Goal: Task Accomplishment & Management: Manage account settings

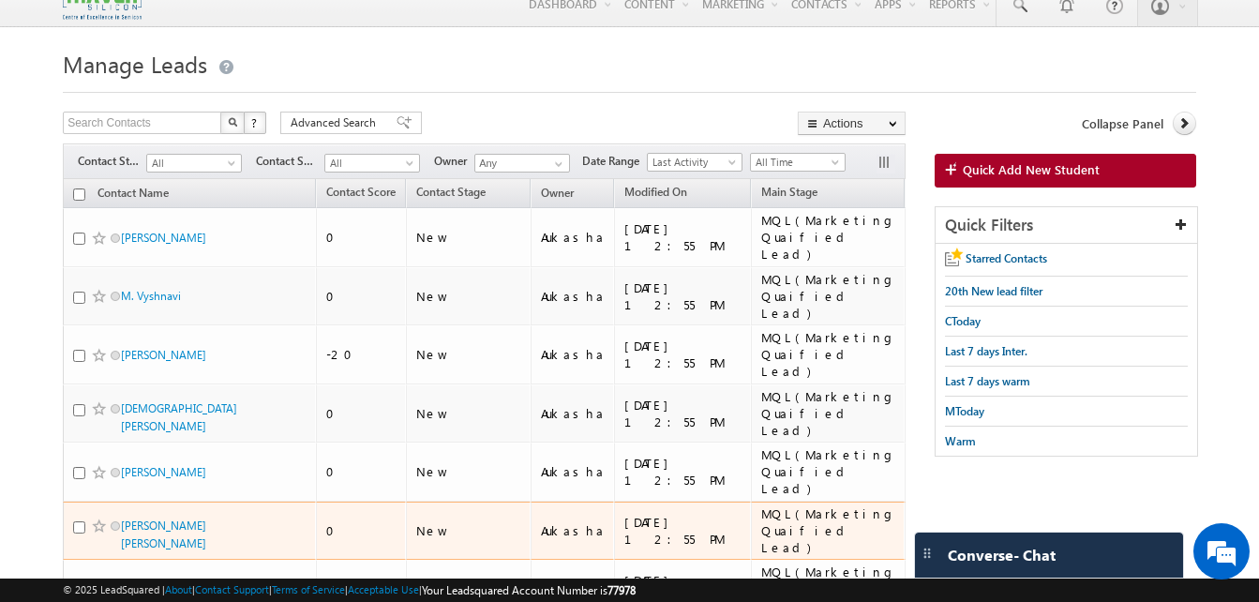
scroll to position [27, 0]
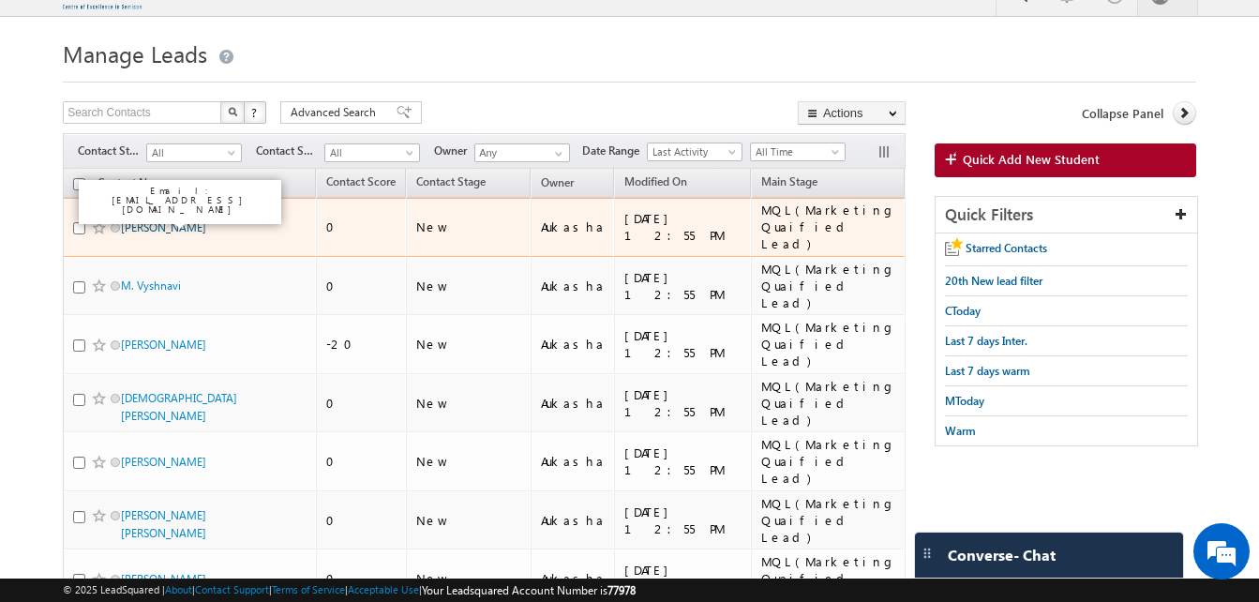
click at [157, 222] on link "Saeesh Shirodkar" at bounding box center [163, 227] width 85 height 14
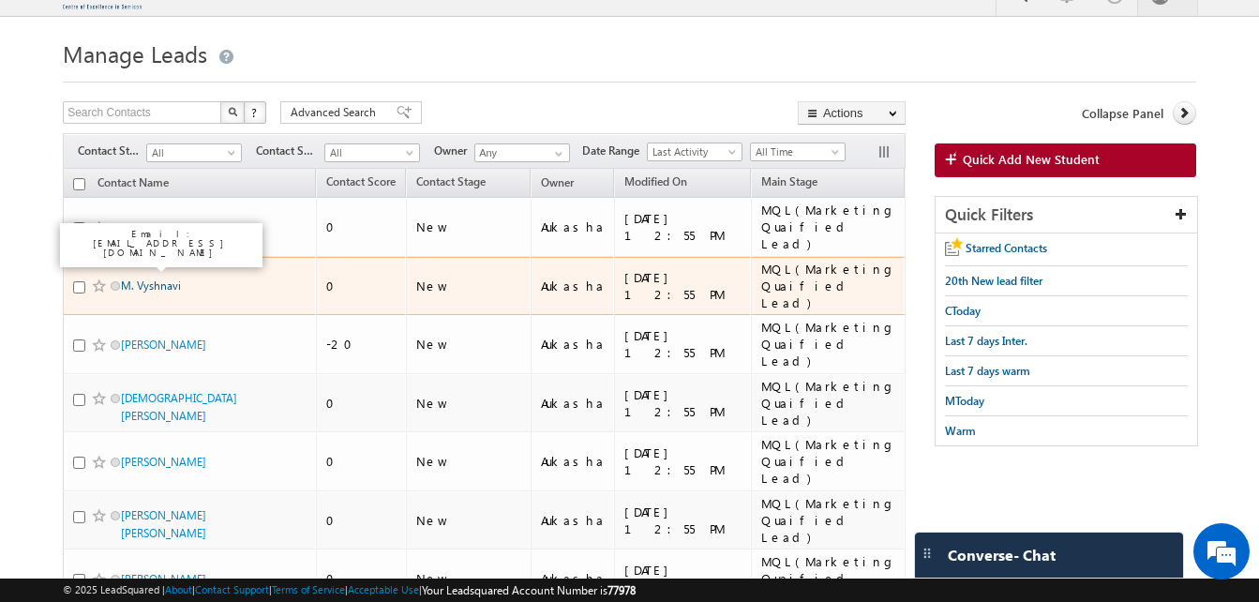
click at [171, 278] on link "M. Vyshnavi" at bounding box center [151, 285] width 60 height 14
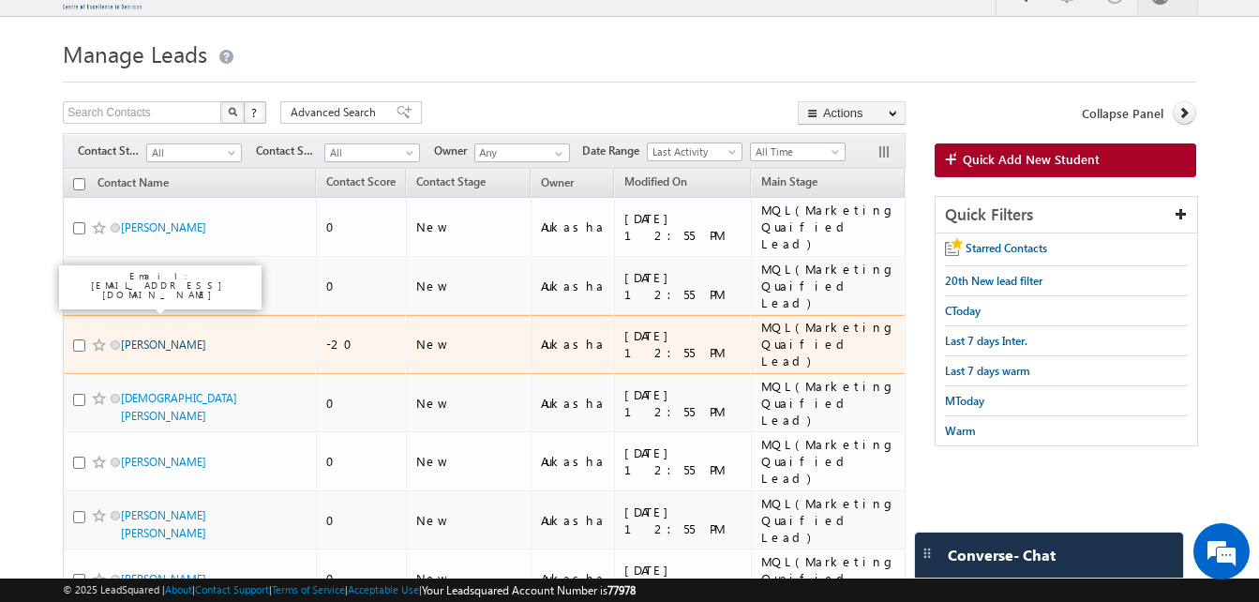
click at [131, 337] on link "Hitesh" at bounding box center [163, 344] width 85 height 14
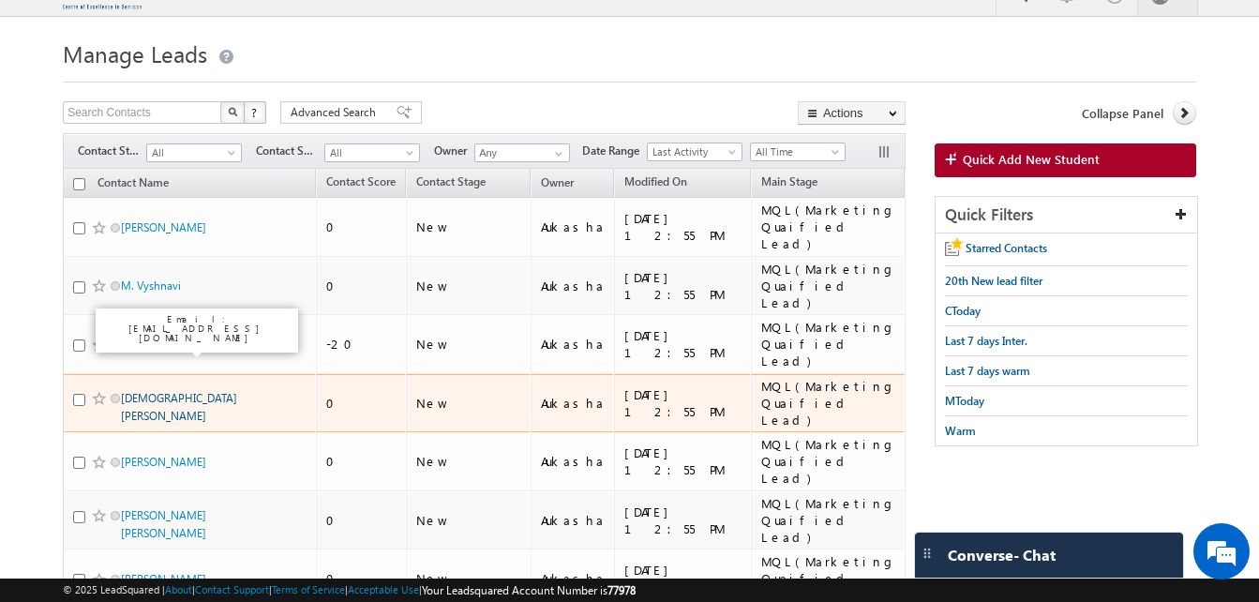
click at [142, 391] on link "SHAIK ABDUL KALAM" at bounding box center [179, 407] width 116 height 32
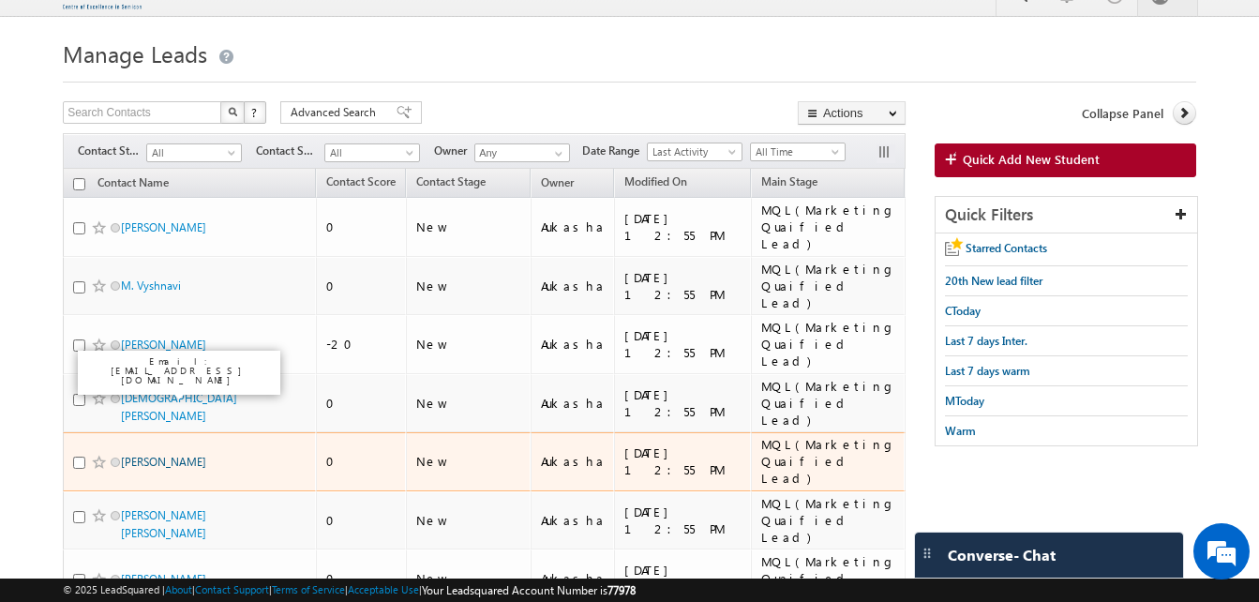
click at [166, 455] on link "Dharani Kandula" at bounding box center [163, 462] width 85 height 14
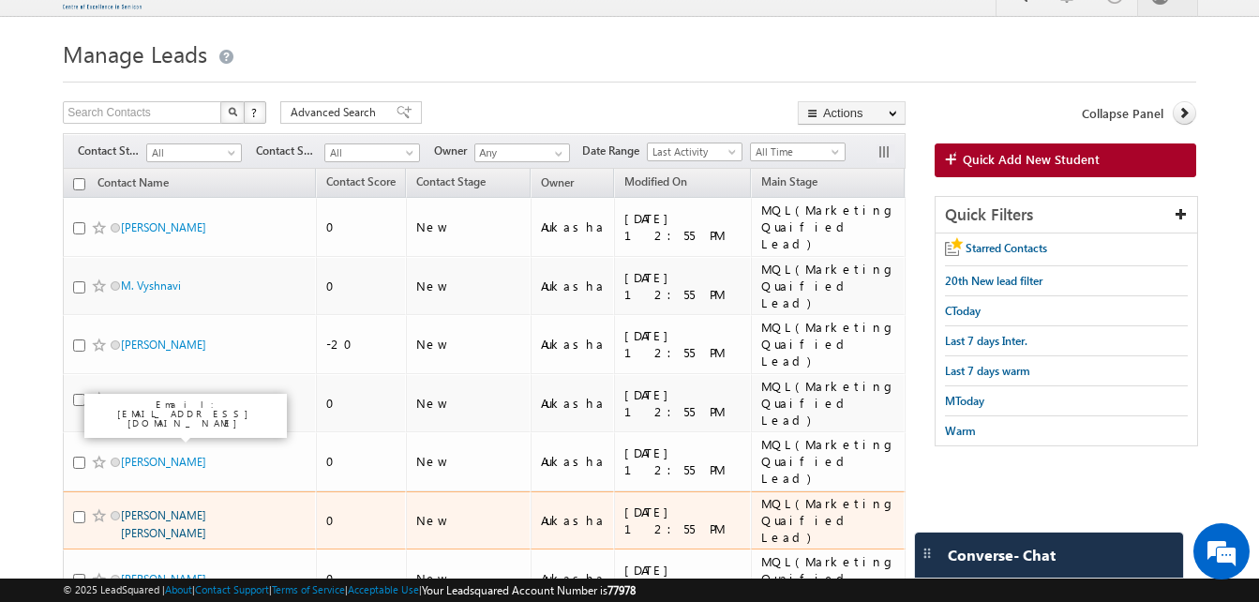
click at [170, 508] on link "Katta Bhanu Teja" at bounding box center [163, 524] width 85 height 32
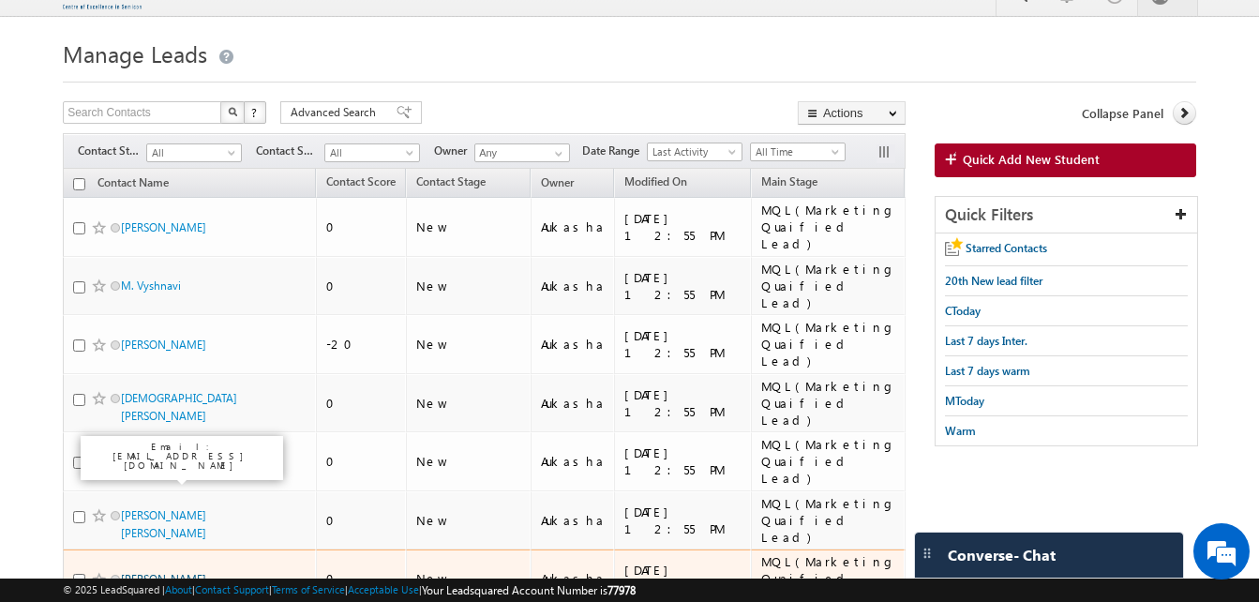
click at [176, 572] on link "Akshansh Saini" at bounding box center [163, 579] width 85 height 14
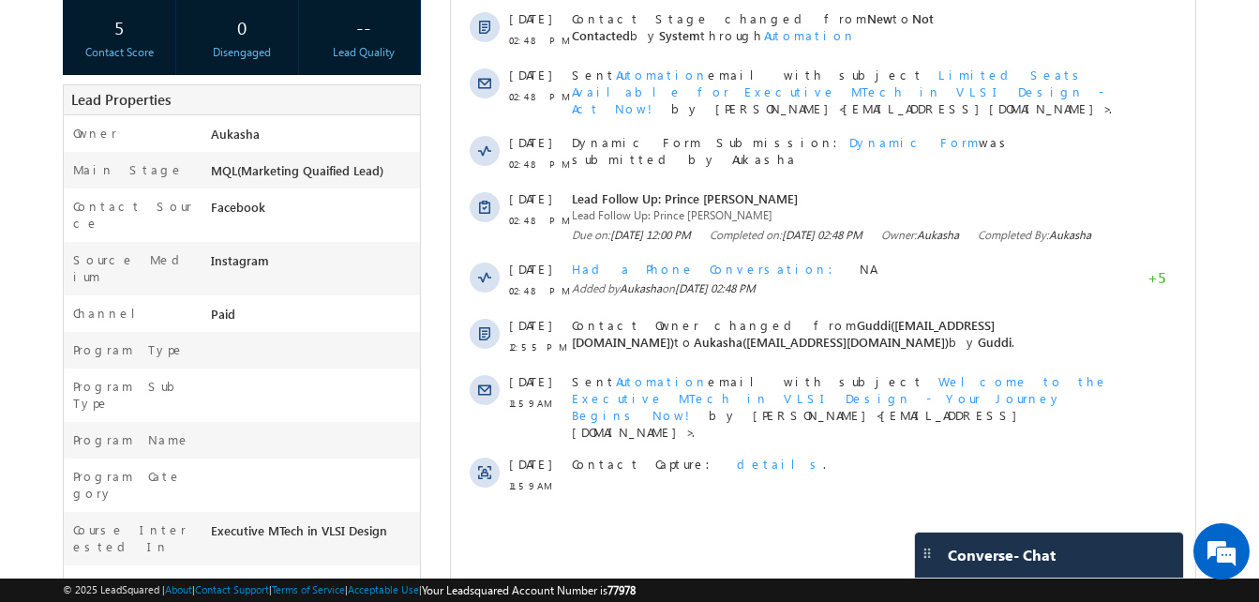
scroll to position [339, 0]
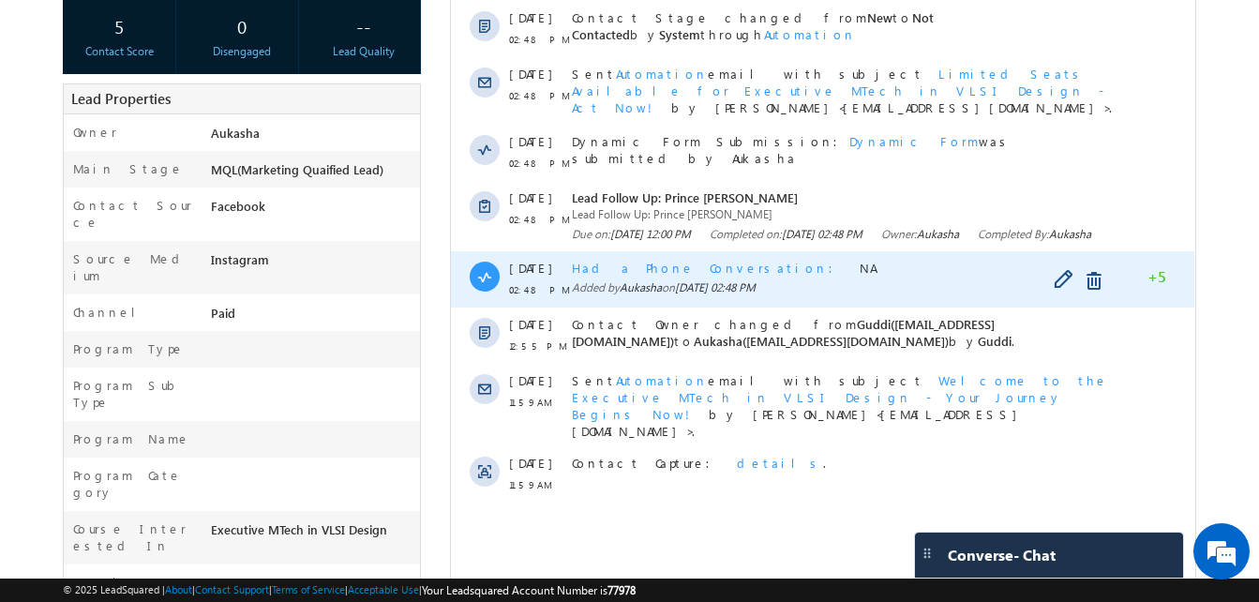
click at [697, 276] on span "Had a Phone Conversation" at bounding box center [708, 268] width 273 height 16
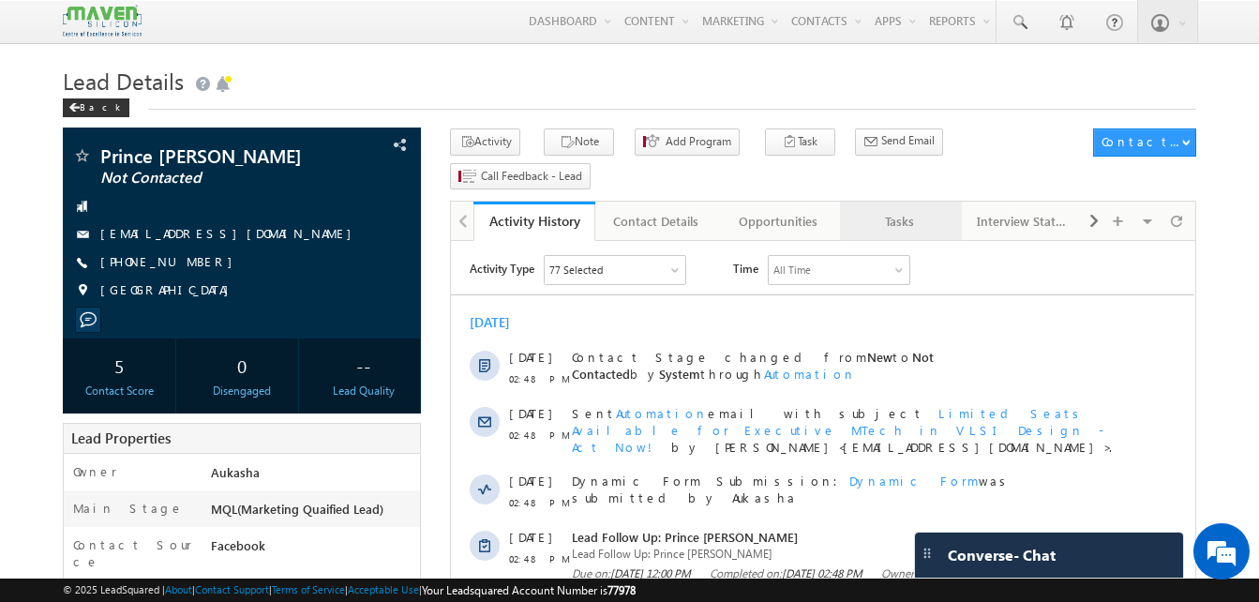
click at [890, 210] on div "Tasks" at bounding box center [900, 221] width 90 height 22
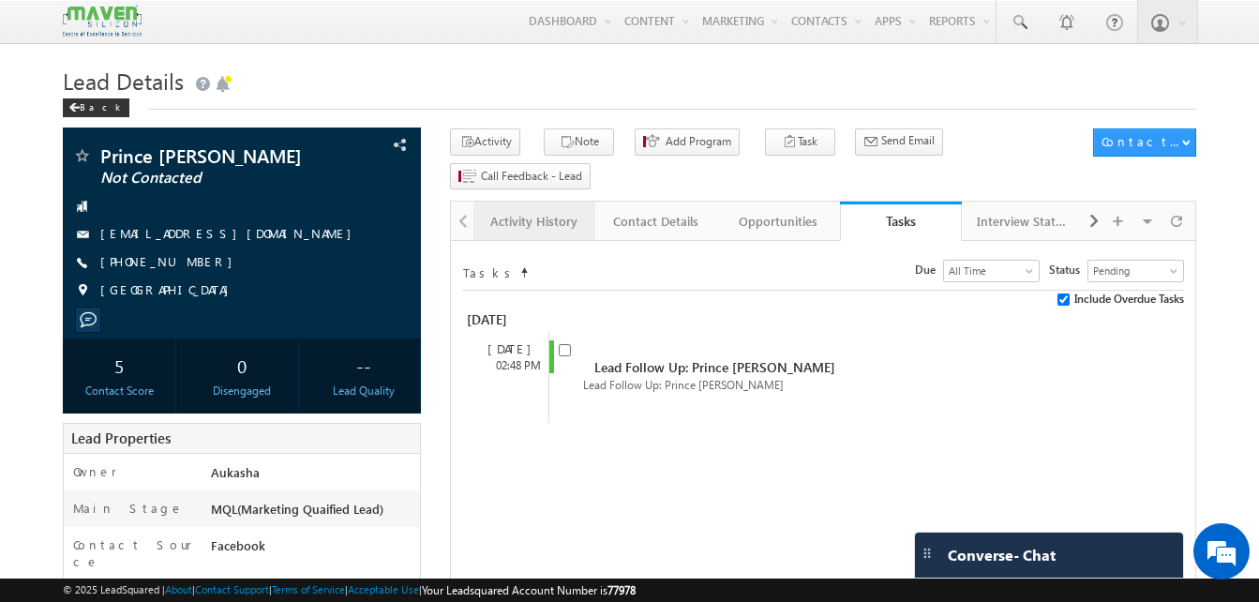
click at [518, 201] on link "Activity History" at bounding box center [534, 220] width 122 height 39
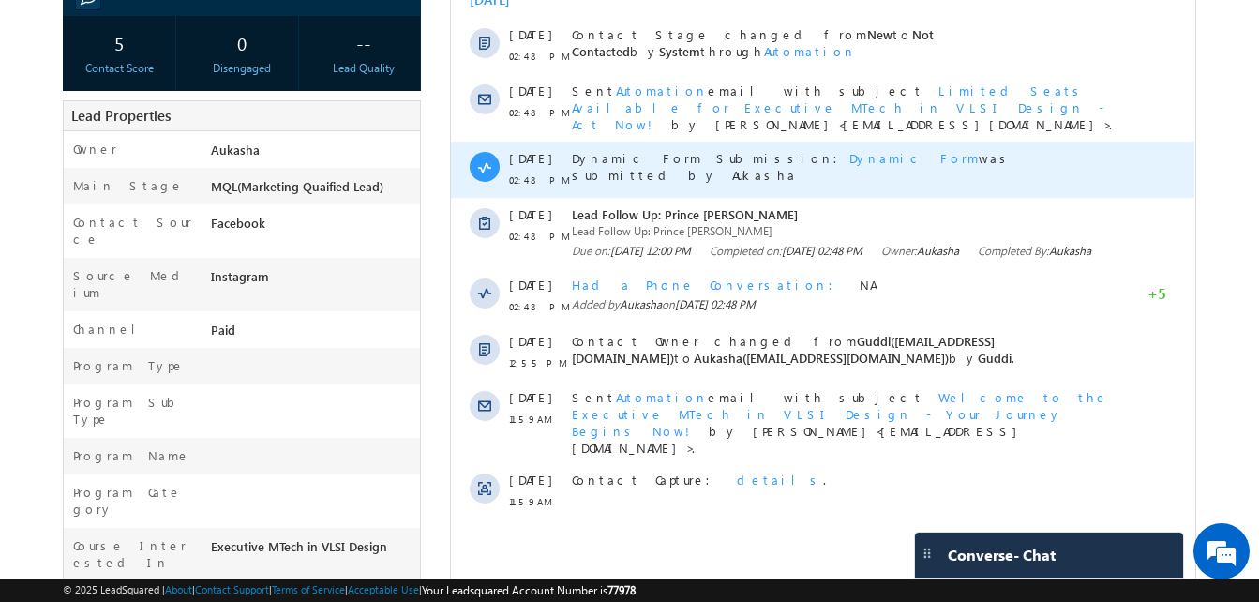
scroll to position [325, 0]
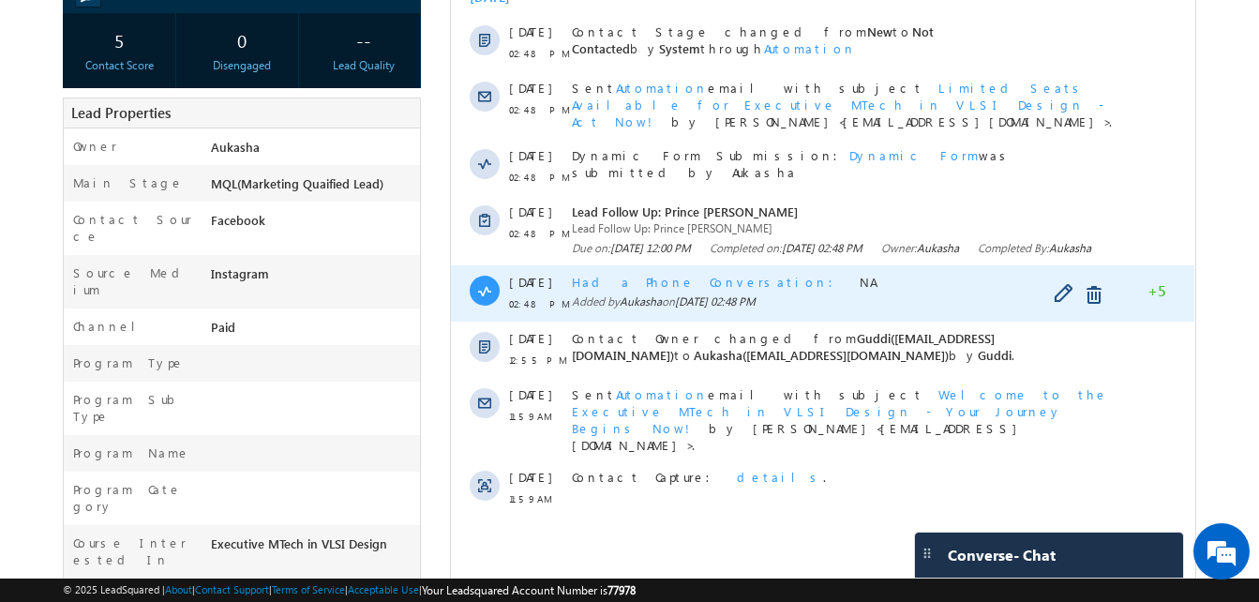
click at [674, 288] on span "Had a Phone Conversation" at bounding box center [708, 282] width 273 height 16
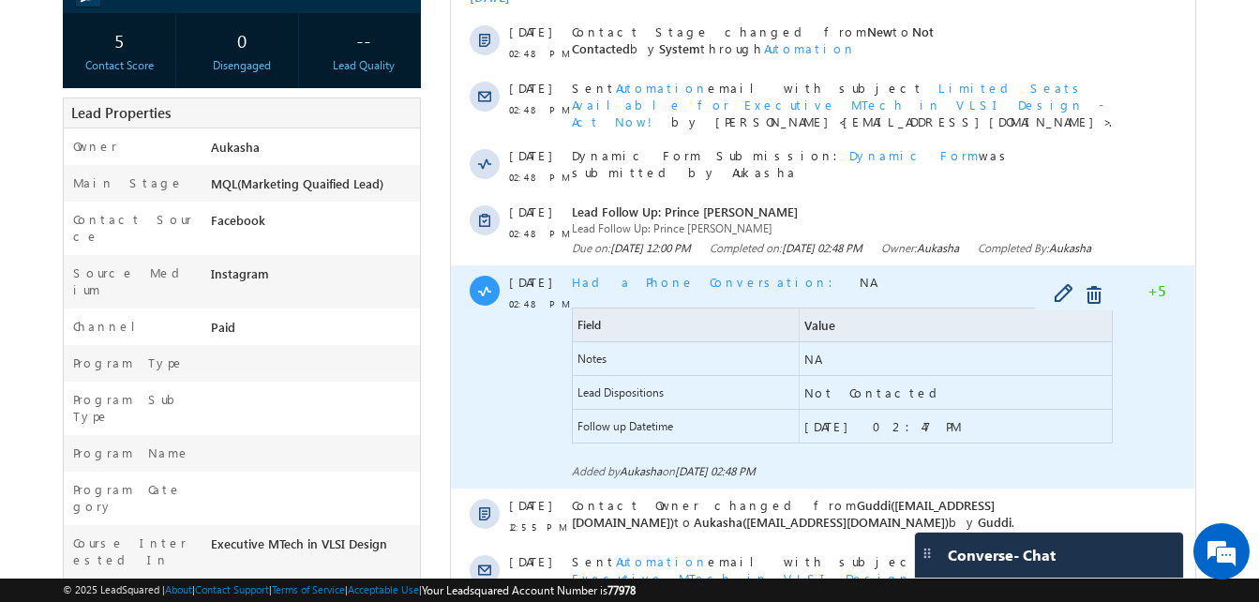
scroll to position [0, 0]
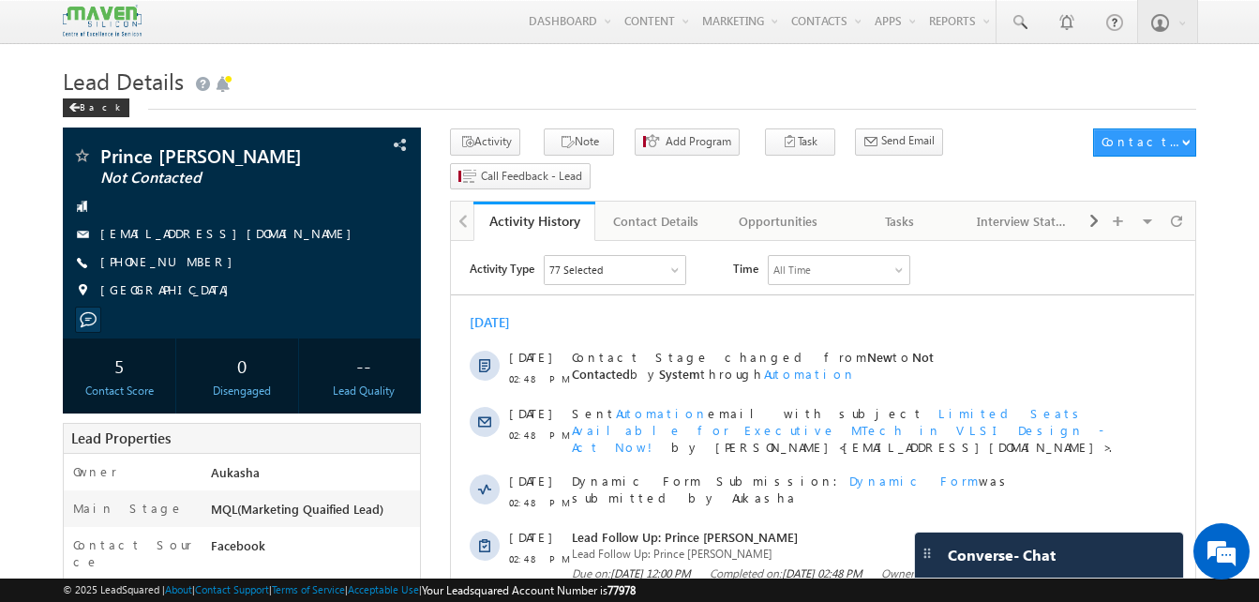
click at [338, 68] on h1 "Lead Details" at bounding box center [629, 79] width 1133 height 37
drag, startPoint x: 210, startPoint y: 267, endPoint x: 192, endPoint y: 265, distance: 17.9
click at [192, 265] on div "+91-6209538532" at bounding box center [241, 262] width 339 height 19
copy div "+91-6209538532"
click at [1022, 18] on span at bounding box center [1018, 22] width 19 height 19
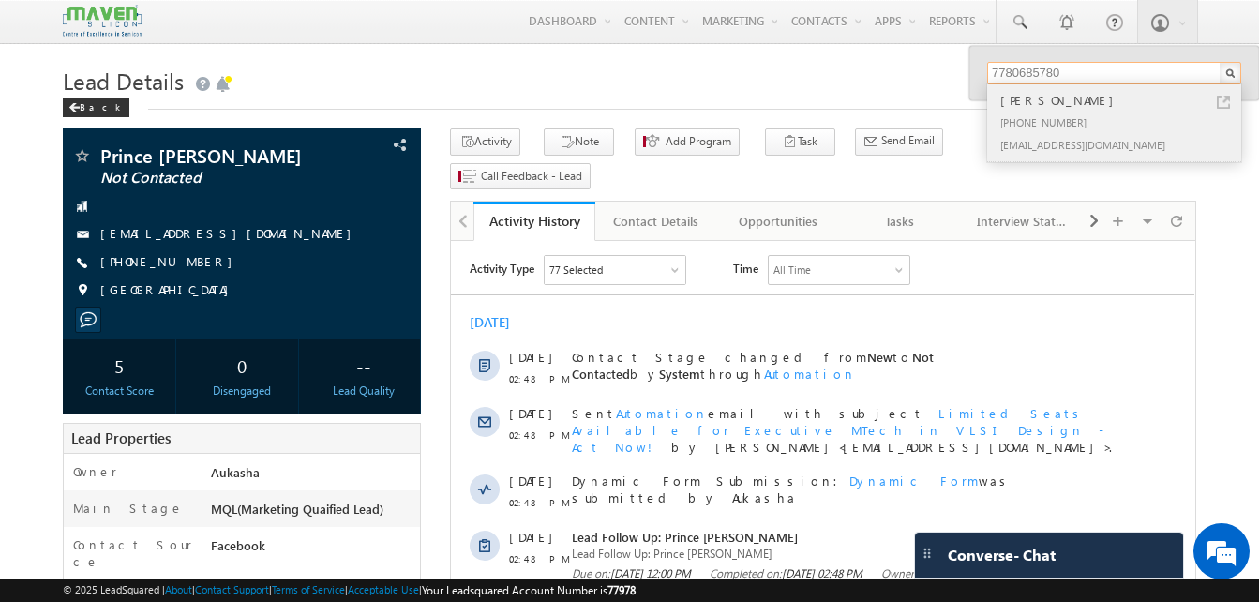
type input "7780685780"
click at [1225, 97] on link at bounding box center [1222, 102] width 13 height 13
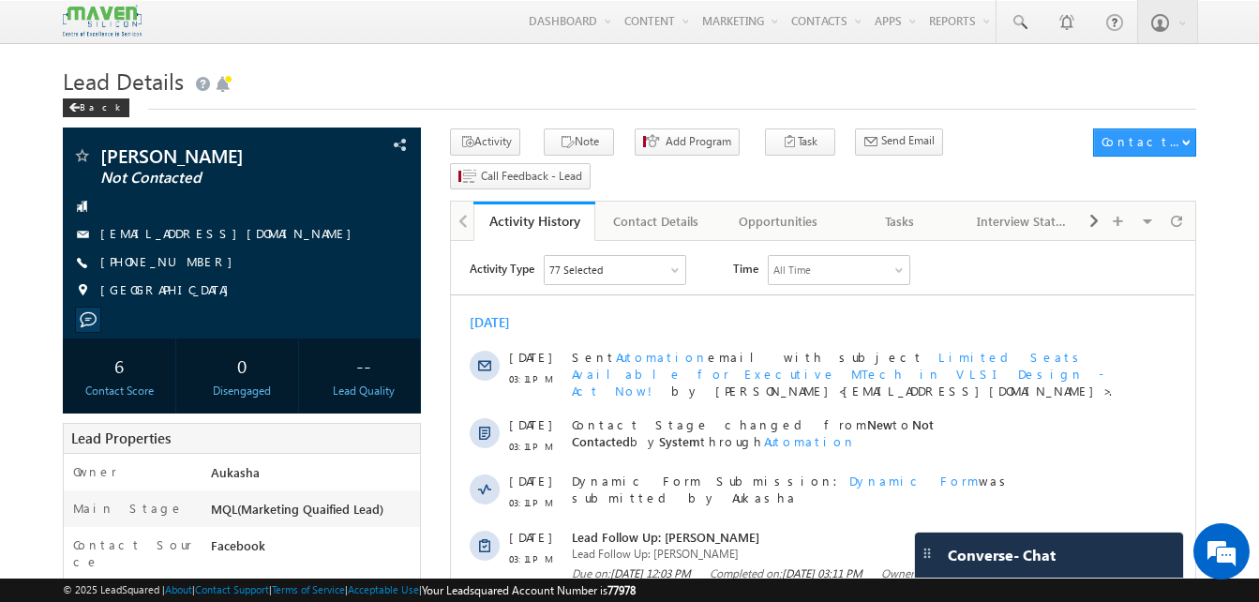
click at [918, 210] on div "Tasks" at bounding box center [900, 221] width 90 height 22
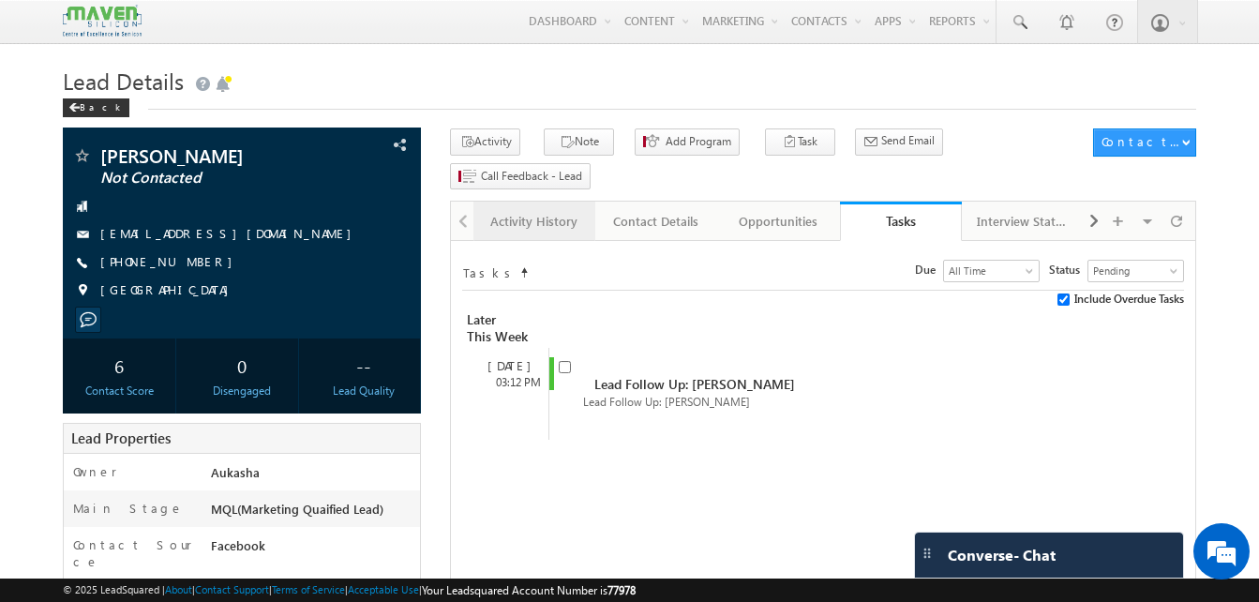
click at [558, 210] on div "Activity History" at bounding box center [533, 221] width 90 height 22
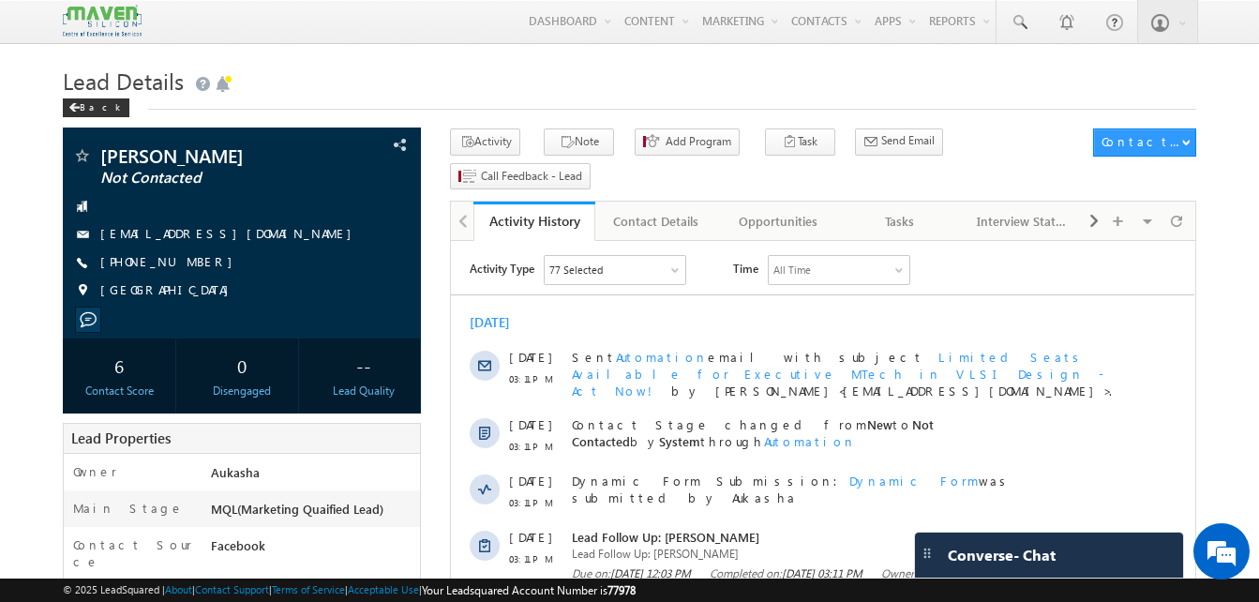
click at [288, 69] on h1 "Lead Details" at bounding box center [629, 79] width 1133 height 37
drag, startPoint x: 201, startPoint y: 262, endPoint x: 190, endPoint y: 264, distance: 10.5
click at [190, 264] on div "+91-7780685780" at bounding box center [241, 262] width 339 height 19
copy div "+91-7780685780"
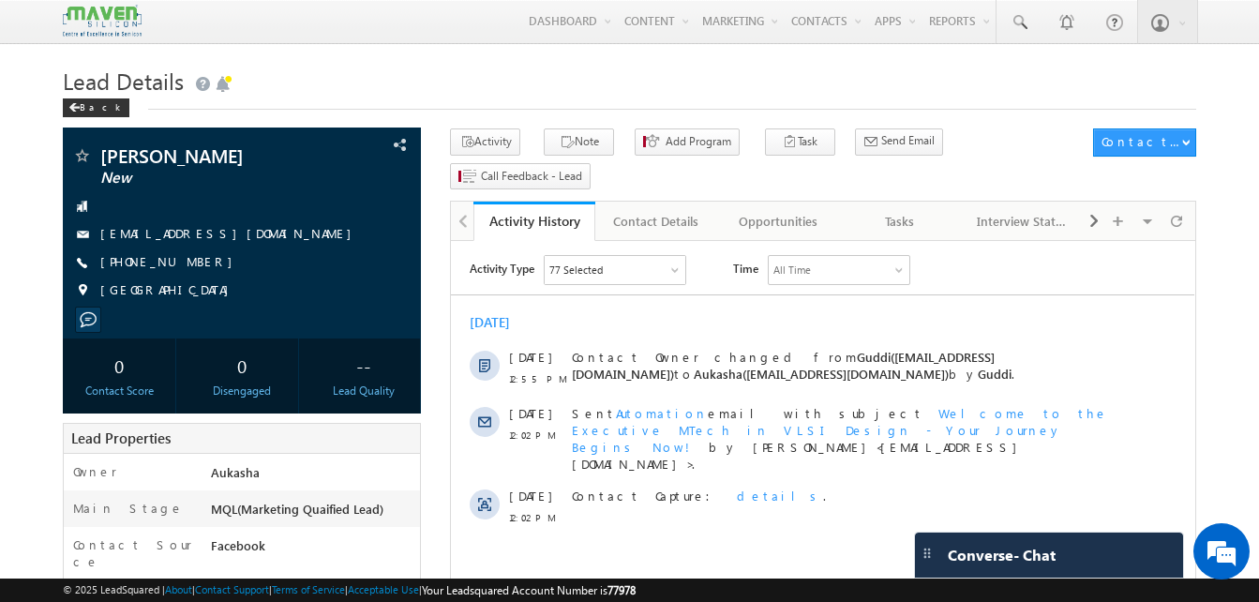
click at [315, 115] on div "Lead Details Back" at bounding box center [629, 94] width 1133 height 67
click at [935, 210] on div "Tasks" at bounding box center [900, 221] width 90 height 22
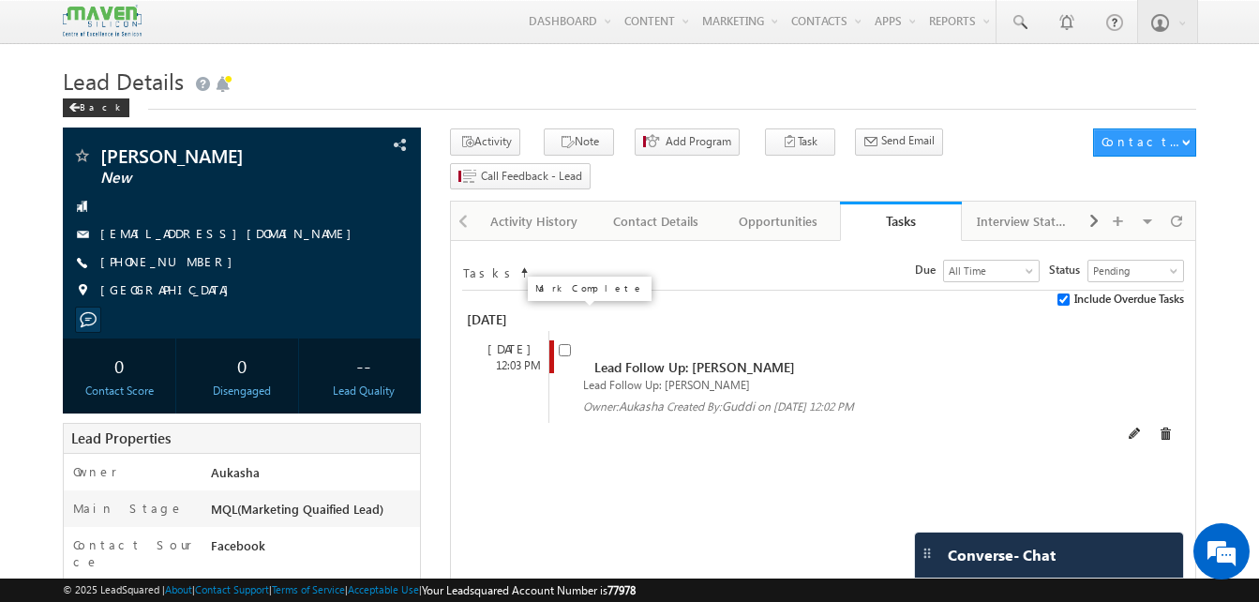
click at [560, 344] on input "checkbox" at bounding box center [565, 350] width 12 height 12
checkbox input "false"
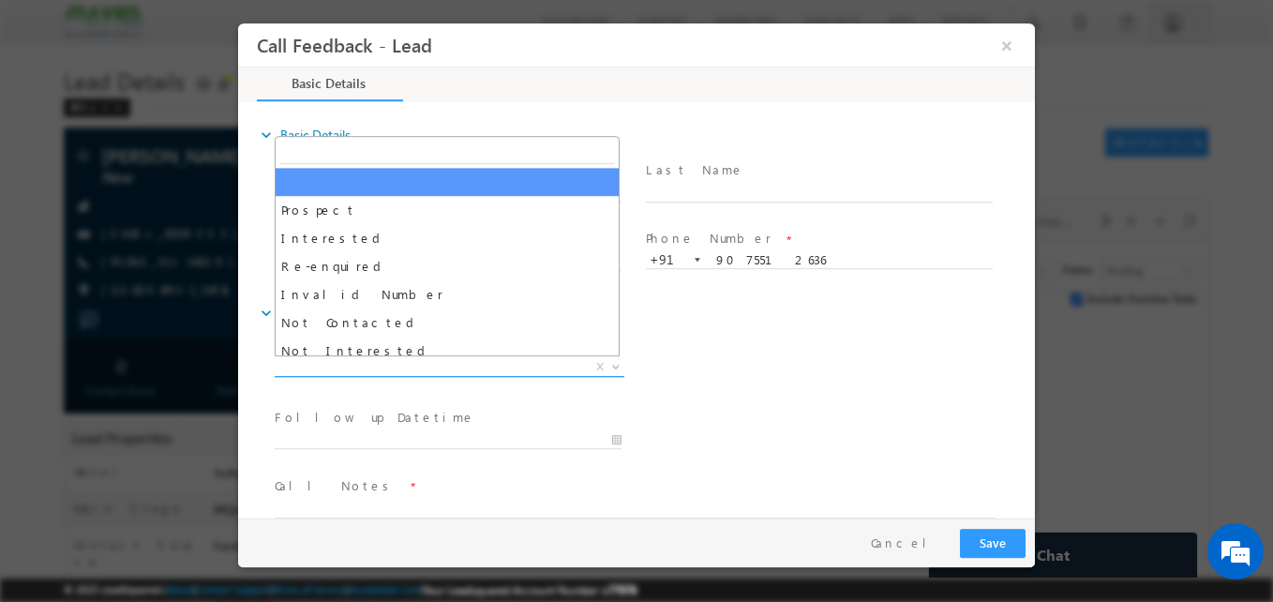
click at [377, 365] on span "X" at bounding box center [450, 367] width 350 height 19
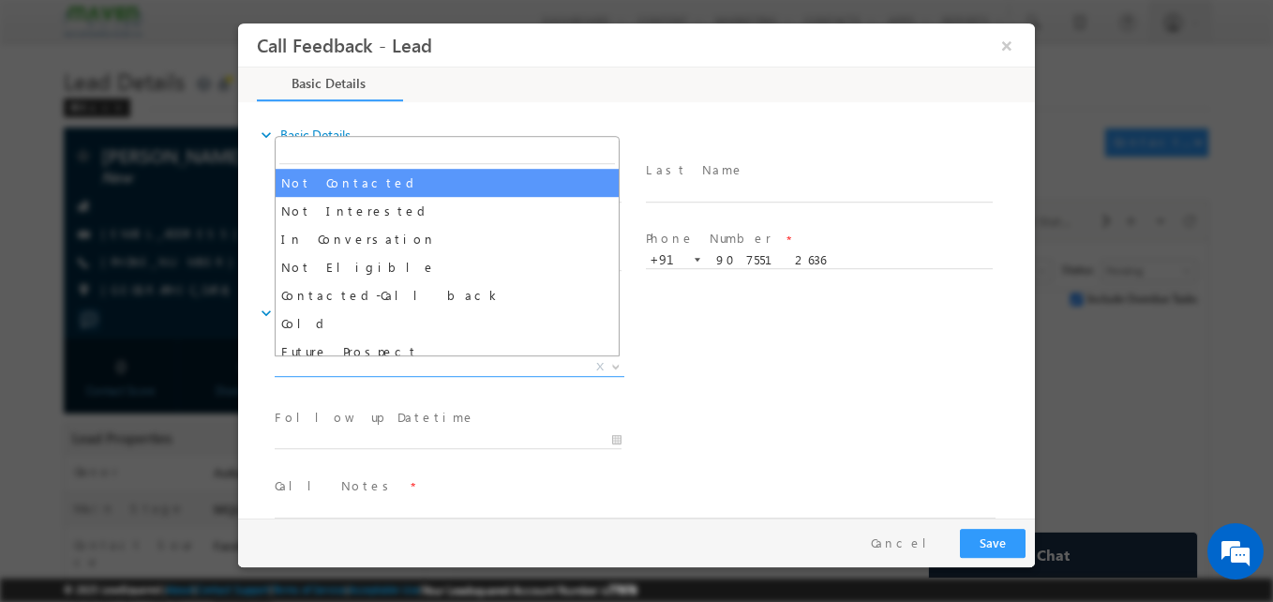
scroll to position [178, 0]
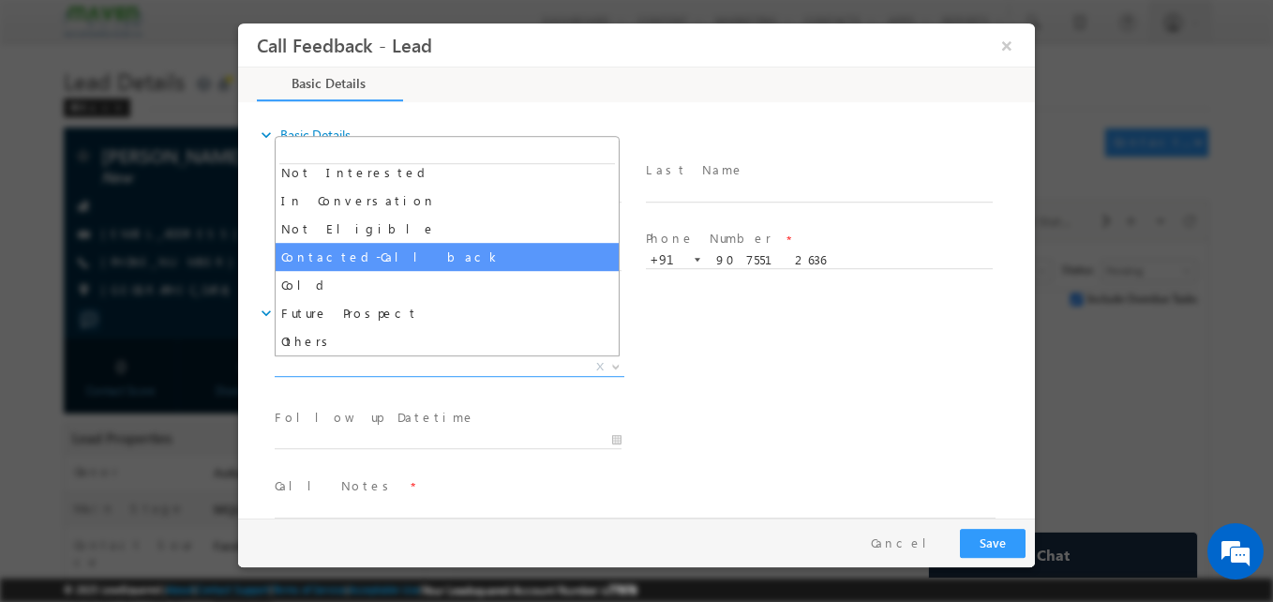
select select "Contacted-Call back"
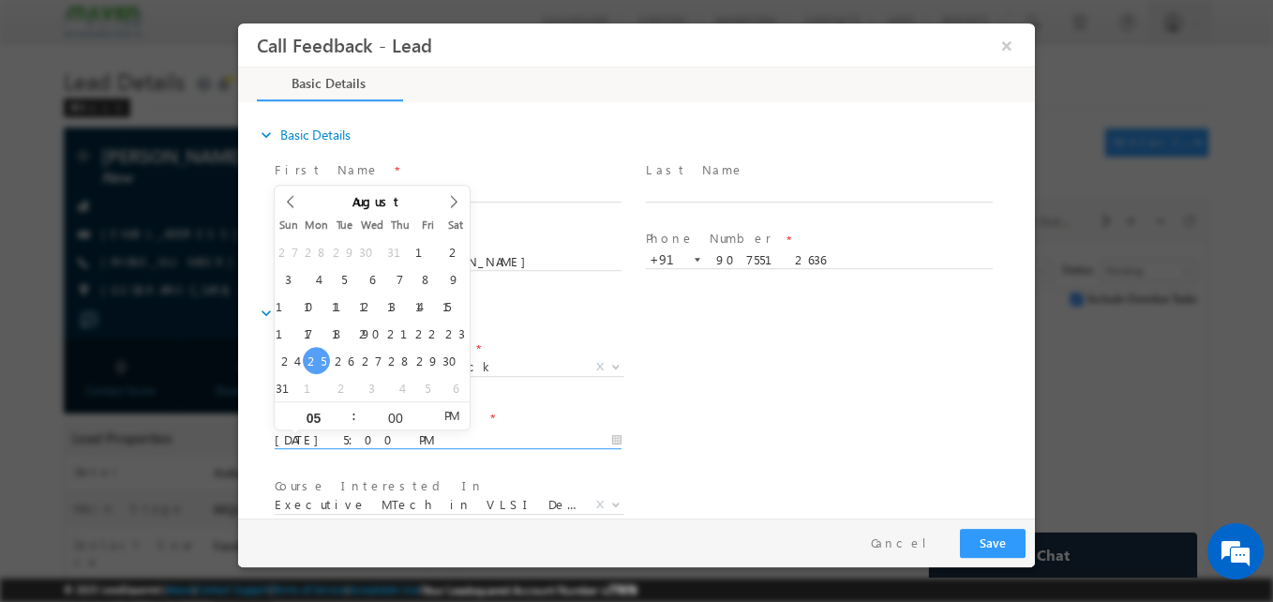
click at [387, 431] on input "25/08/2025 5:00 PM" at bounding box center [448, 440] width 347 height 19
type input "27/08/2025 5:00 PM"
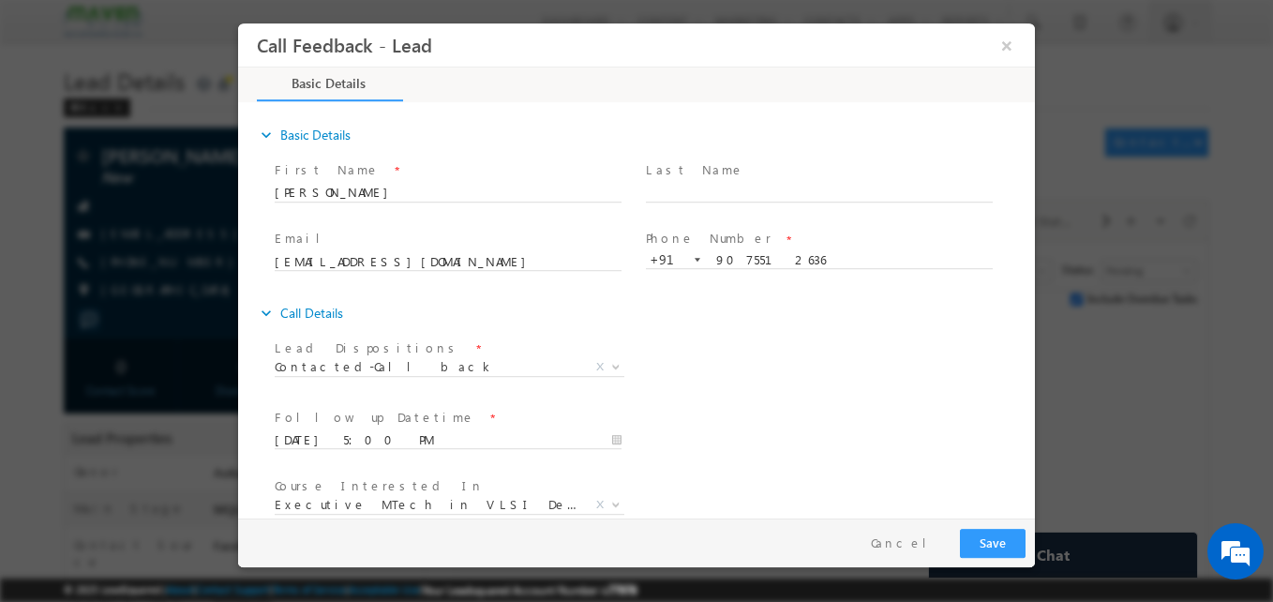
click at [670, 407] on div "Follow up Datetime * 27/08/2025 5:00 PM Program Type * Long Term Short Term X" at bounding box center [653, 438] width 764 height 69
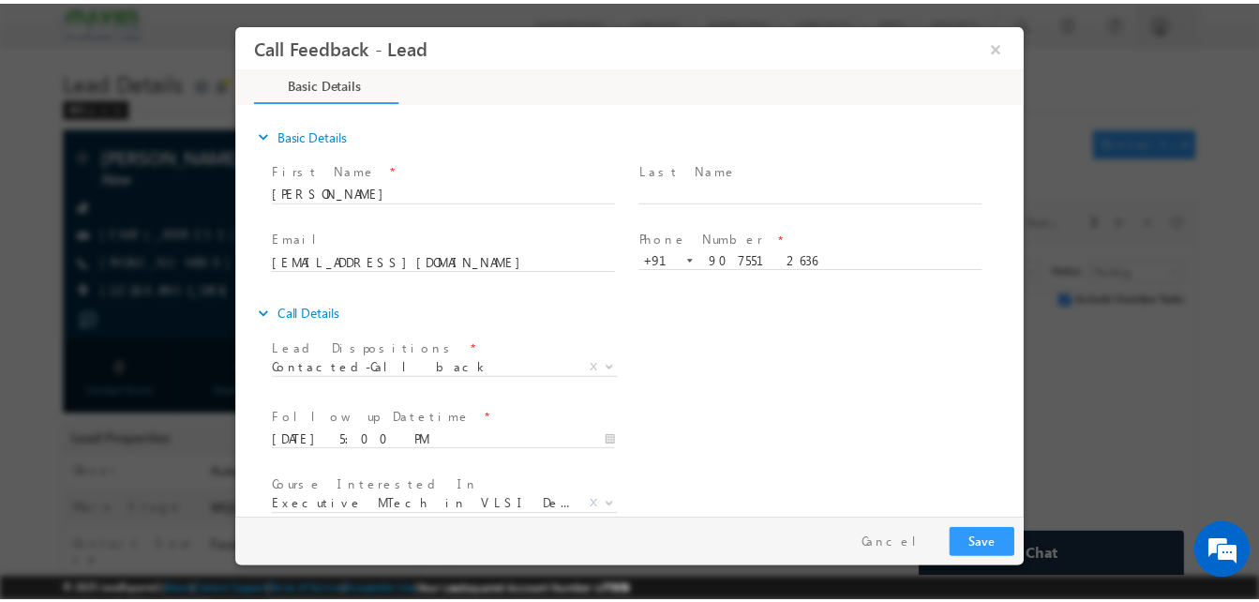
scroll to position [99, 0]
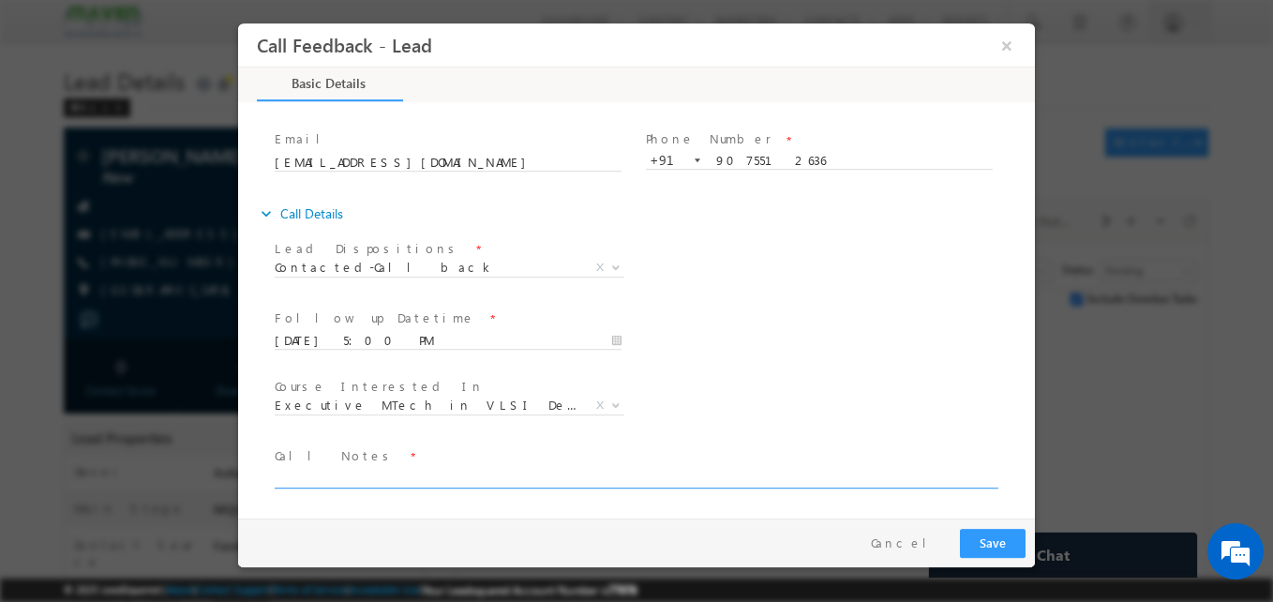
click at [440, 472] on textarea at bounding box center [635, 478] width 721 height 22
type textarea "Call again"
click at [975, 533] on button "Save" at bounding box center [993, 543] width 66 height 29
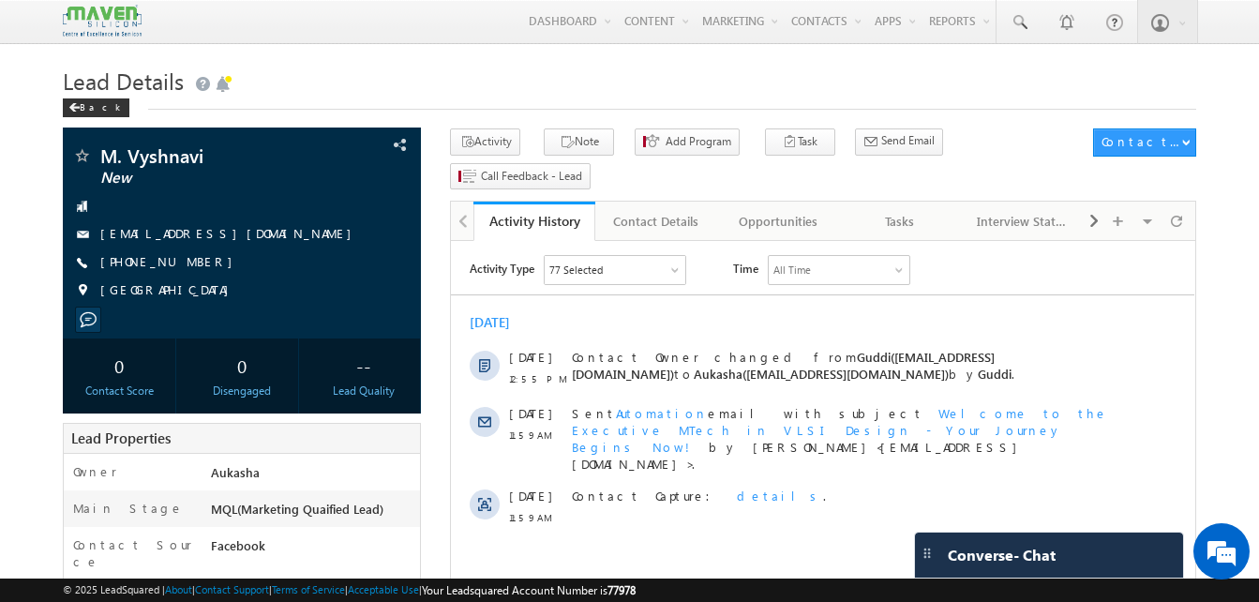
click at [1013, 17] on span at bounding box center [1018, 22] width 19 height 19
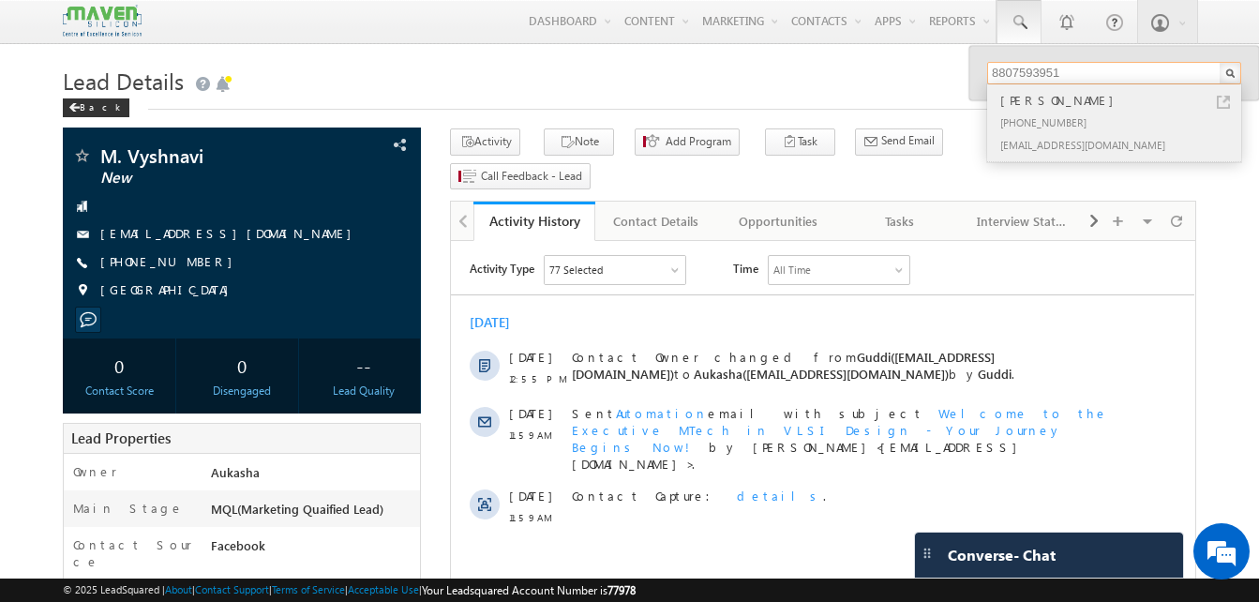
type input "8807593951"
click at [1226, 100] on link at bounding box center [1222, 102] width 13 height 13
click at [414, 83] on h1 "Lead Details" at bounding box center [629, 79] width 1133 height 37
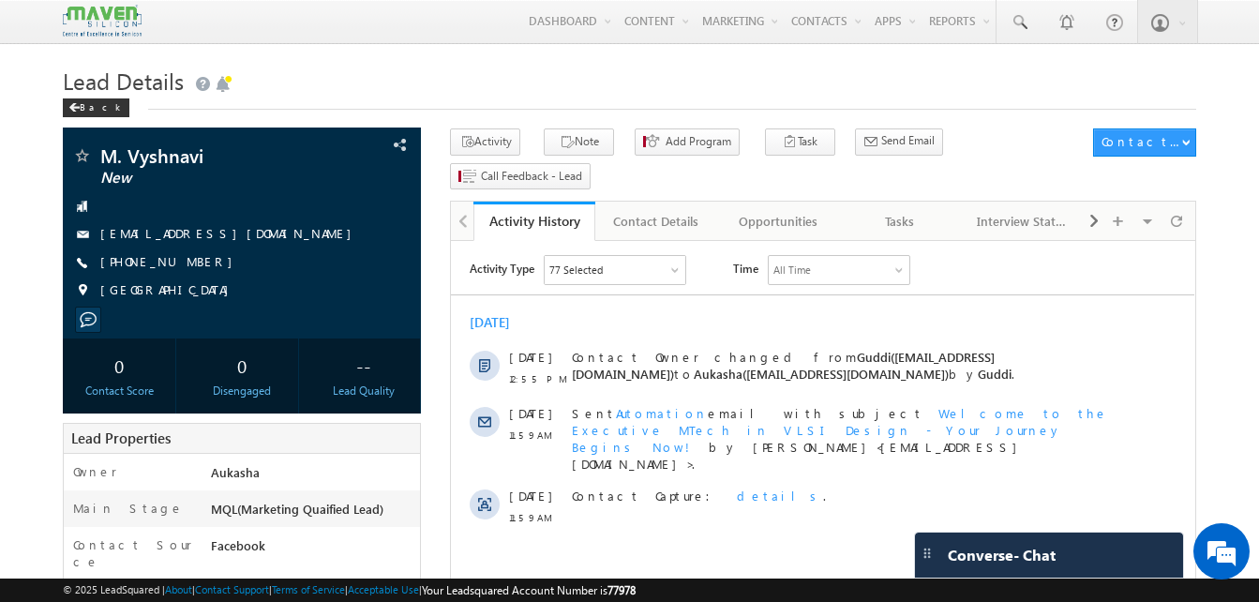
click at [589, 85] on h1 "Lead Details" at bounding box center [629, 79] width 1133 height 37
click at [885, 210] on div "Tasks" at bounding box center [900, 221] width 90 height 22
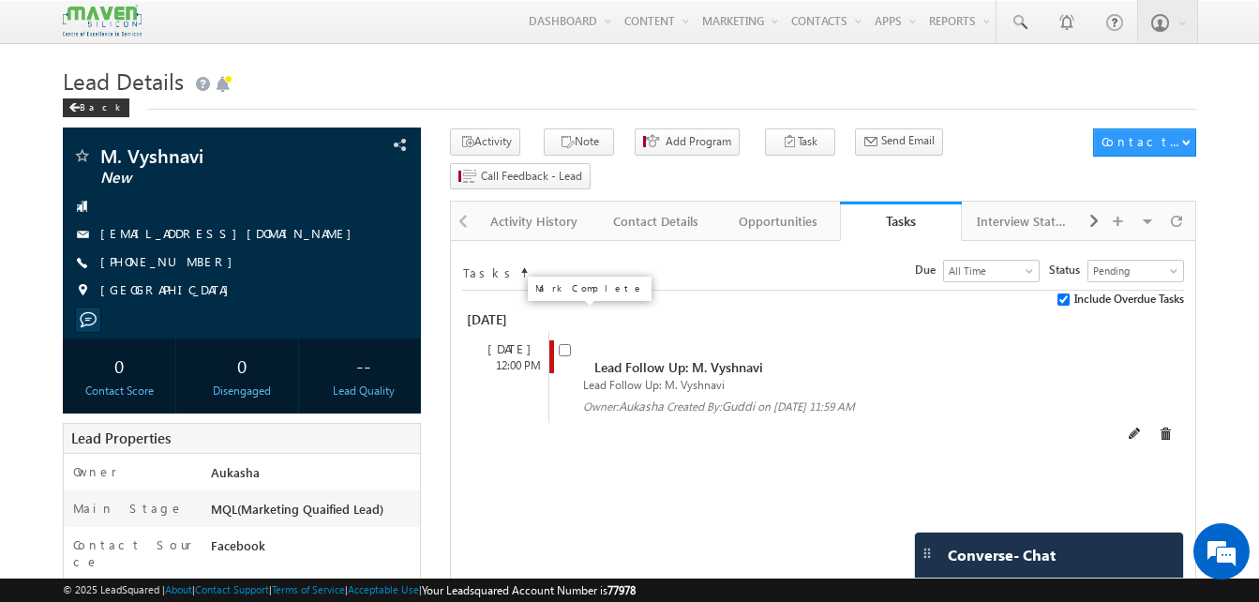
click at [562, 344] on input "checkbox" at bounding box center [565, 350] width 12 height 12
checkbox input "false"
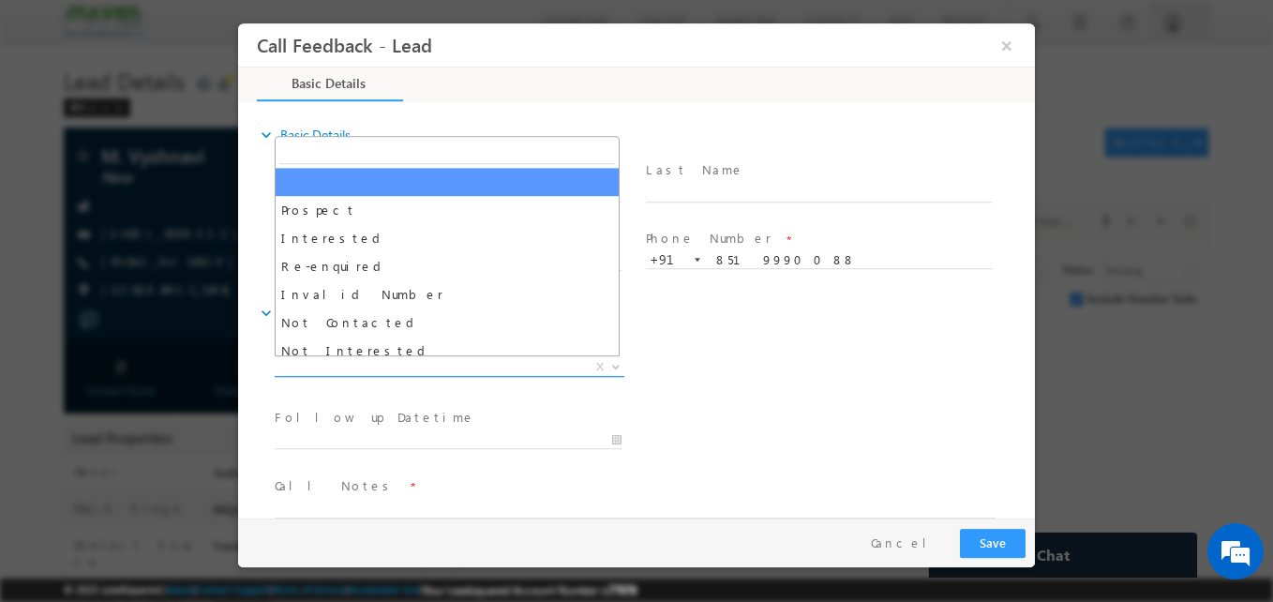
click at [411, 363] on span "X" at bounding box center [450, 367] width 350 height 19
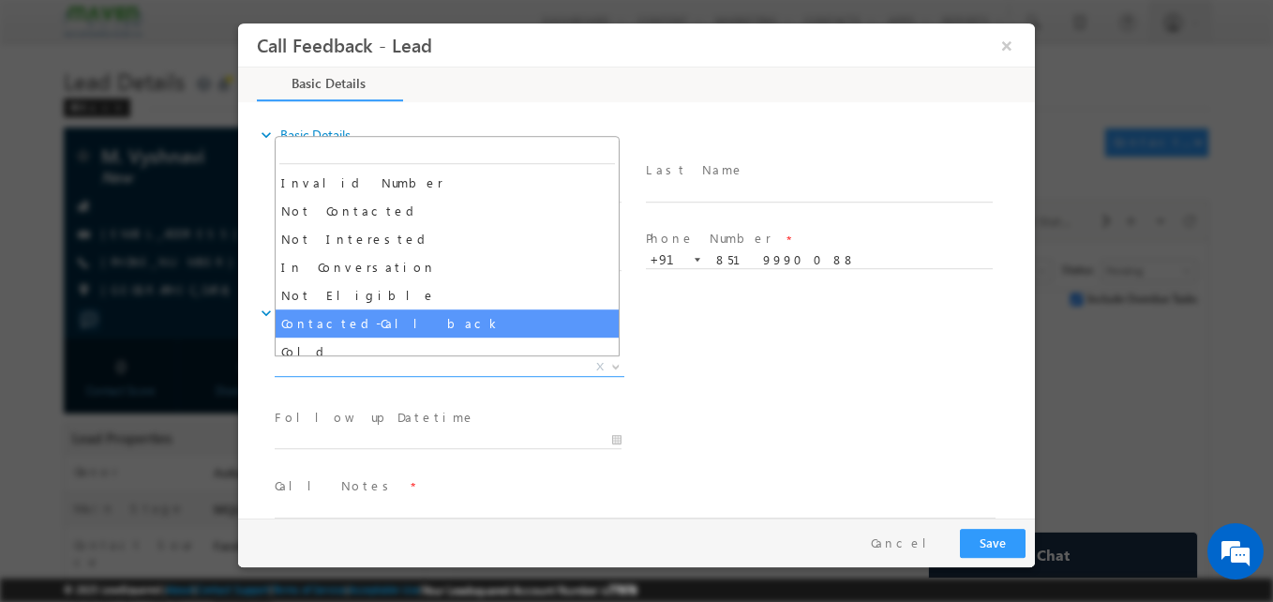
scroll to position [112, 0]
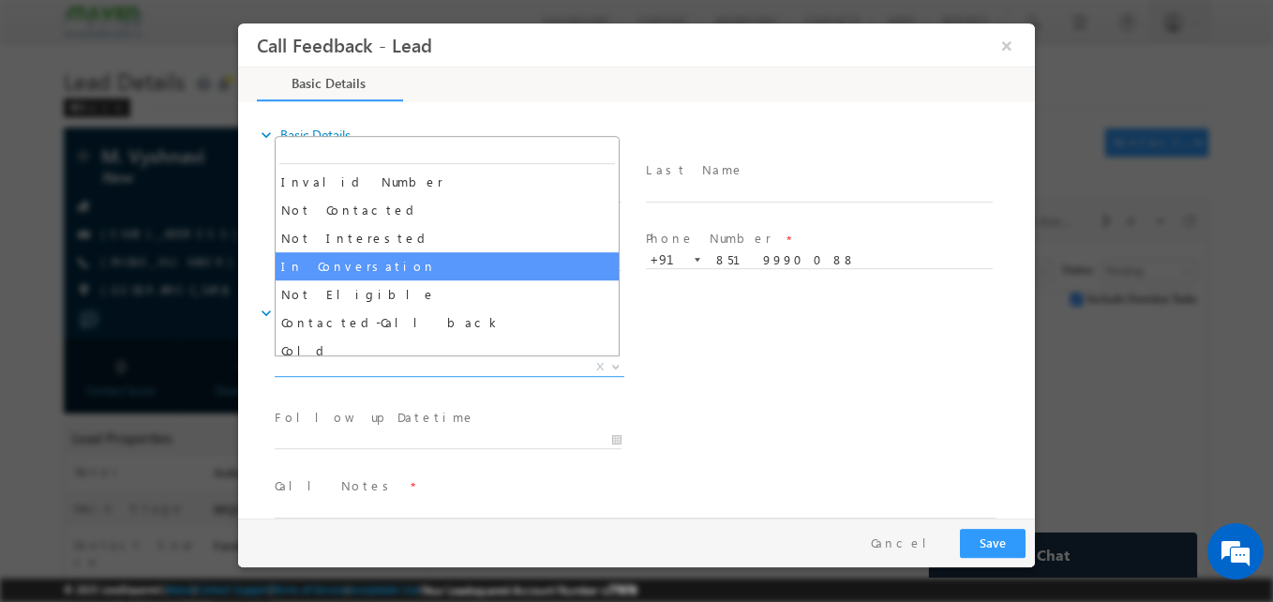
select select "In Conversation"
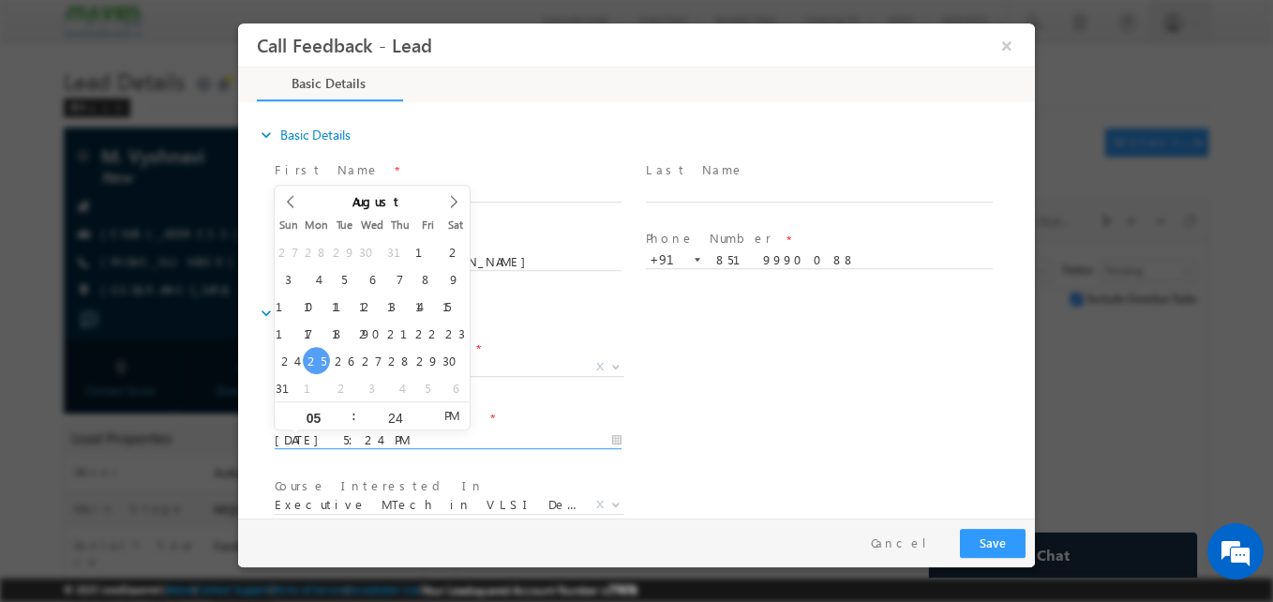
click at [428, 443] on input "25/08/2025 5:24 PM" at bounding box center [448, 440] width 347 height 19
type input "27/08/2025 5:24 PM"
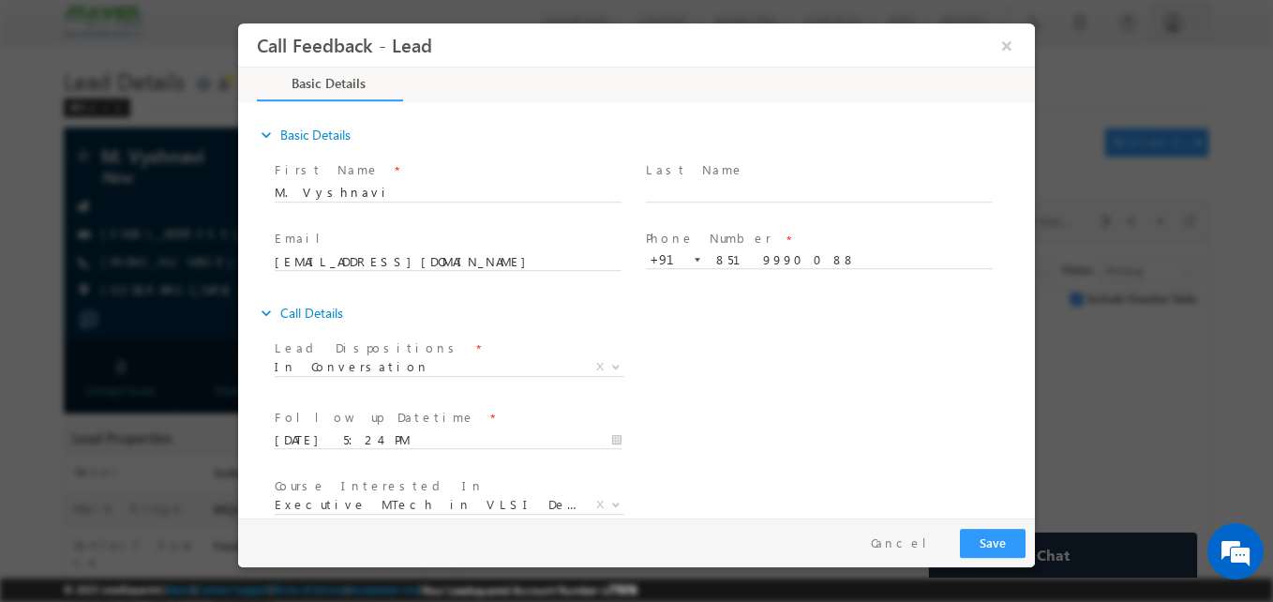
click at [879, 432] on div "Follow up Datetime * 27/08/2025 5:24 PM Program Type * Long Term Short Term X" at bounding box center [653, 438] width 764 height 69
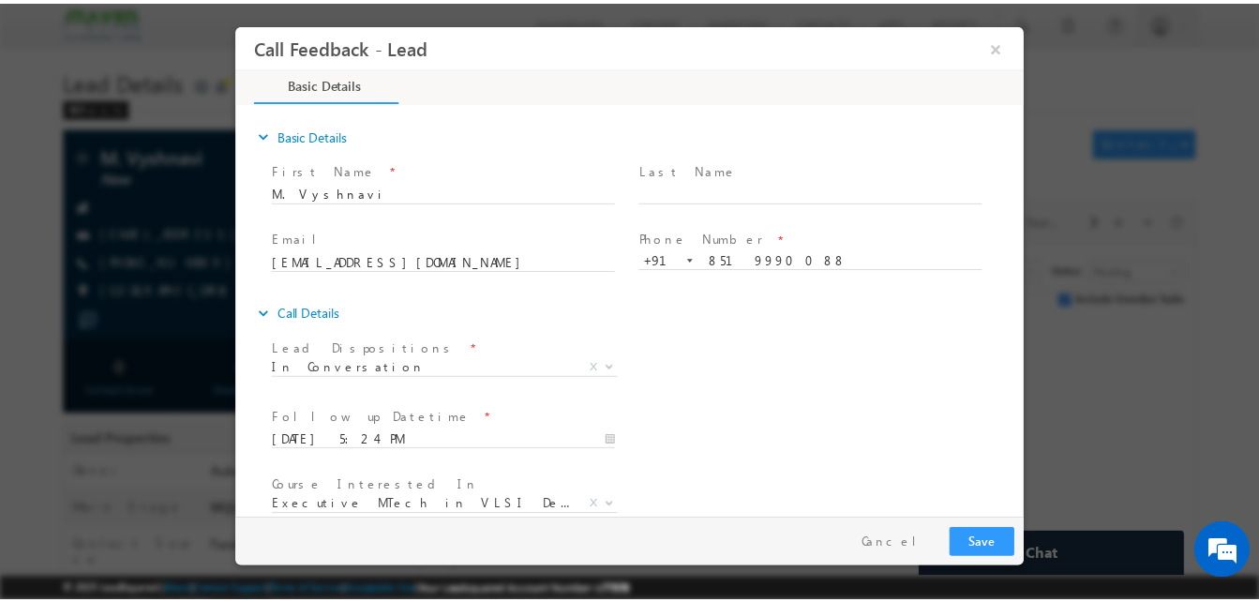
scroll to position [99, 0]
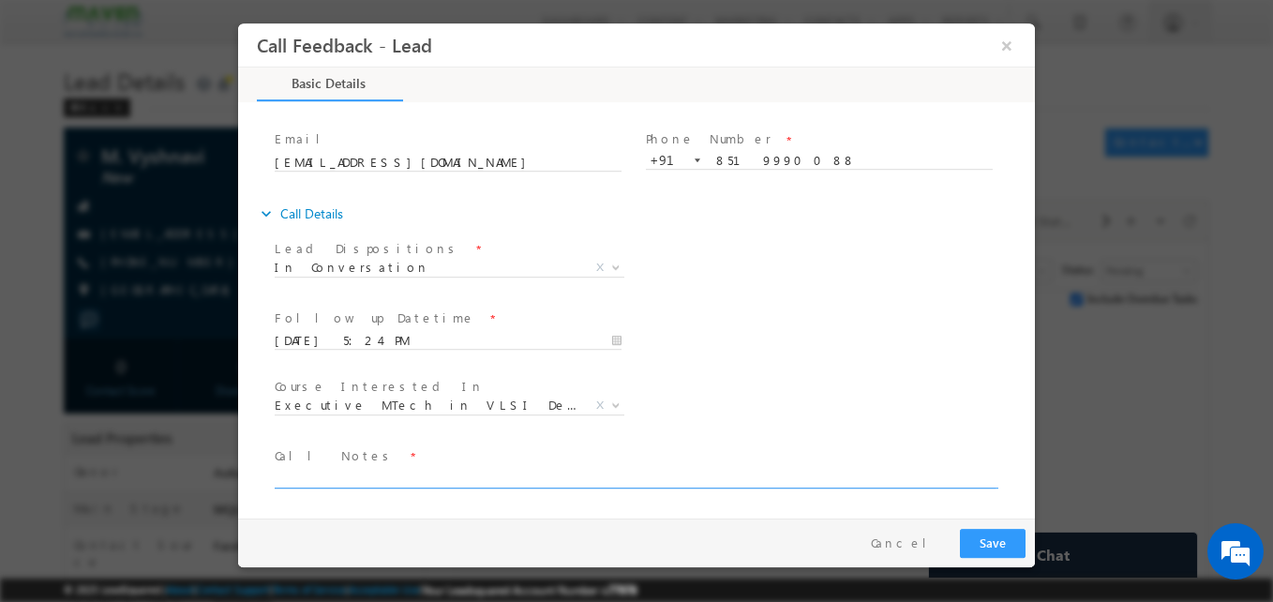
click at [520, 474] on textarea at bounding box center [635, 478] width 721 height 22
type textarea "B. tech ece 3rd year/Not sure ESD"
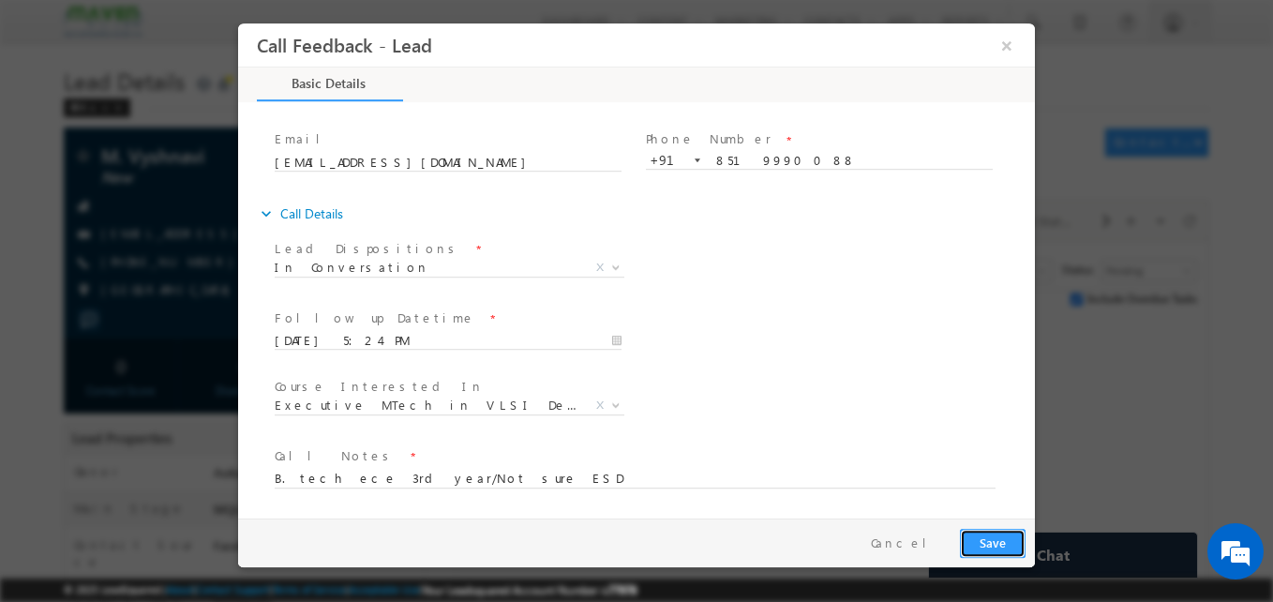
click at [992, 542] on button "Save" at bounding box center [993, 543] width 66 height 29
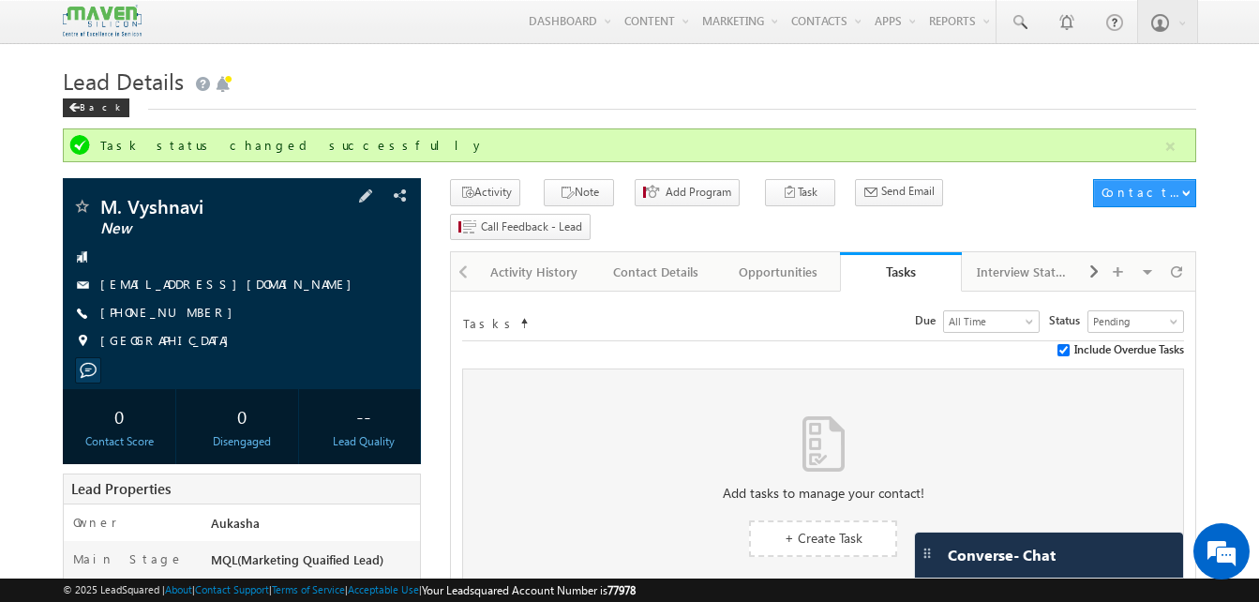
drag, startPoint x: 210, startPoint y: 316, endPoint x: 190, endPoint y: 312, distance: 20.0
click at [190, 312] on div "+91-8519990088" at bounding box center [241, 313] width 339 height 19
copy div "+91-8519990088"
drag, startPoint x: 230, startPoint y: 204, endPoint x: 108, endPoint y: 201, distance: 121.9
click at [108, 201] on span "M. Vyshnavi" at bounding box center [210, 206] width 220 height 19
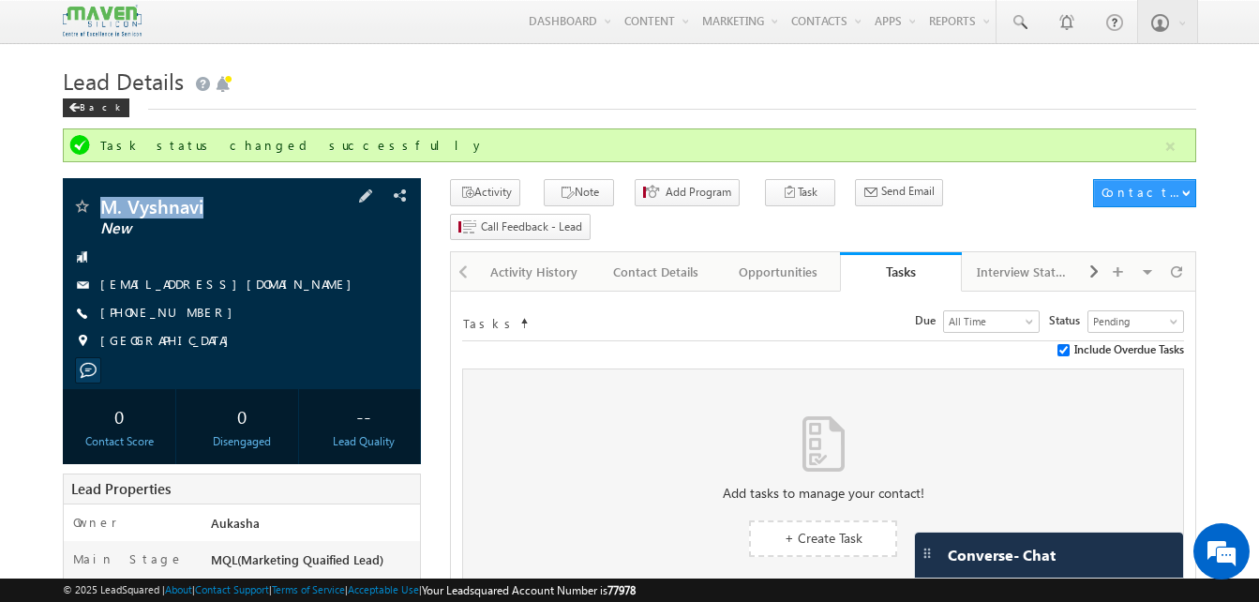
copy span "M. Vyshnavi"
click at [423, 96] on h1 "Lead Details" at bounding box center [629, 79] width 1133 height 37
click at [537, 261] on div "Activity History" at bounding box center [533, 272] width 90 height 22
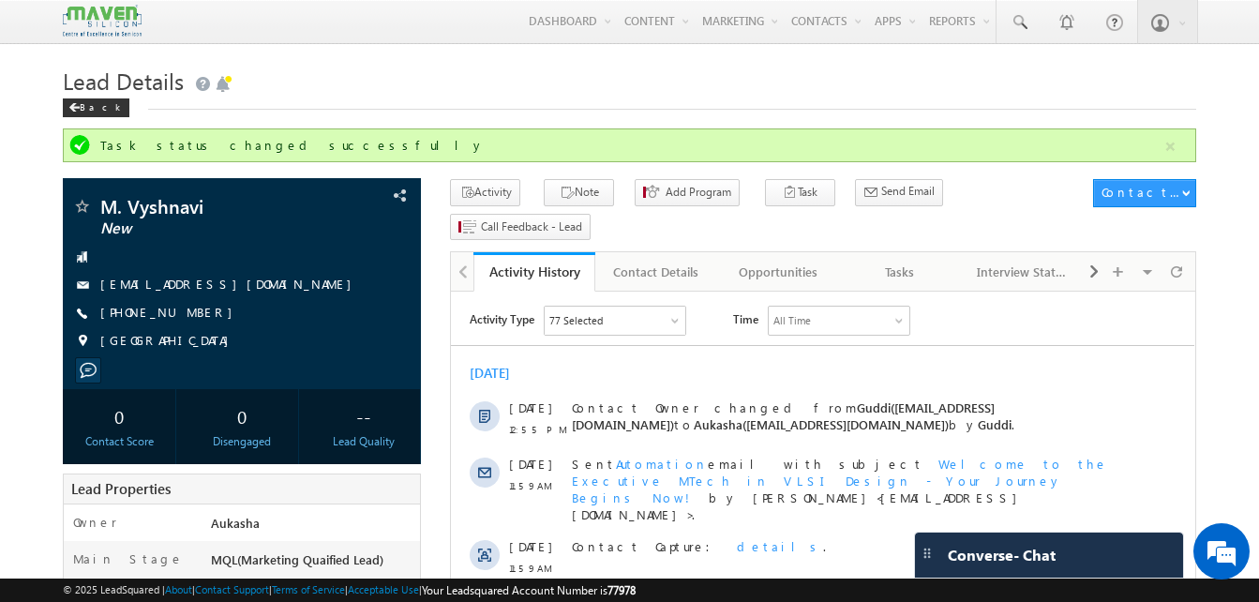
click at [611, 116] on div "Lead Details Back" at bounding box center [629, 94] width 1133 height 67
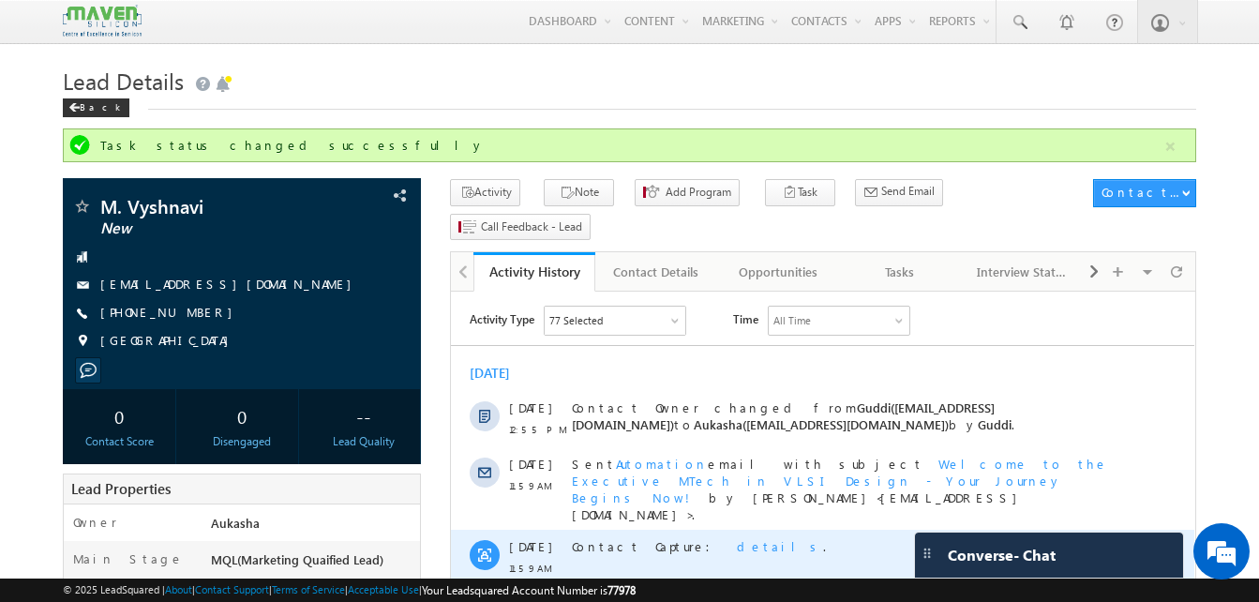
click at [737, 538] on span "details" at bounding box center [780, 546] width 86 height 16
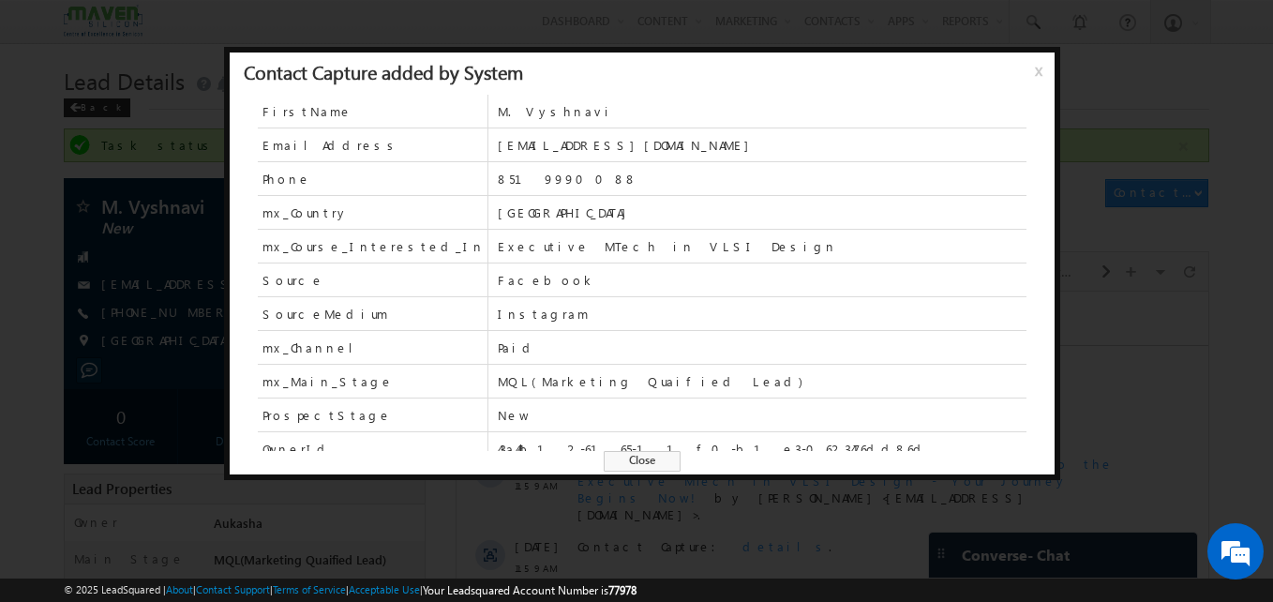
click at [650, 460] on span "Close" at bounding box center [642, 461] width 77 height 21
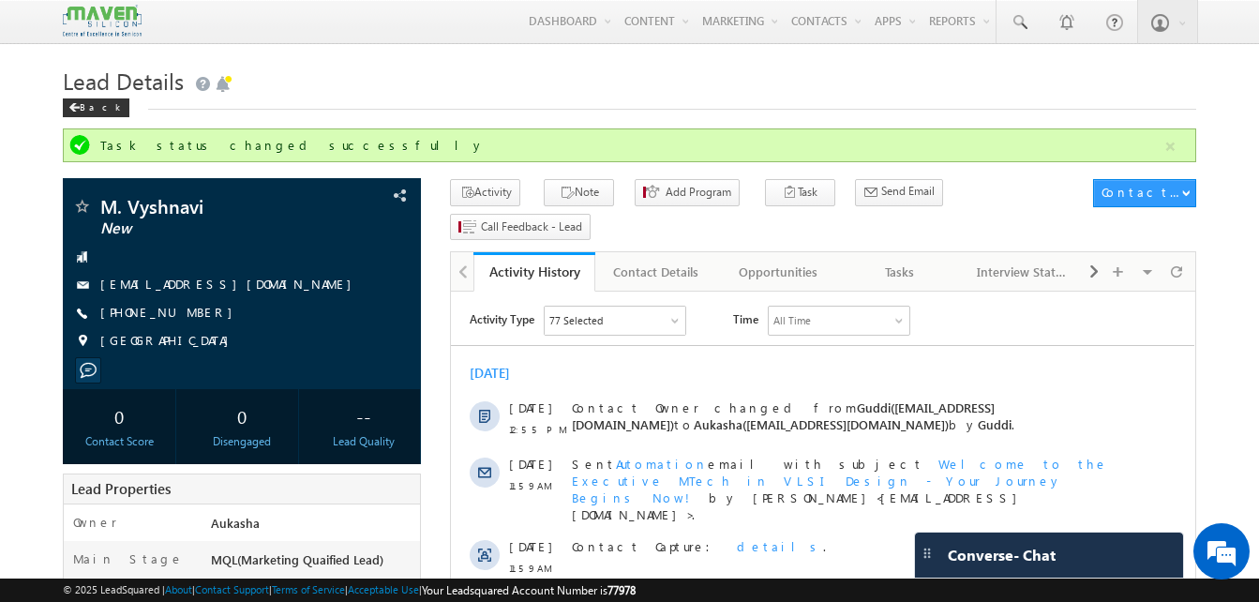
click at [426, 97] on h1 "Lead Details" at bounding box center [629, 79] width 1133 height 37
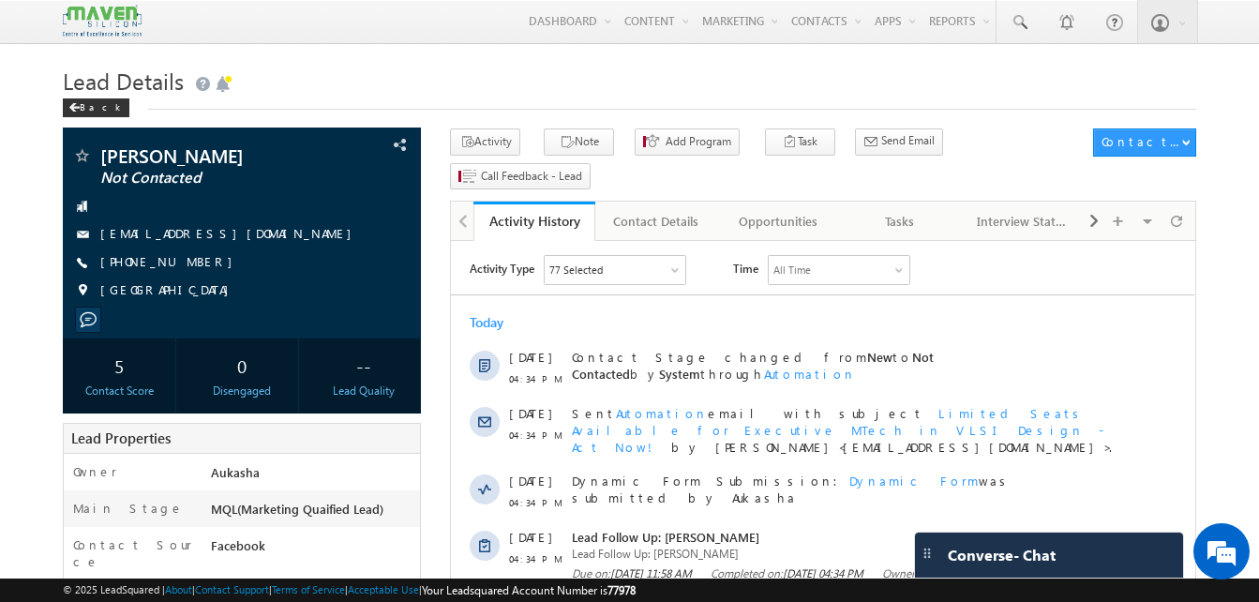
click at [342, 80] on h1 "Lead Details" at bounding box center [629, 79] width 1133 height 37
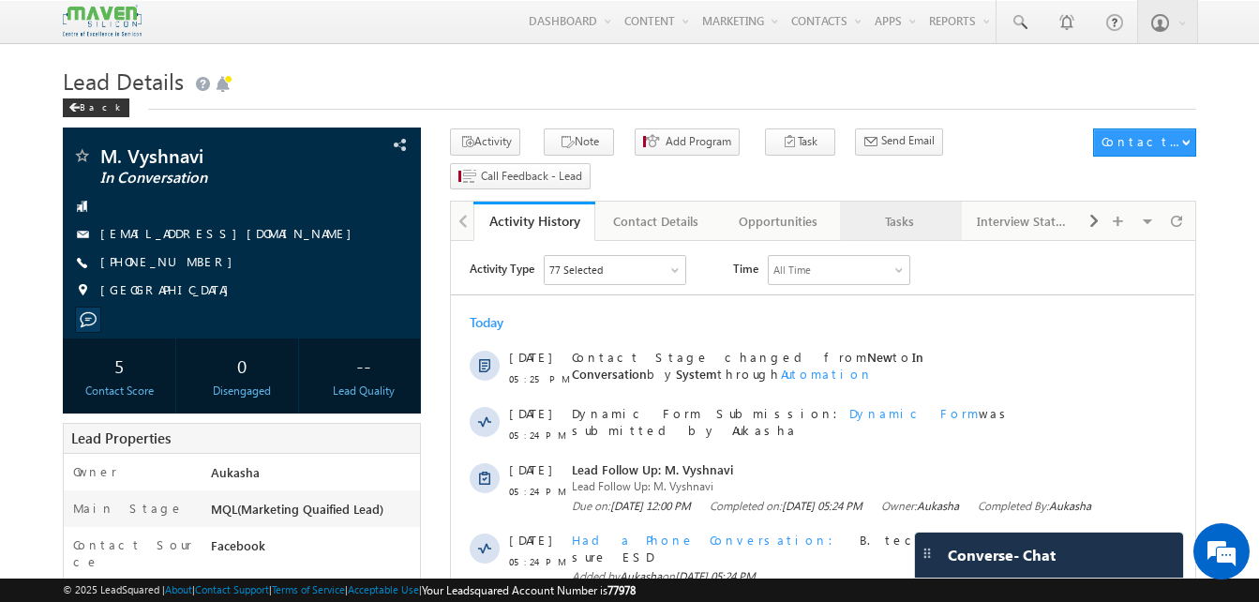
click at [886, 206] on link "Tasks" at bounding box center [901, 220] width 122 height 39
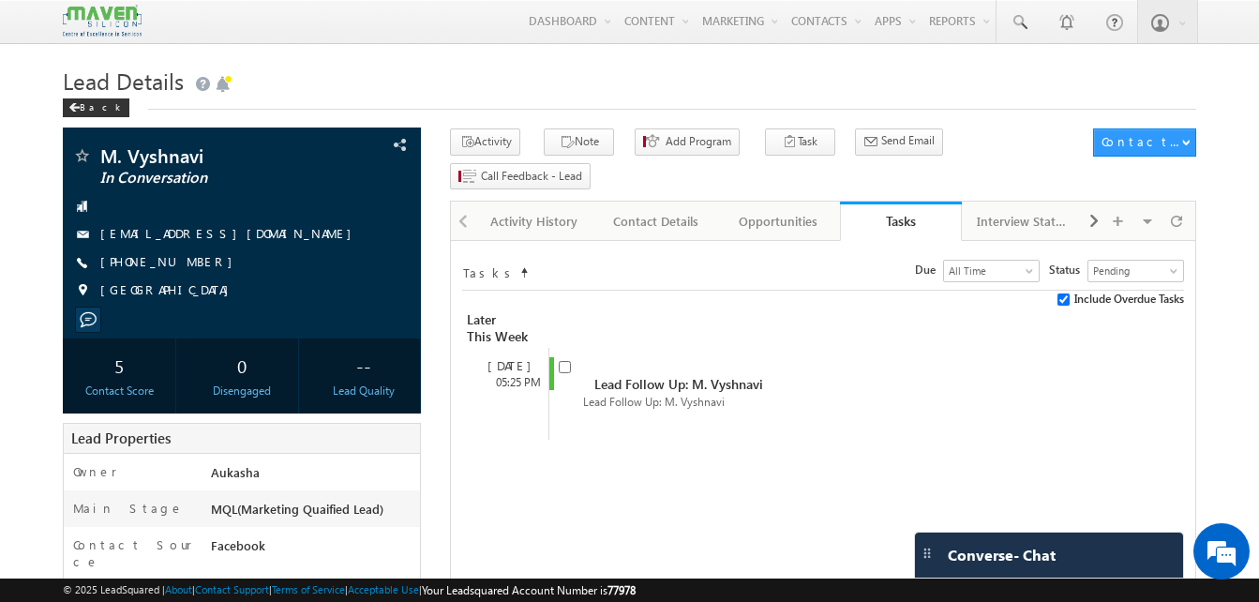
click at [561, 67] on h1 "Lead Details" at bounding box center [629, 79] width 1133 height 37
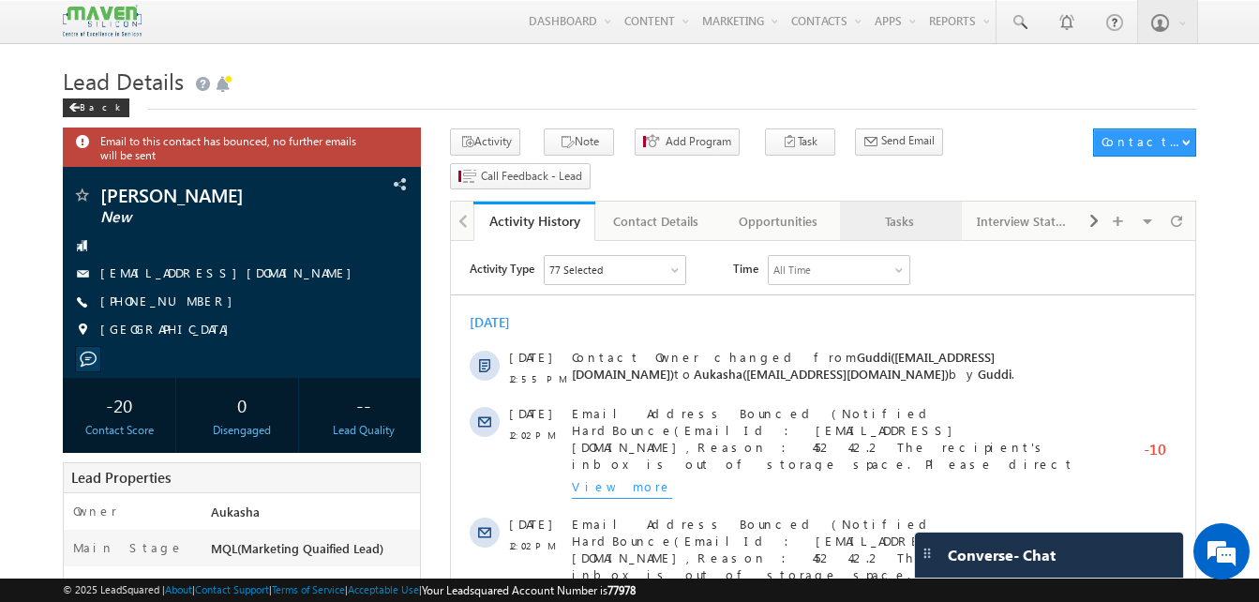
click at [927, 210] on div "Tasks" at bounding box center [900, 221] width 90 height 22
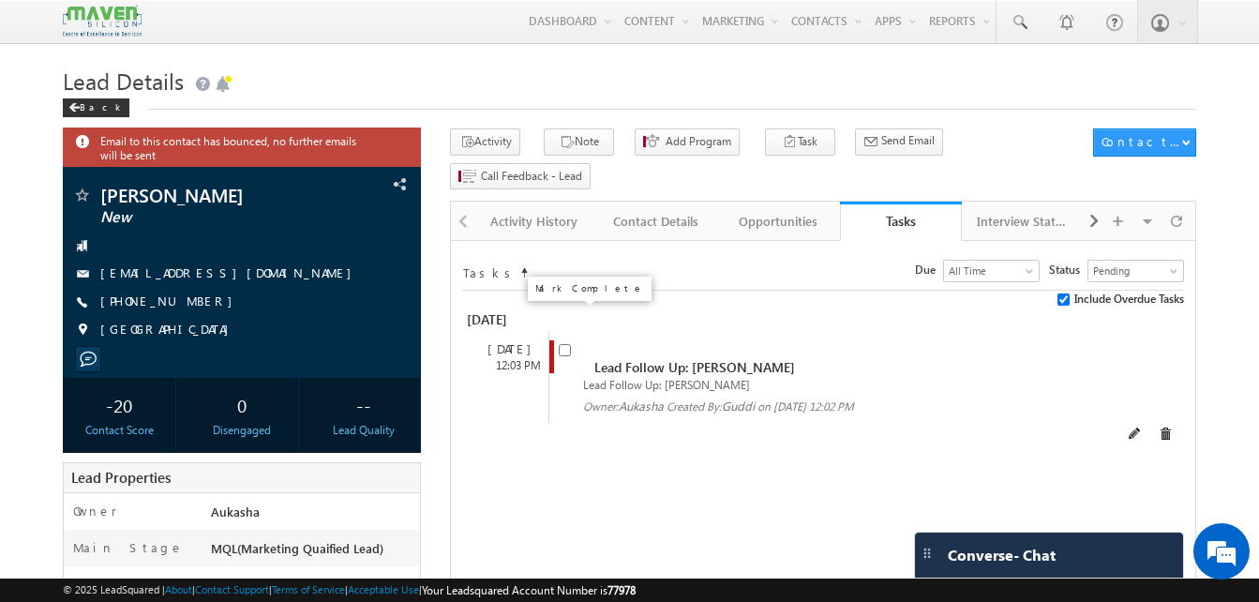
click at [565, 344] on input "checkbox" at bounding box center [565, 350] width 12 height 12
checkbox input "false"
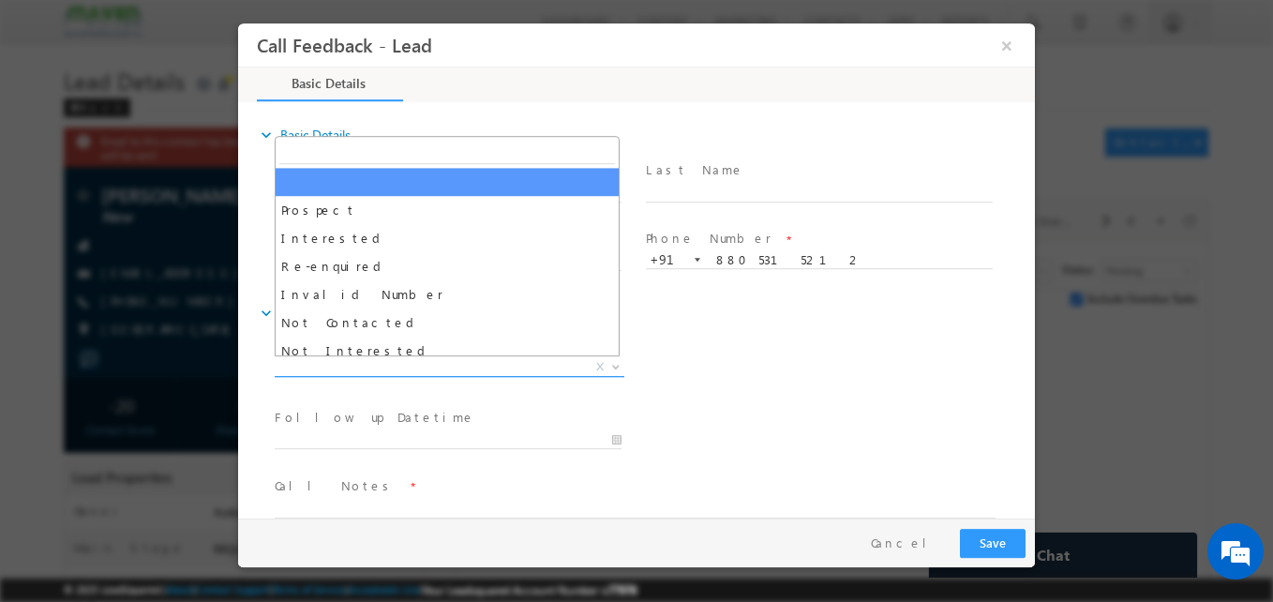
click at [422, 366] on span "X" at bounding box center [450, 367] width 350 height 19
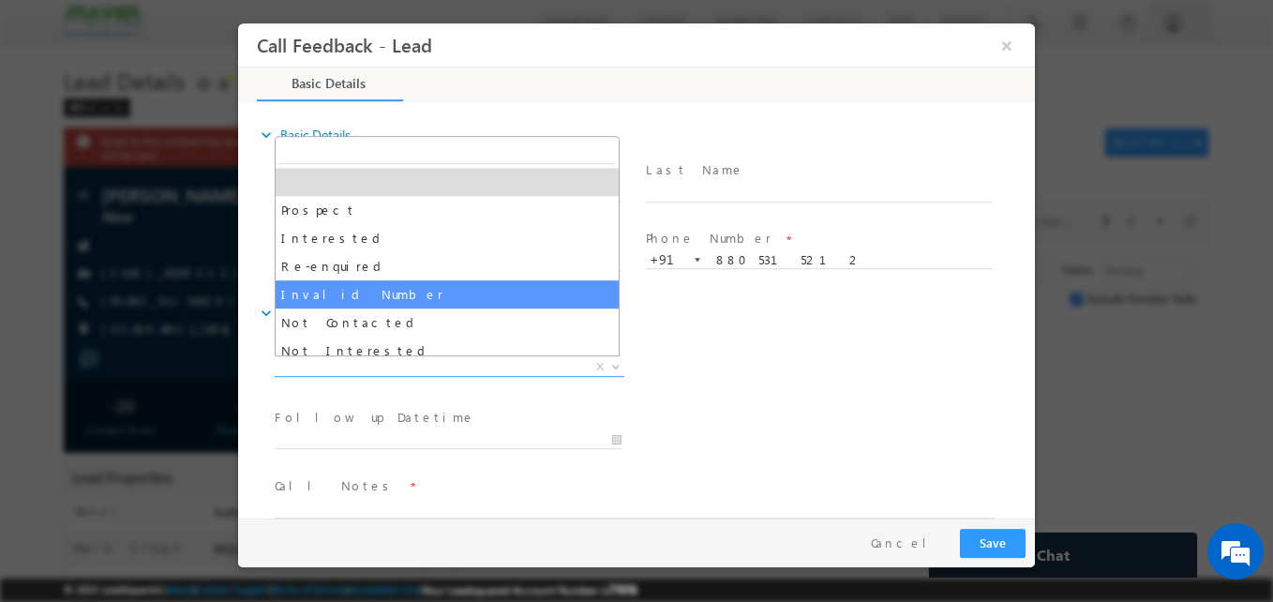
scroll to position [178, 0]
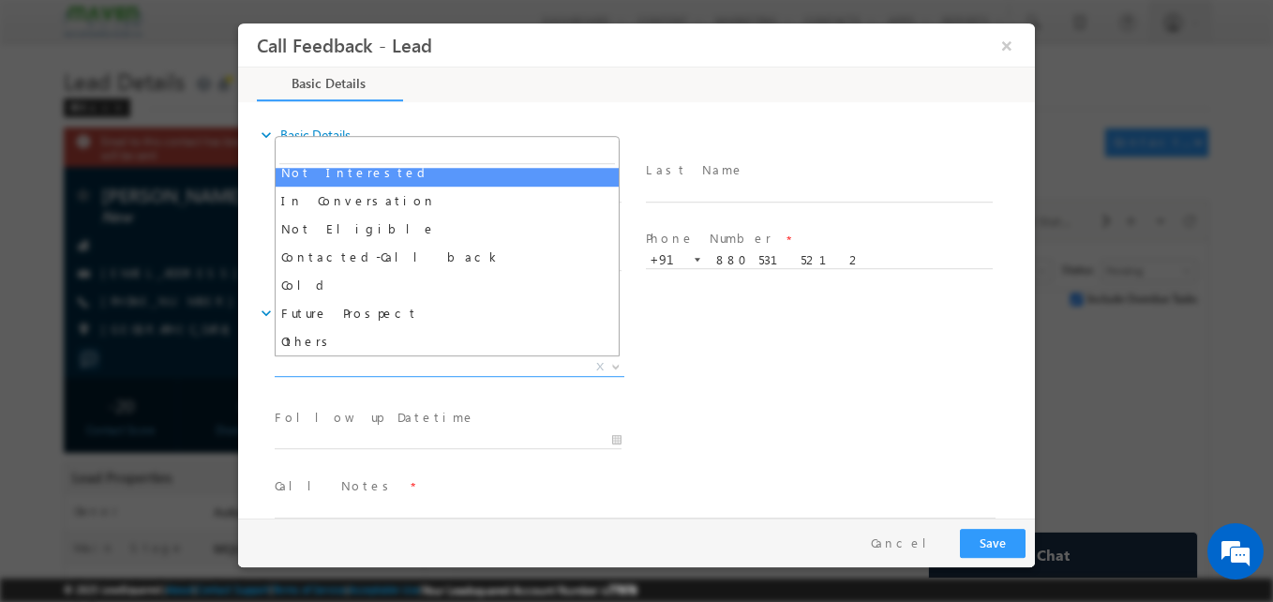
select select "Not Interested"
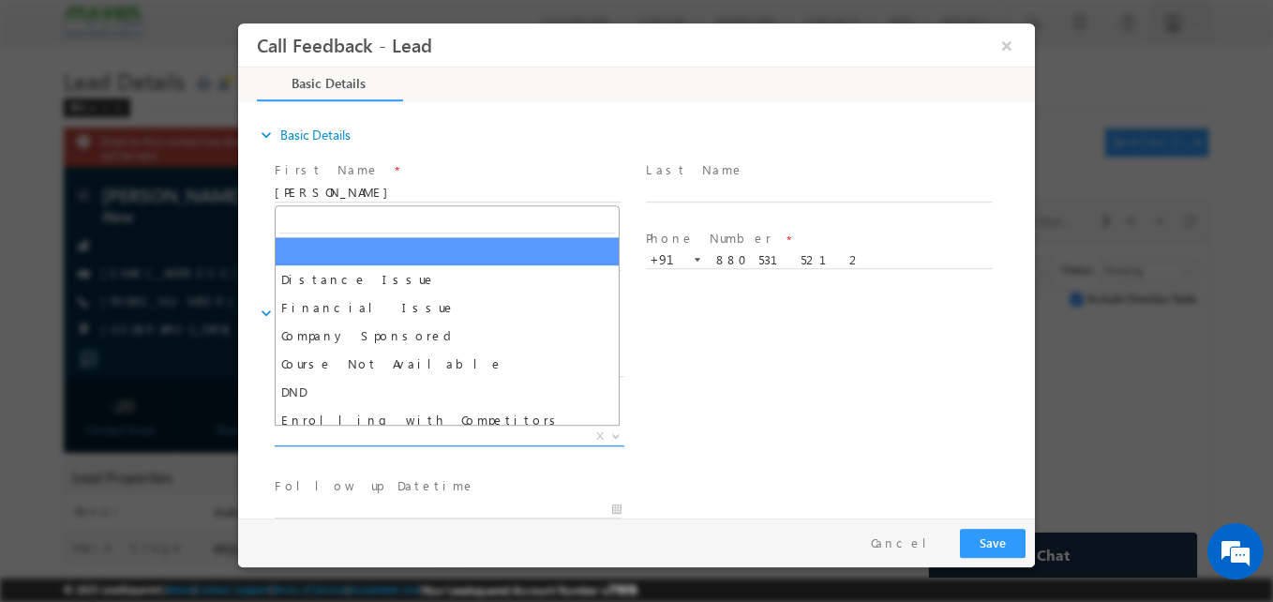
click at [480, 440] on span "X" at bounding box center [450, 436] width 350 height 19
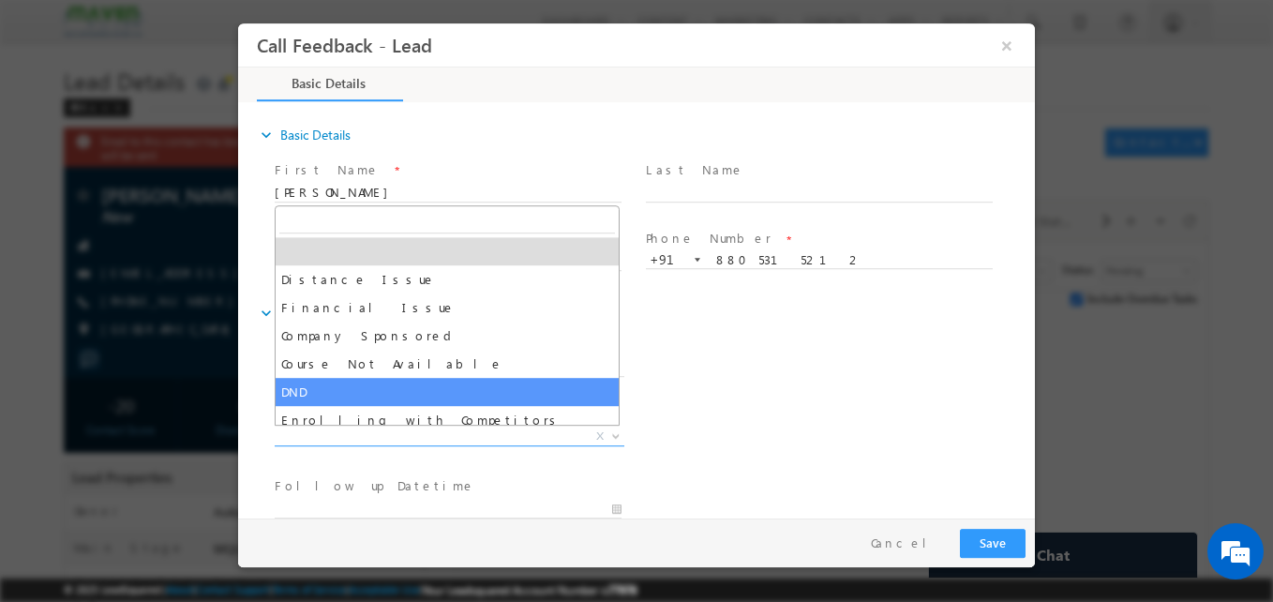
scroll to position [37, 0]
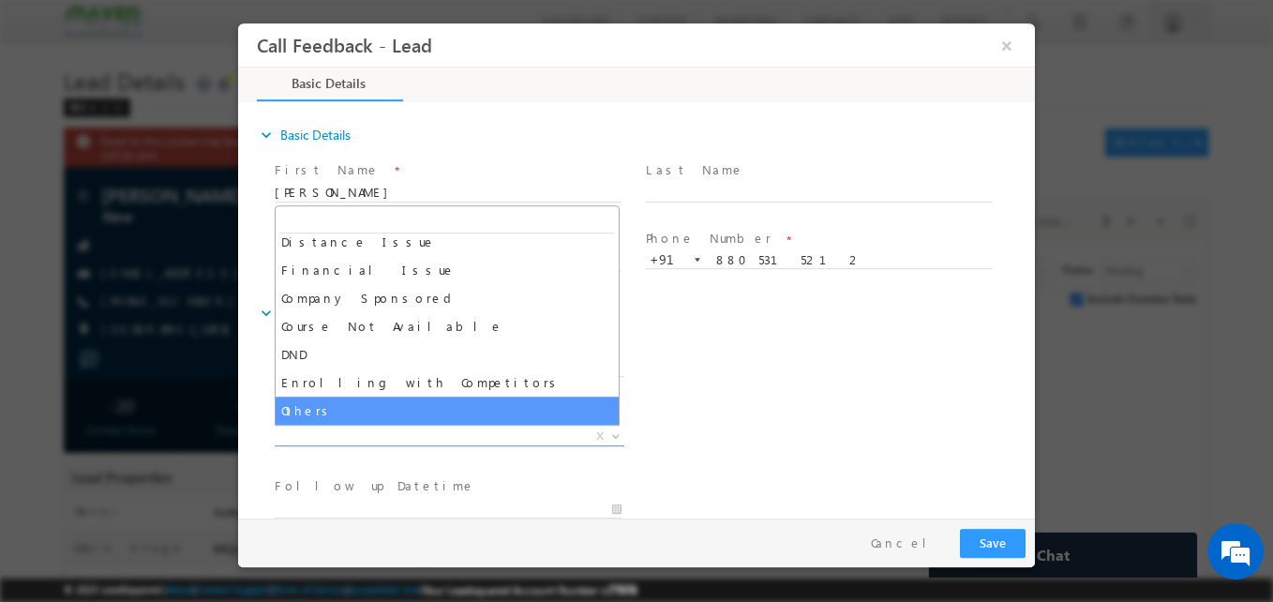
select select "Others"
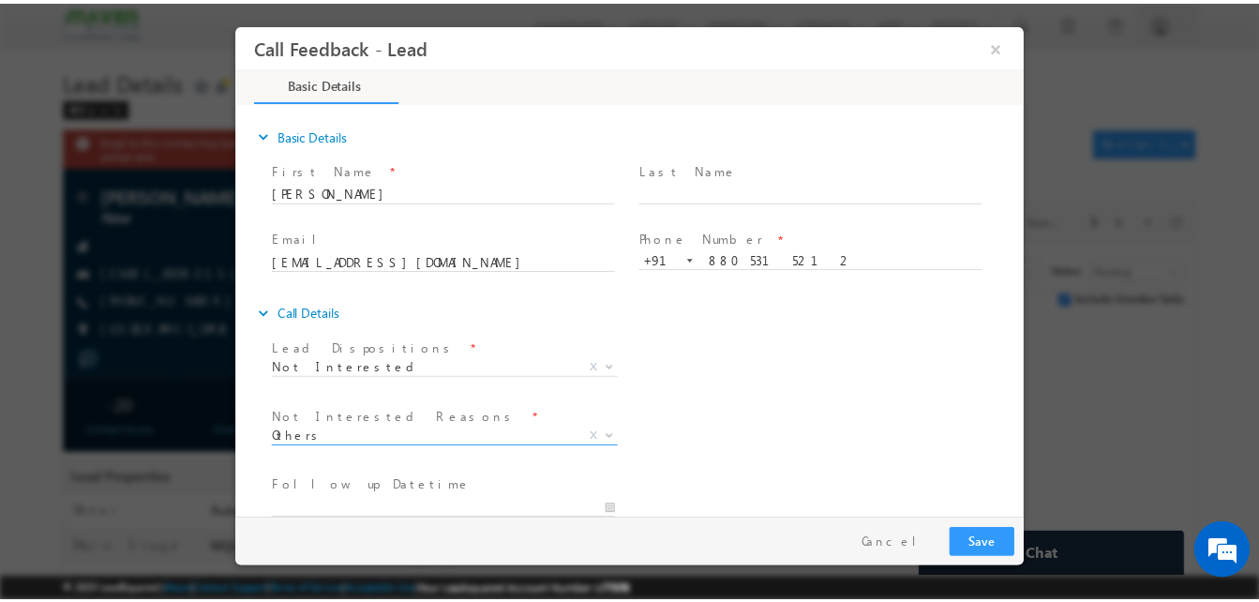
scroll to position [169, 0]
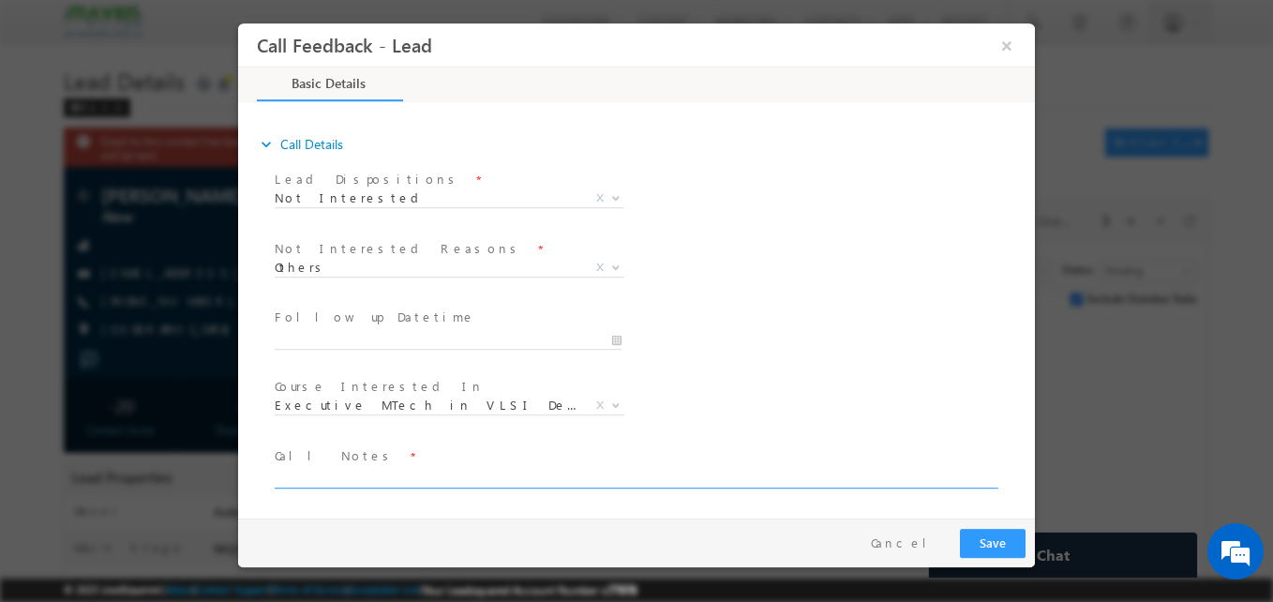
click at [451, 473] on textarea at bounding box center [635, 478] width 721 height 22
type textarea "Not interested for programs"
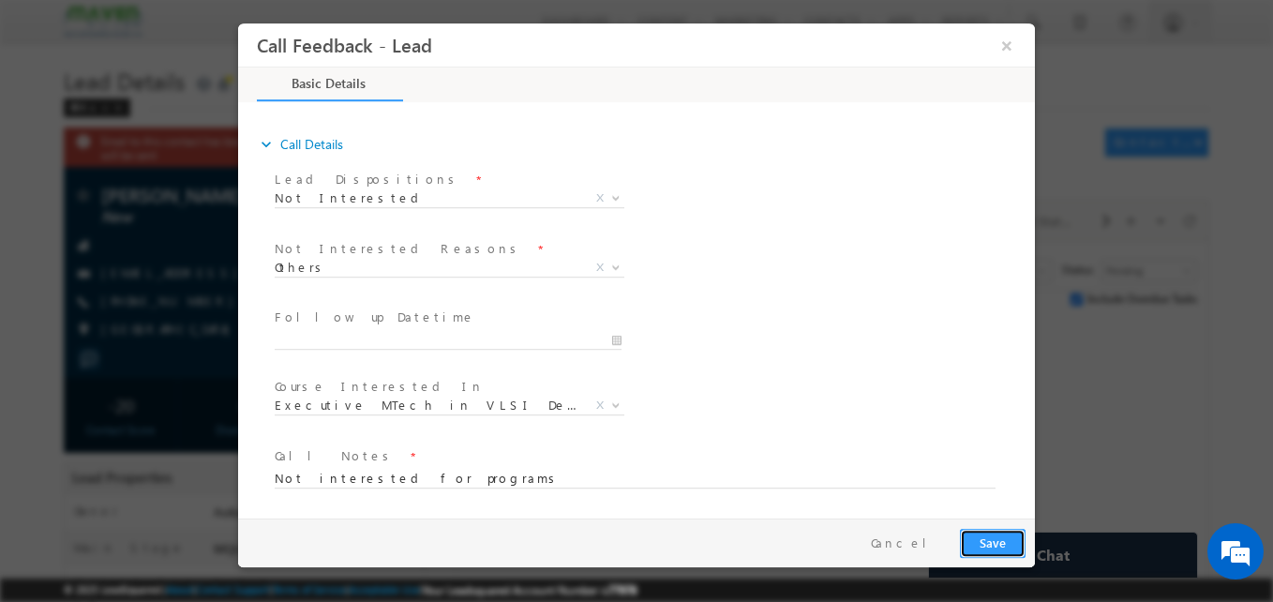
click at [1006, 540] on button "Save" at bounding box center [993, 543] width 66 height 29
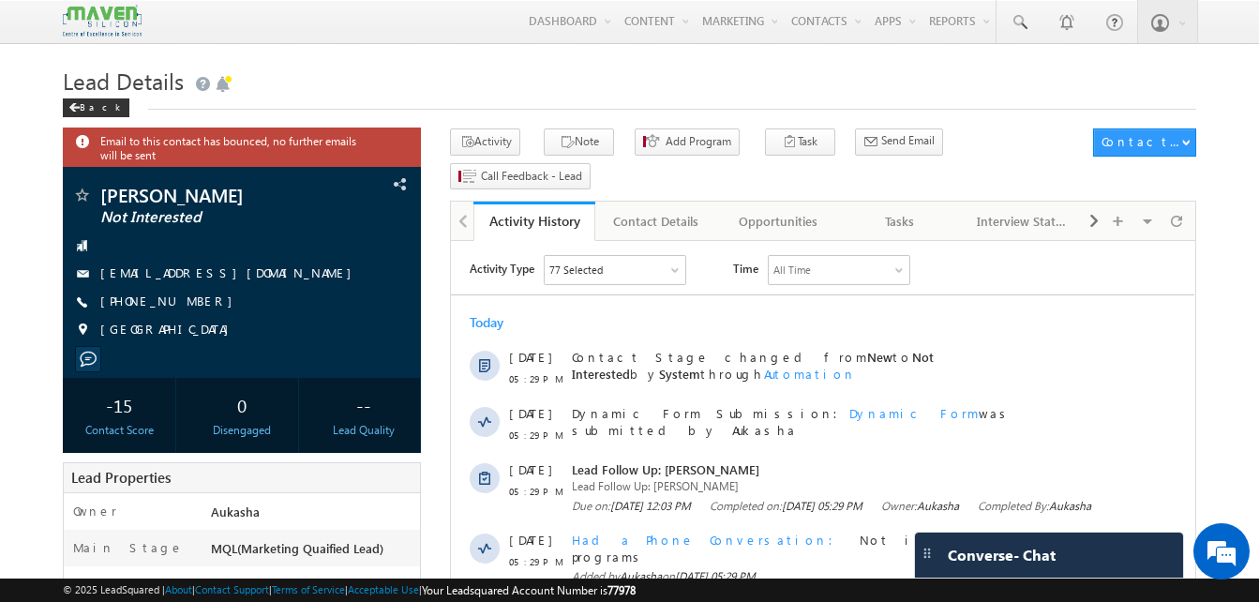
click at [413, 43] on div "Menu Aukasha lsq5@ maven -sili con.c om crmma ven" at bounding box center [629, 22] width 1133 height 44
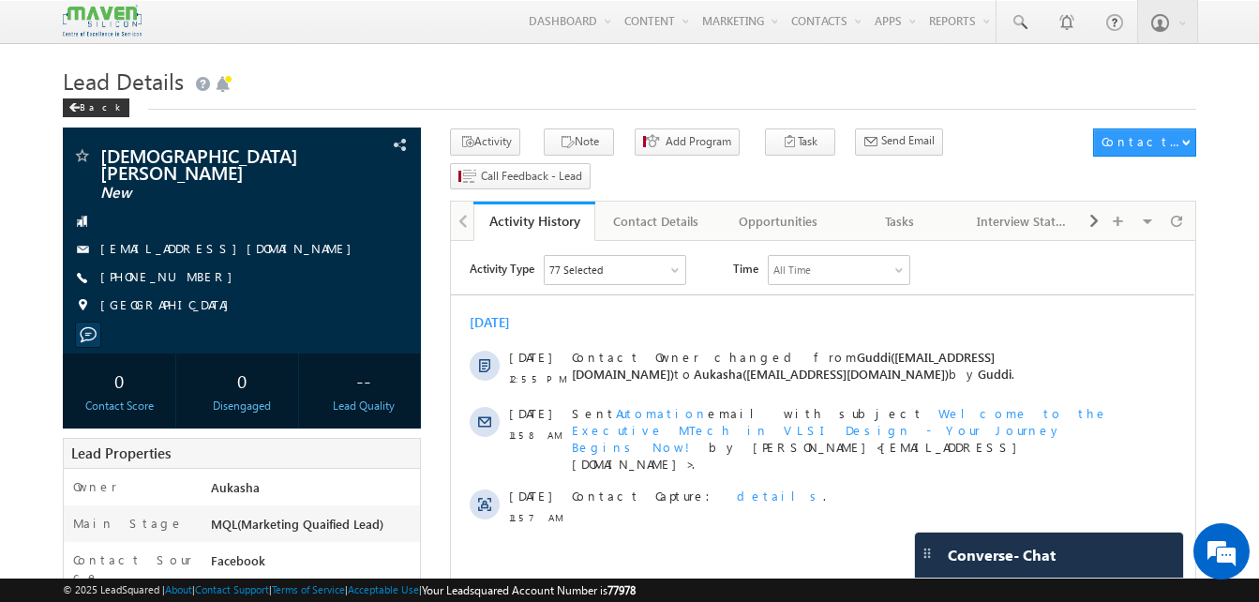
click at [272, 88] on h1 "Lead Details" at bounding box center [629, 79] width 1133 height 37
click at [440, 90] on h1 "Lead Details" at bounding box center [629, 79] width 1133 height 37
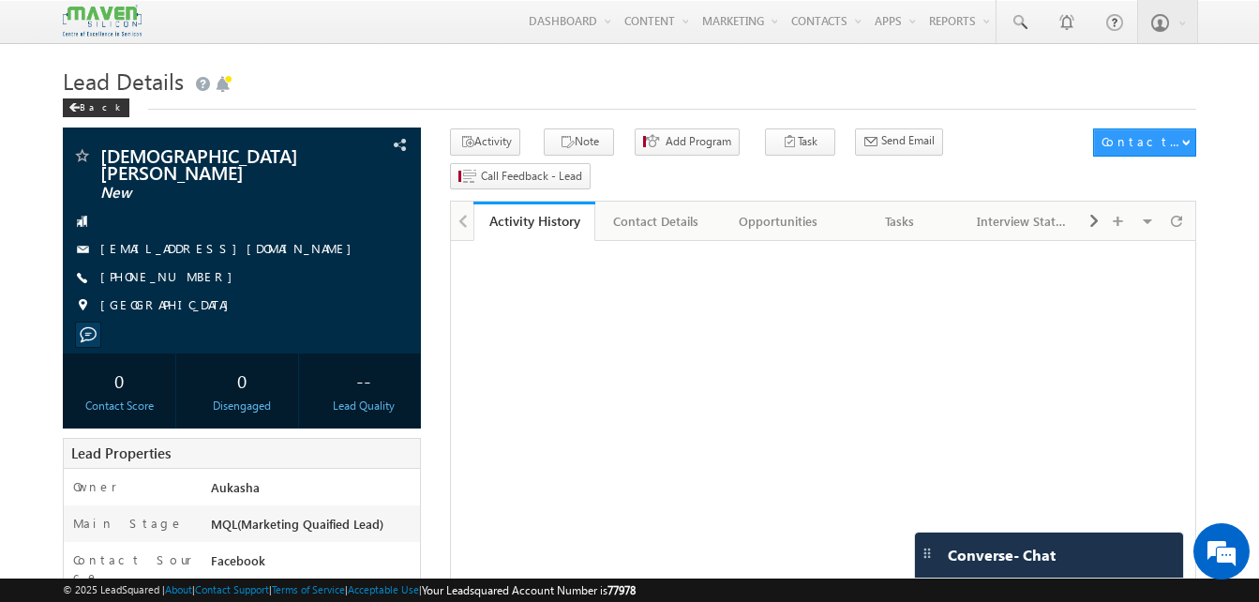
drag, startPoint x: 0, startPoint y: 0, endPoint x: 330, endPoint y: 67, distance: 336.5
click at [330, 67] on h1 "Lead Details" at bounding box center [629, 79] width 1133 height 37
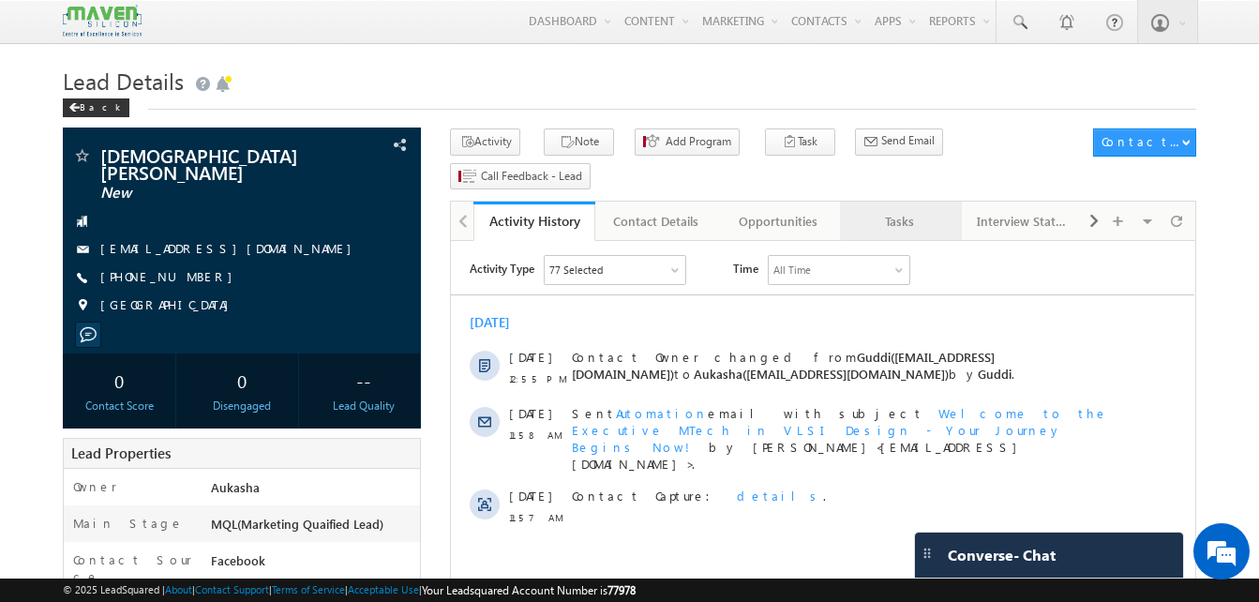
click at [889, 204] on link "Tasks" at bounding box center [901, 220] width 122 height 39
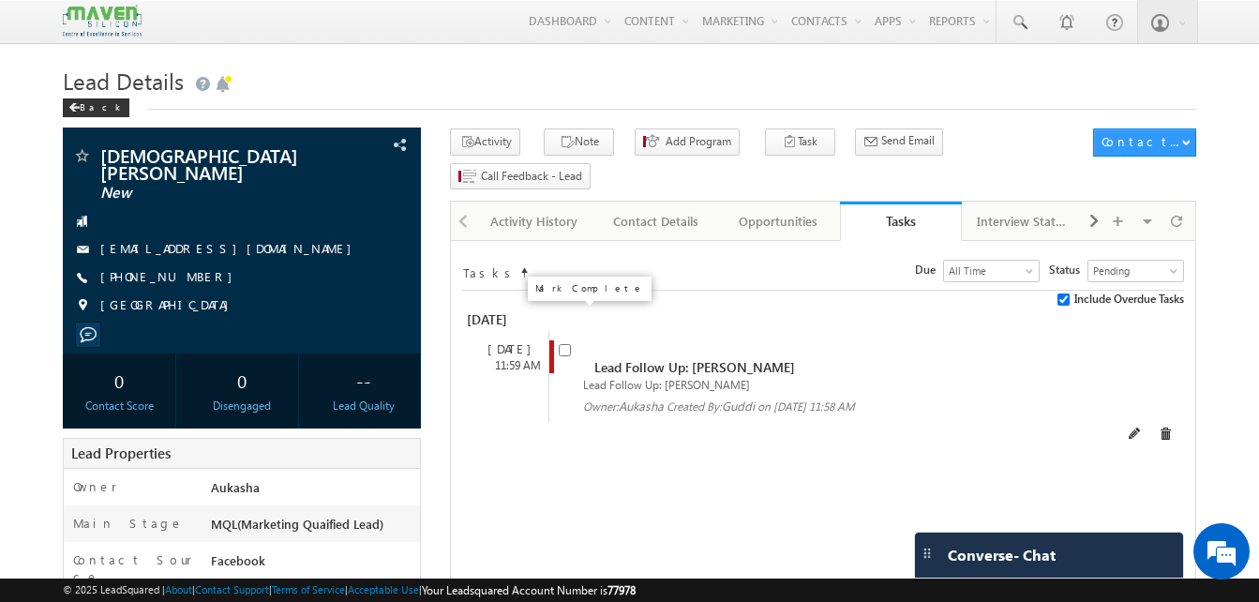
click at [564, 344] on input "checkbox" at bounding box center [565, 350] width 12 height 12
checkbox input "false"
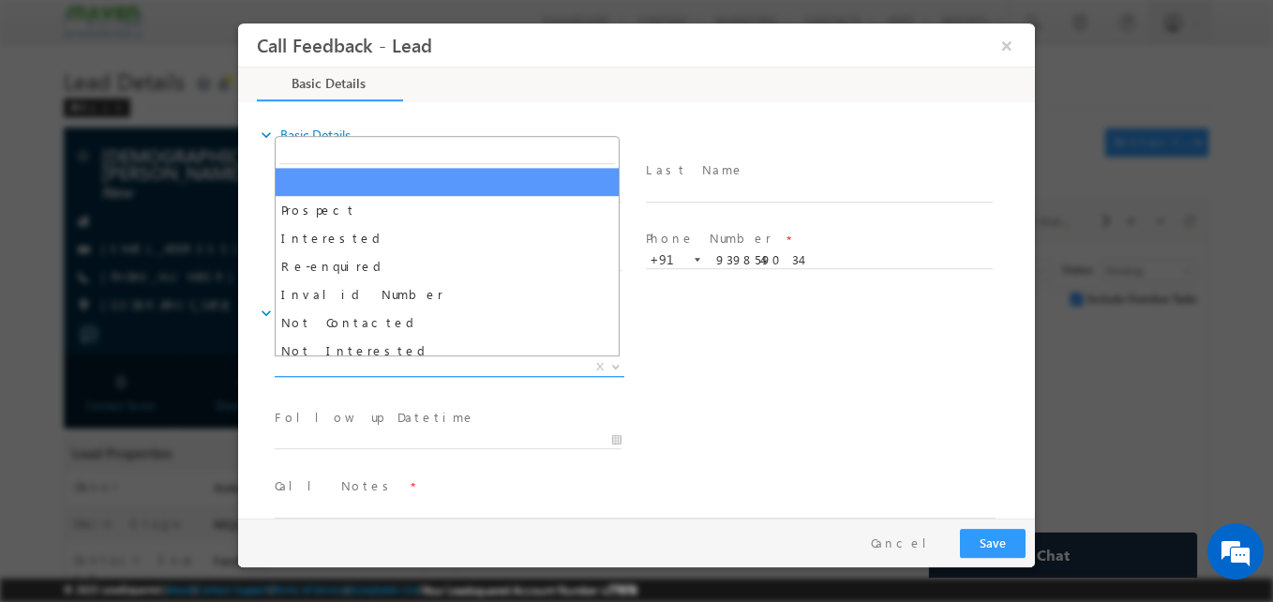
click at [463, 362] on span "X" at bounding box center [450, 367] width 350 height 19
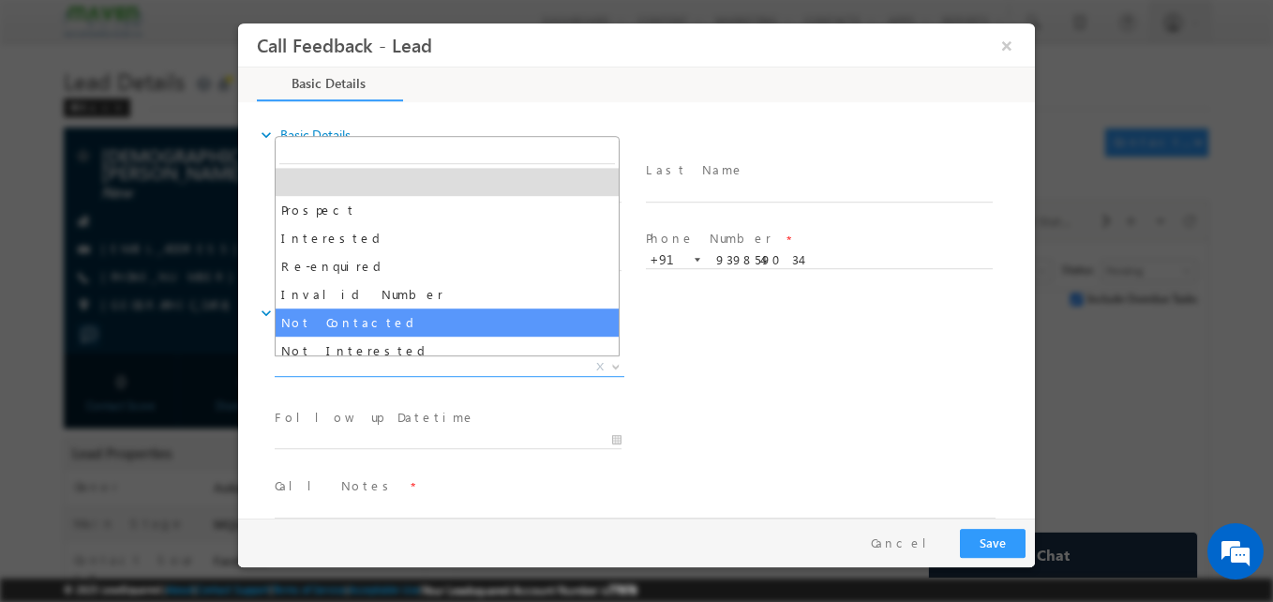
select select "Not Contacted"
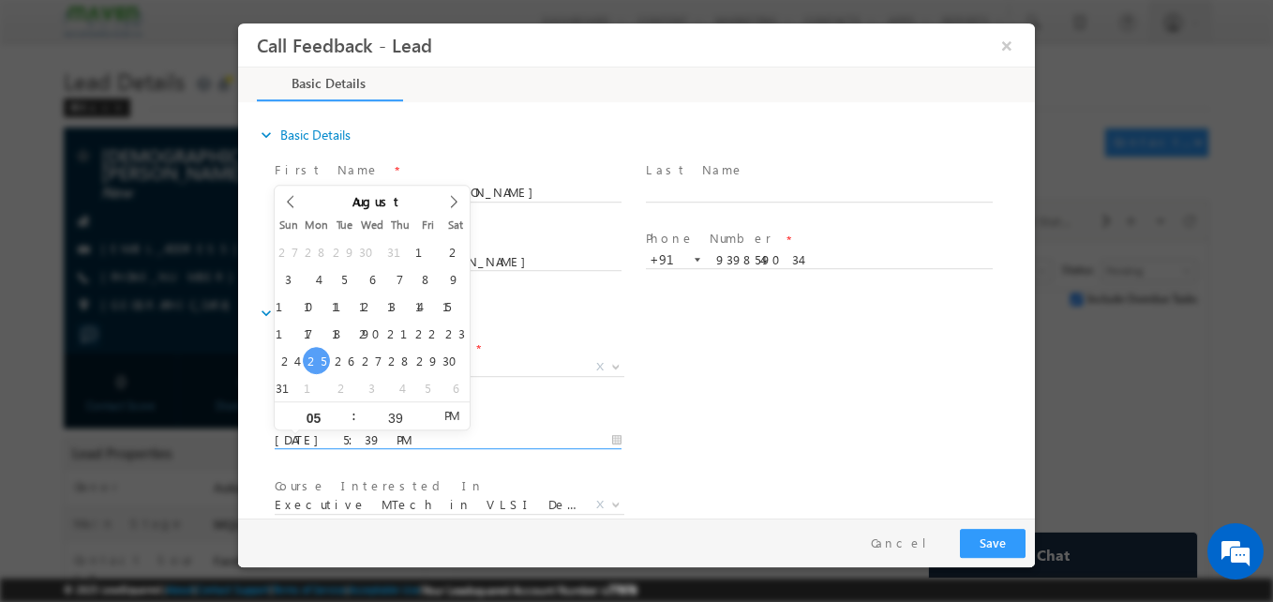
click at [373, 434] on input "25/08/2025 5:39 PM" at bounding box center [448, 440] width 347 height 19
type input "27/08/2025 5:39 PM"
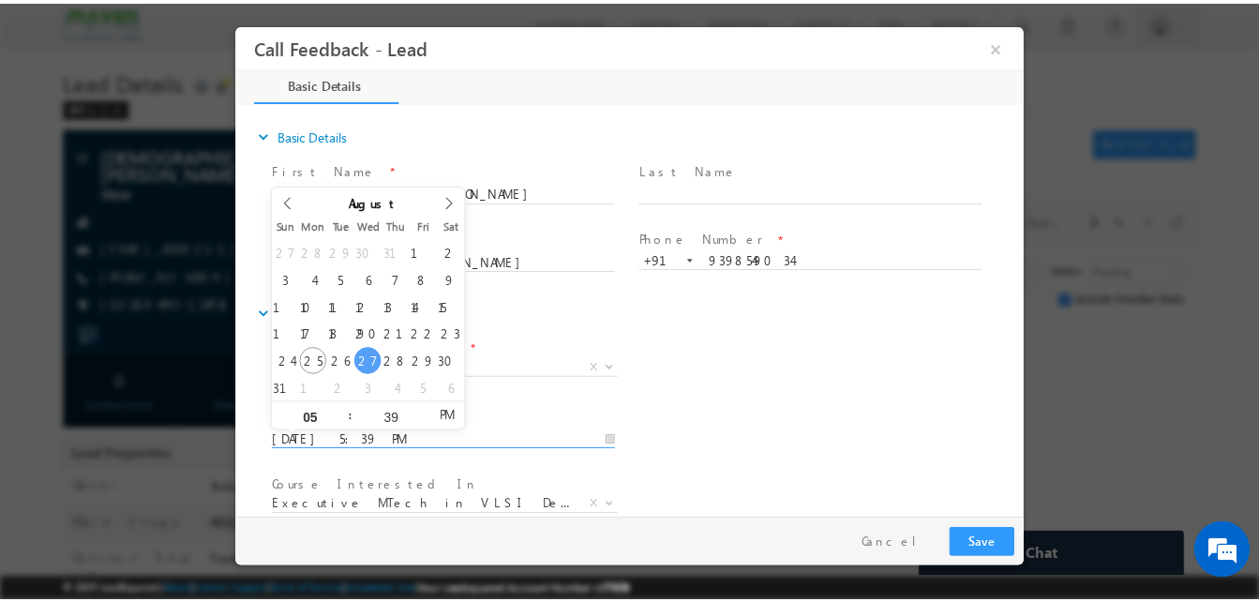
scroll to position [99, 0]
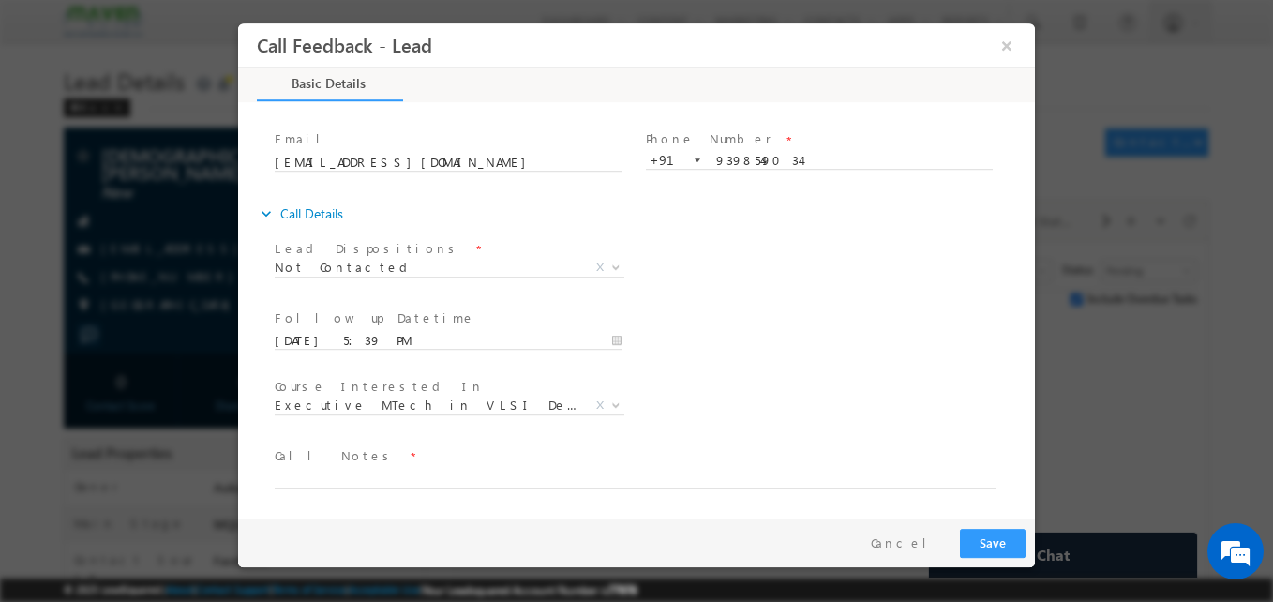
click at [664, 356] on div "Follow up Datetime * 27/08/2025 5:39 PM Program Type * Long Term Short Term X" at bounding box center [653, 339] width 764 height 69
click at [512, 485] on textarea at bounding box center [635, 478] width 721 height 22
type textarea "NA"
click at [996, 537] on button "Save" at bounding box center [993, 543] width 66 height 29
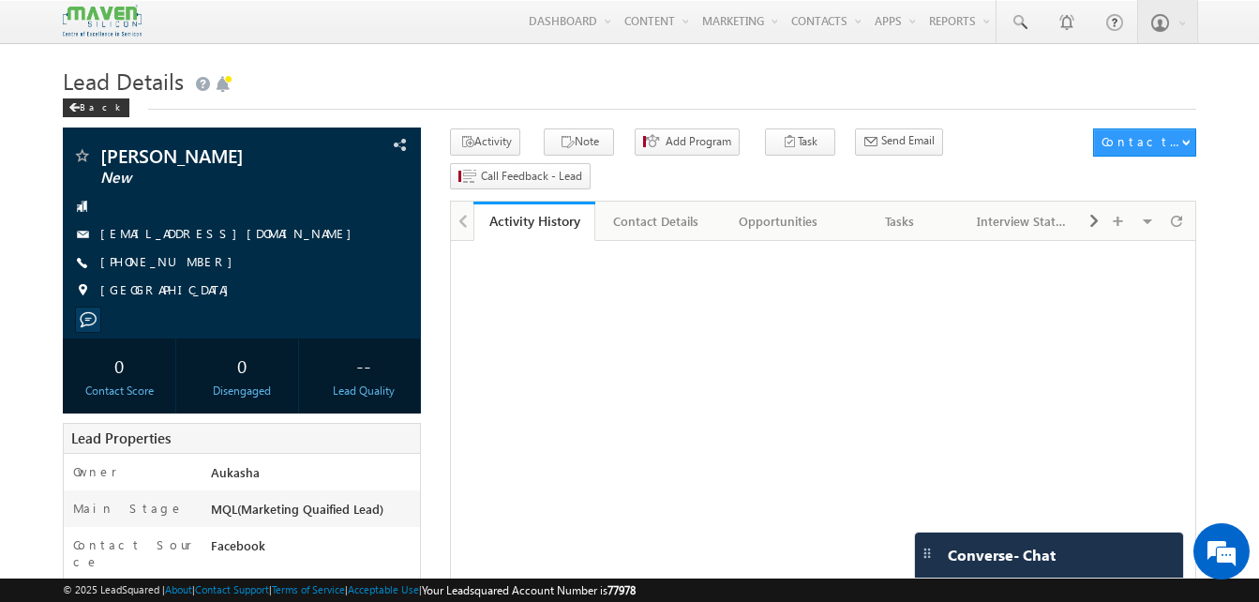
click at [555, 87] on h1 "Lead Details" at bounding box center [629, 79] width 1133 height 37
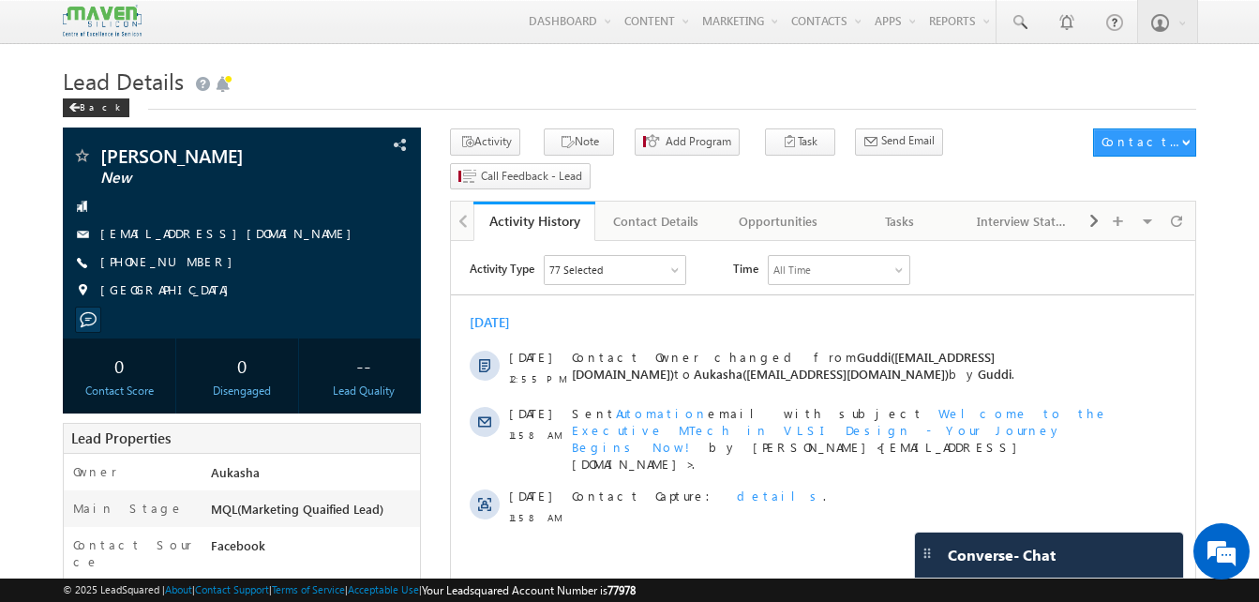
click at [265, 78] on h1 "Lead Details" at bounding box center [629, 79] width 1133 height 37
click at [192, 262] on div "[PHONE_NUMBER]" at bounding box center [241, 262] width 339 height 19
copy div "[PHONE_NUMBER]"
click at [873, 201] on link "Tasks" at bounding box center [901, 220] width 122 height 39
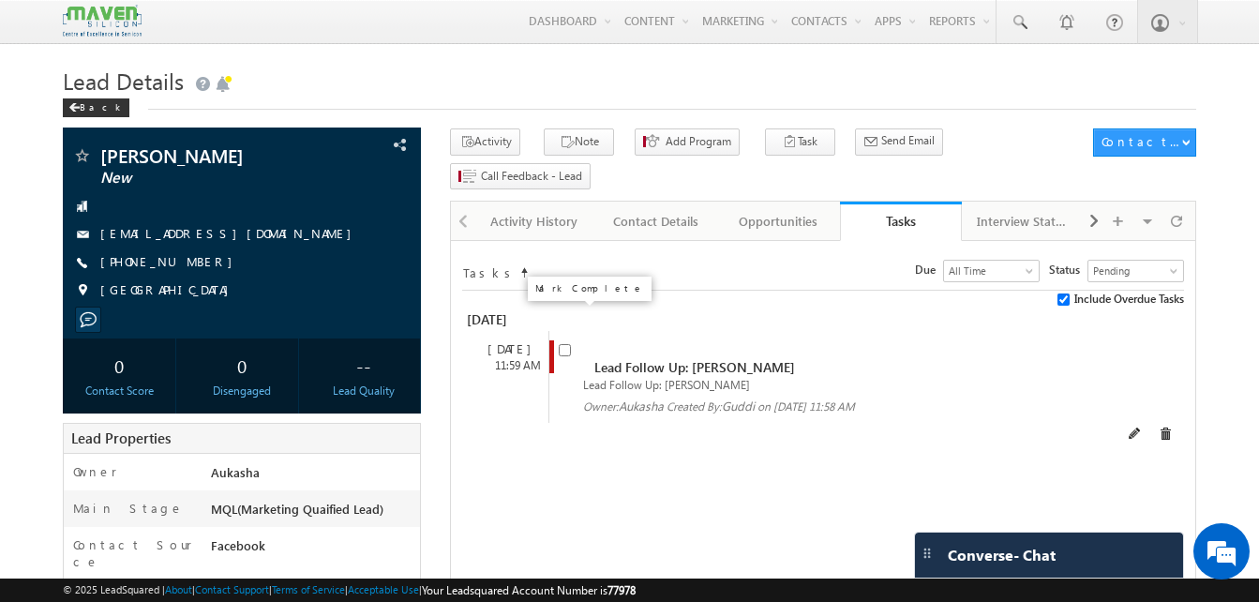
click at [567, 344] on input "checkbox" at bounding box center [565, 350] width 12 height 12
checkbox input "false"
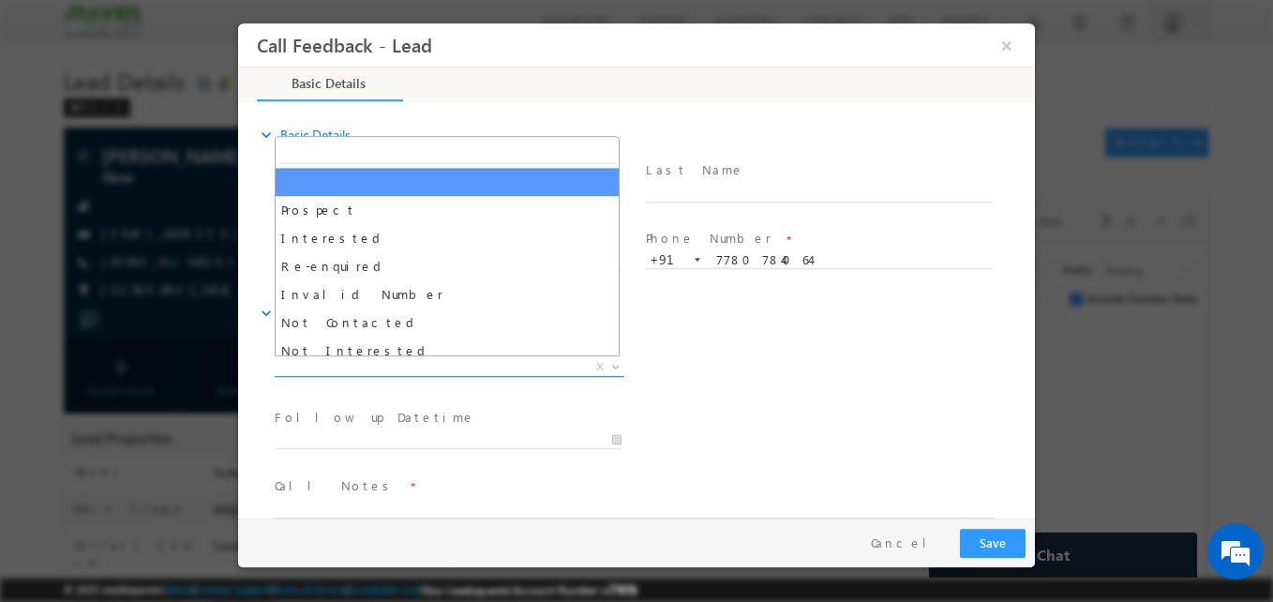
click at [474, 367] on span "X" at bounding box center [450, 367] width 350 height 19
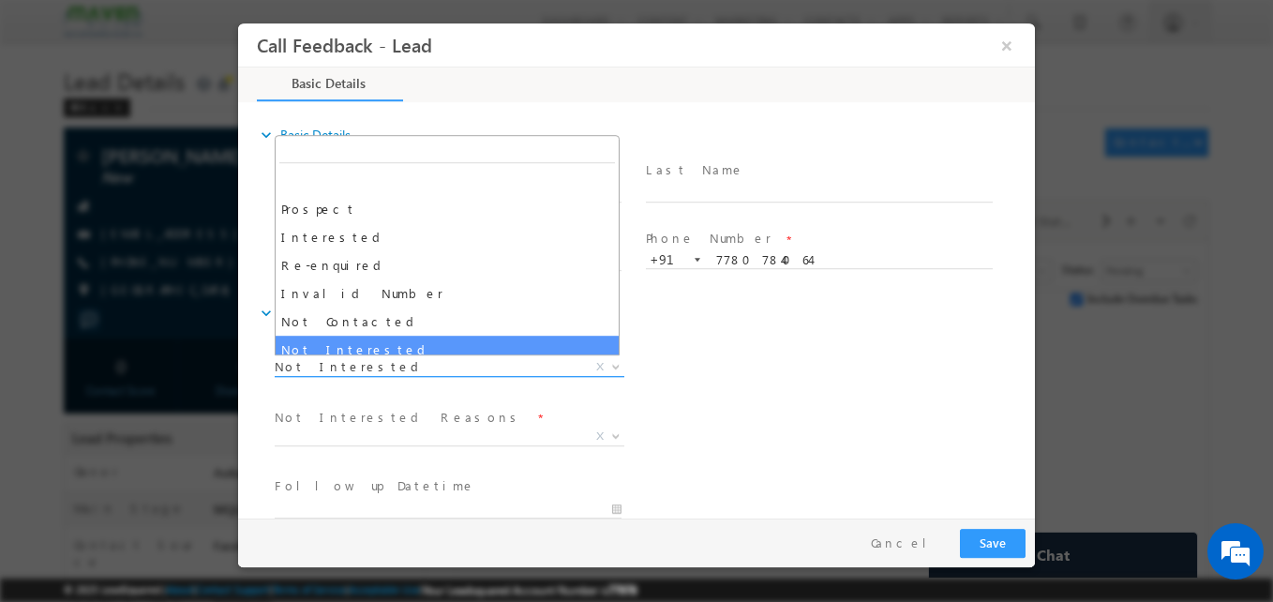
click at [387, 368] on span "Not Interested" at bounding box center [427, 366] width 305 height 17
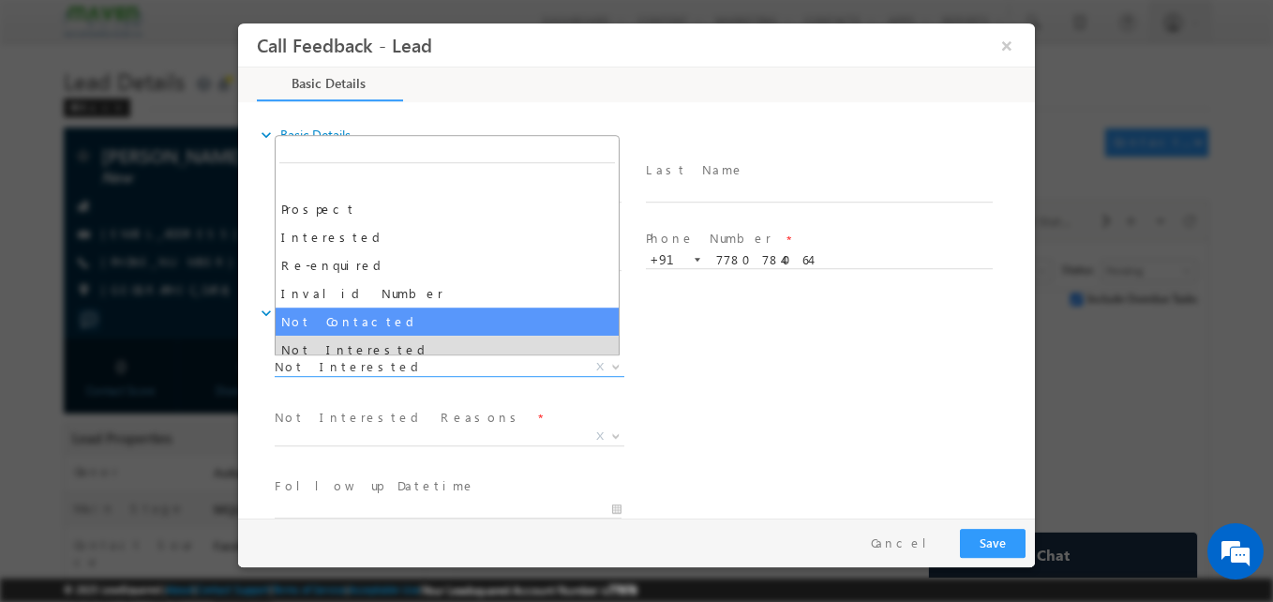
select select "Not Contacted"
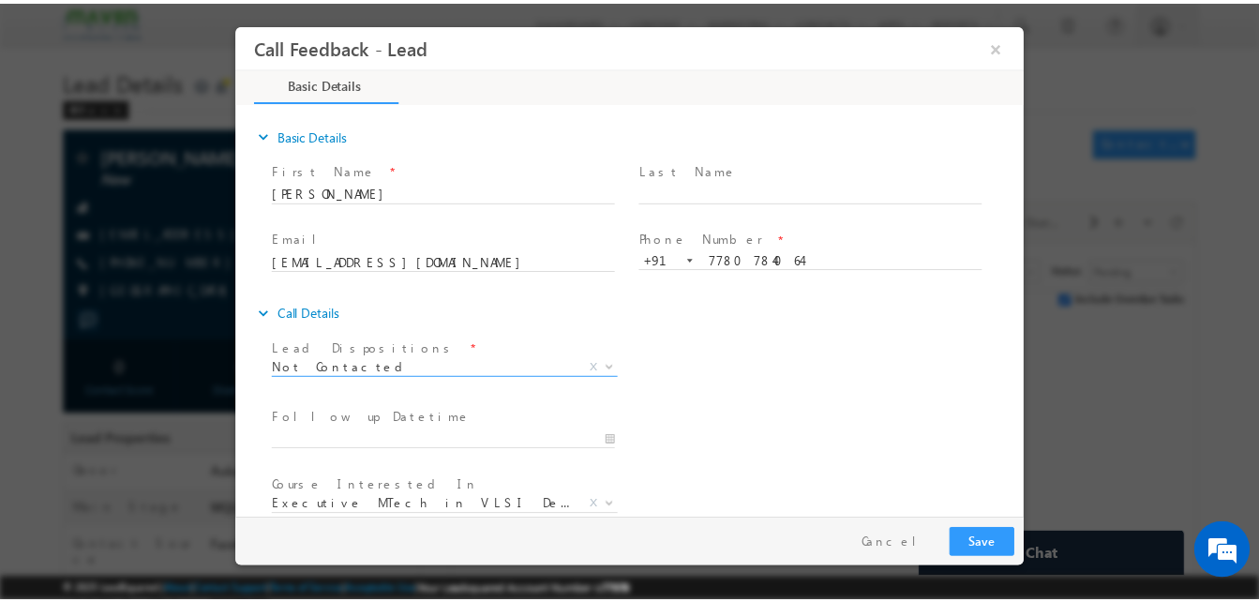
scroll to position [99, 0]
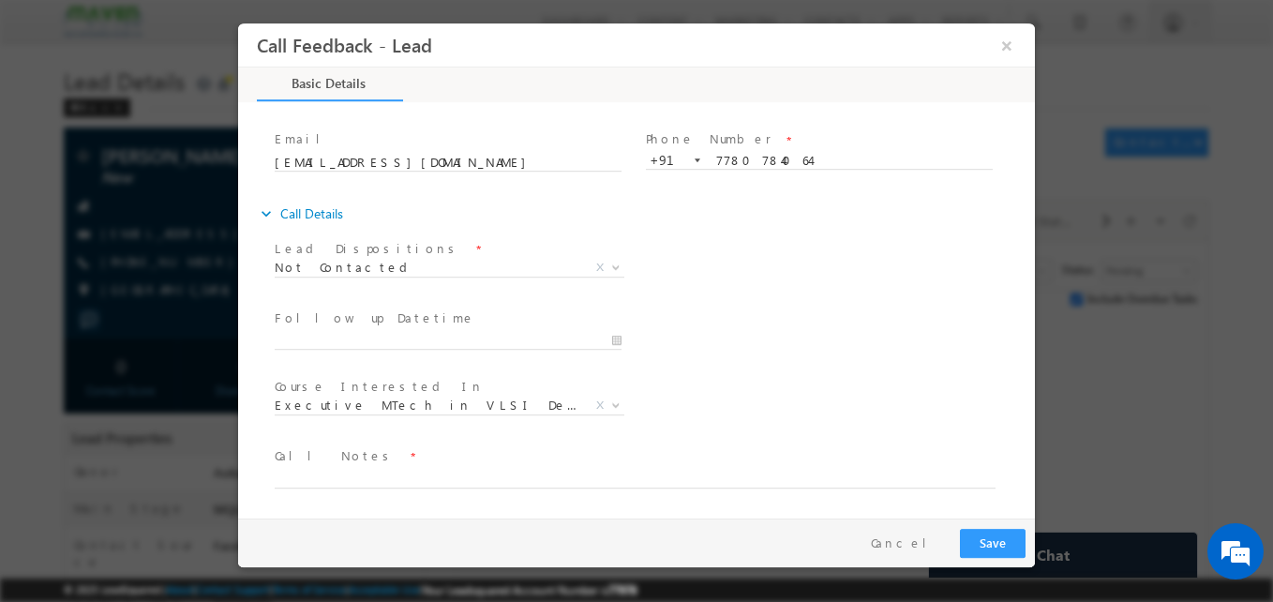
click at [366, 490] on span at bounding box center [625, 497] width 700 height 21
click at [367, 485] on textarea at bounding box center [635, 478] width 721 height 22
type textarea "NA"
click at [994, 541] on button "Save" at bounding box center [993, 543] width 66 height 29
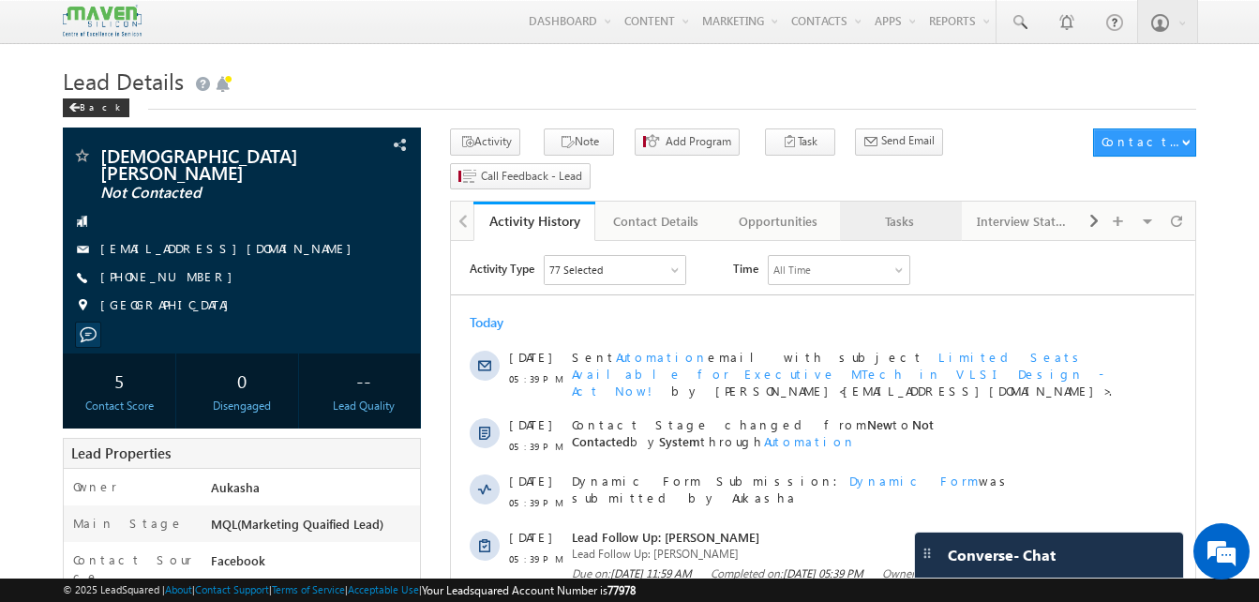
click at [899, 210] on div "Tasks" at bounding box center [900, 221] width 90 height 22
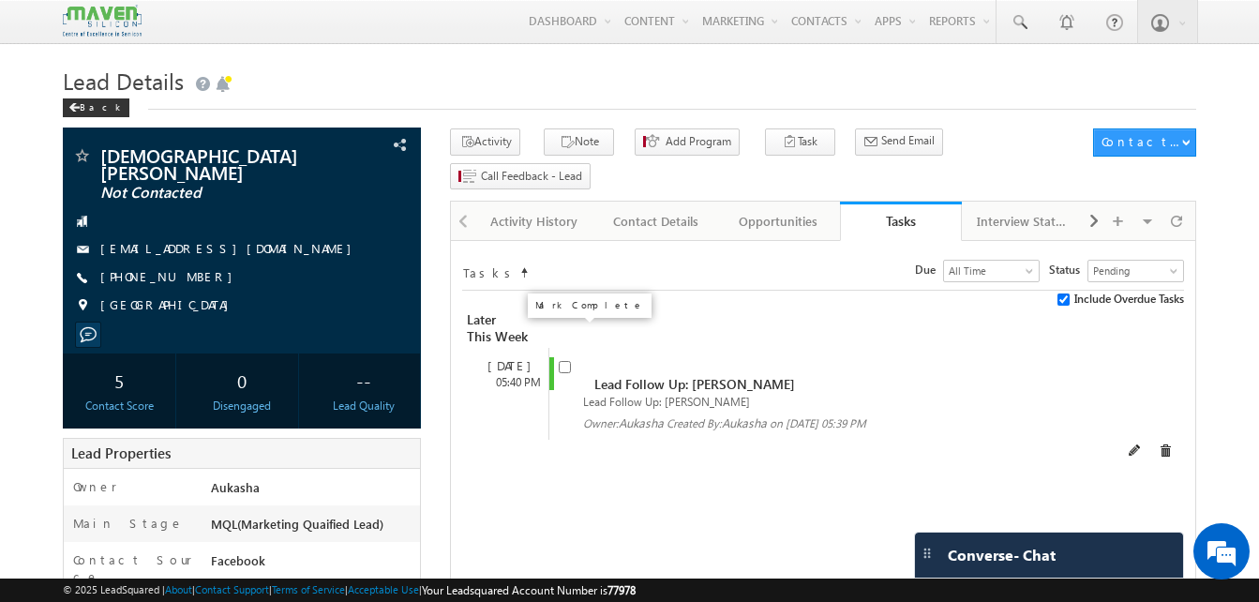
click at [559, 361] on input "checkbox" at bounding box center [565, 367] width 12 height 12
checkbox input "false"
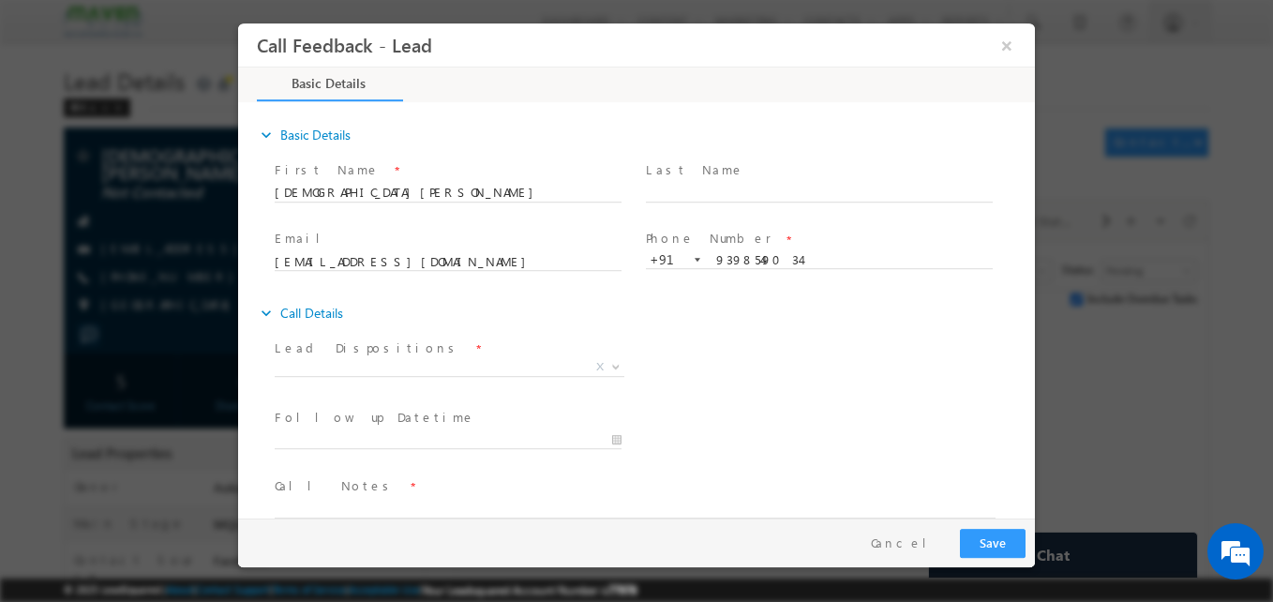
click at [486, 375] on span "Prospect Interested Re-enquired Invalid Number Not Contacted Not Interested In …" at bounding box center [457, 370] width 364 height 22
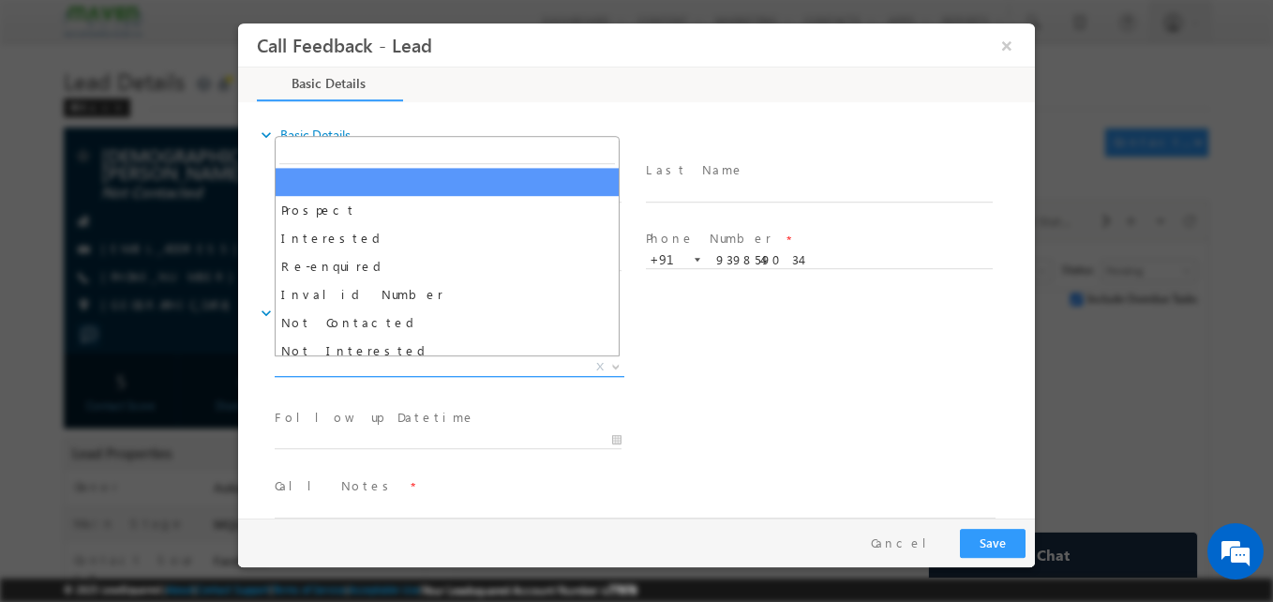
click at [452, 370] on span "X" at bounding box center [450, 367] width 350 height 19
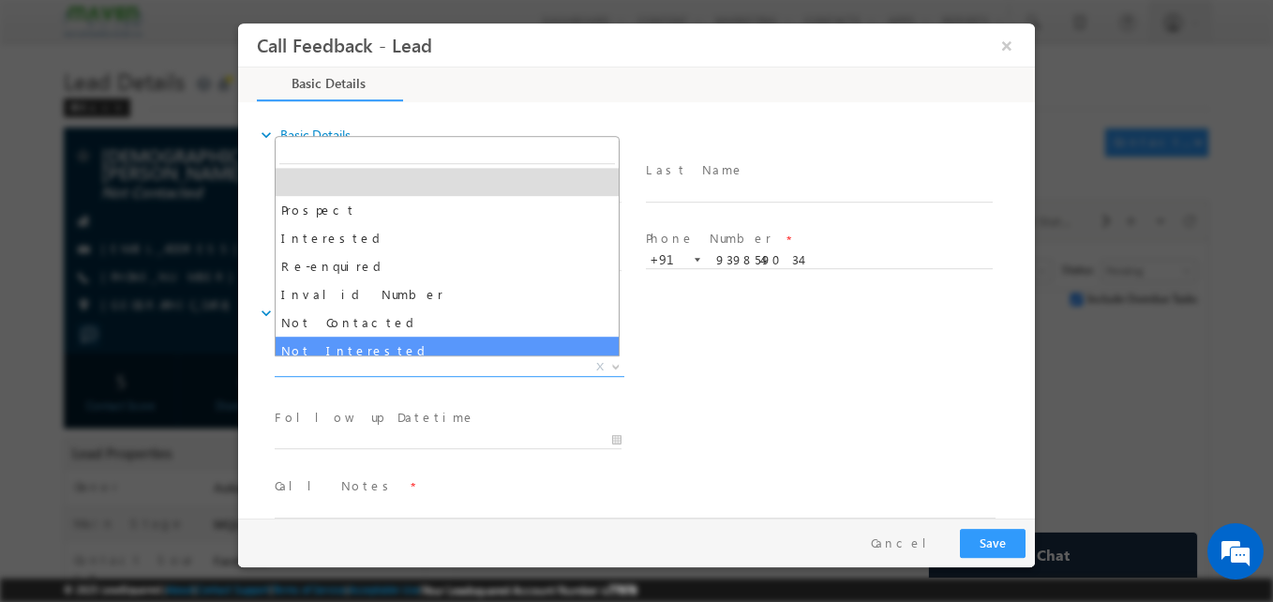
select select "Not Interested"
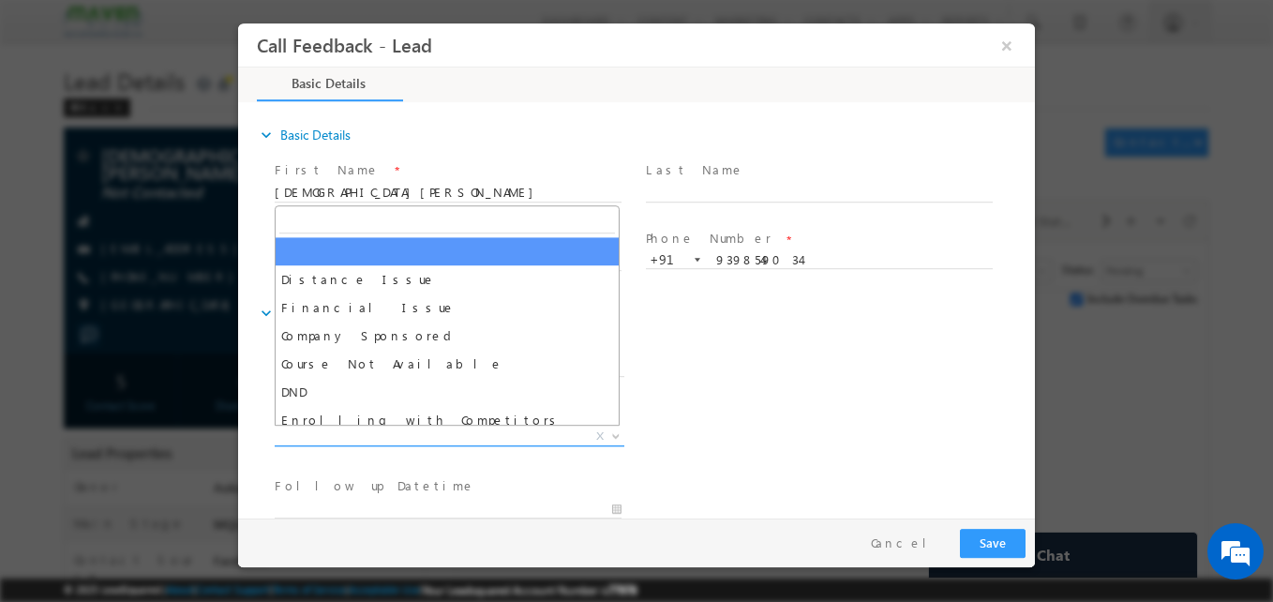
click at [374, 429] on span "X" at bounding box center [450, 436] width 350 height 19
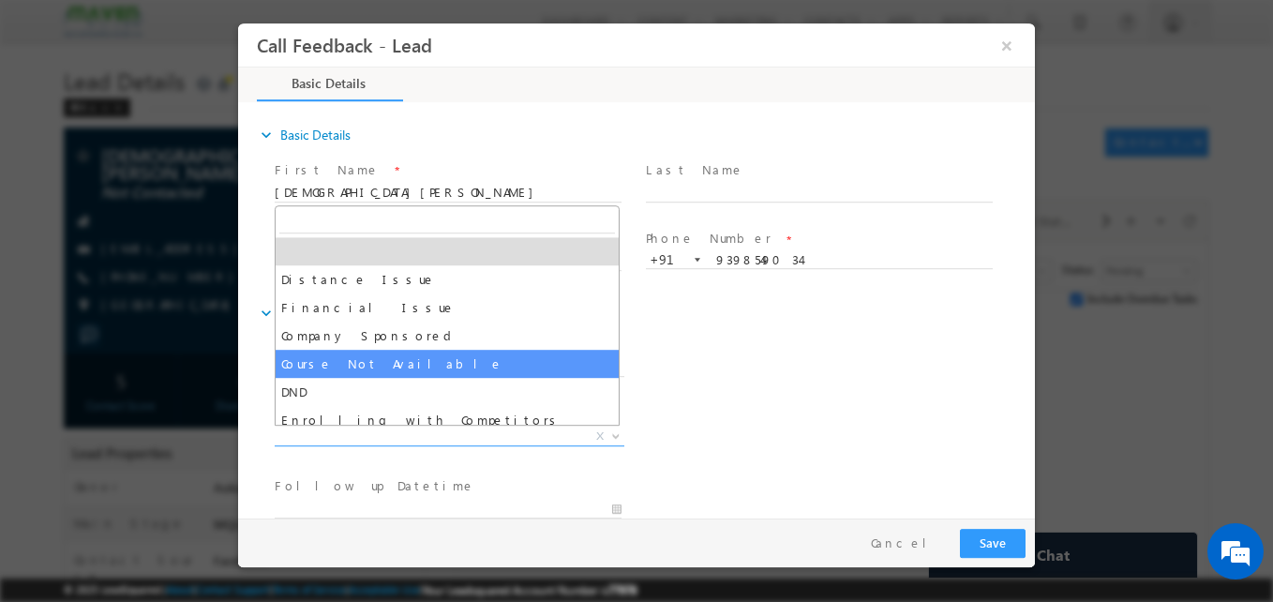
scroll to position [37, 0]
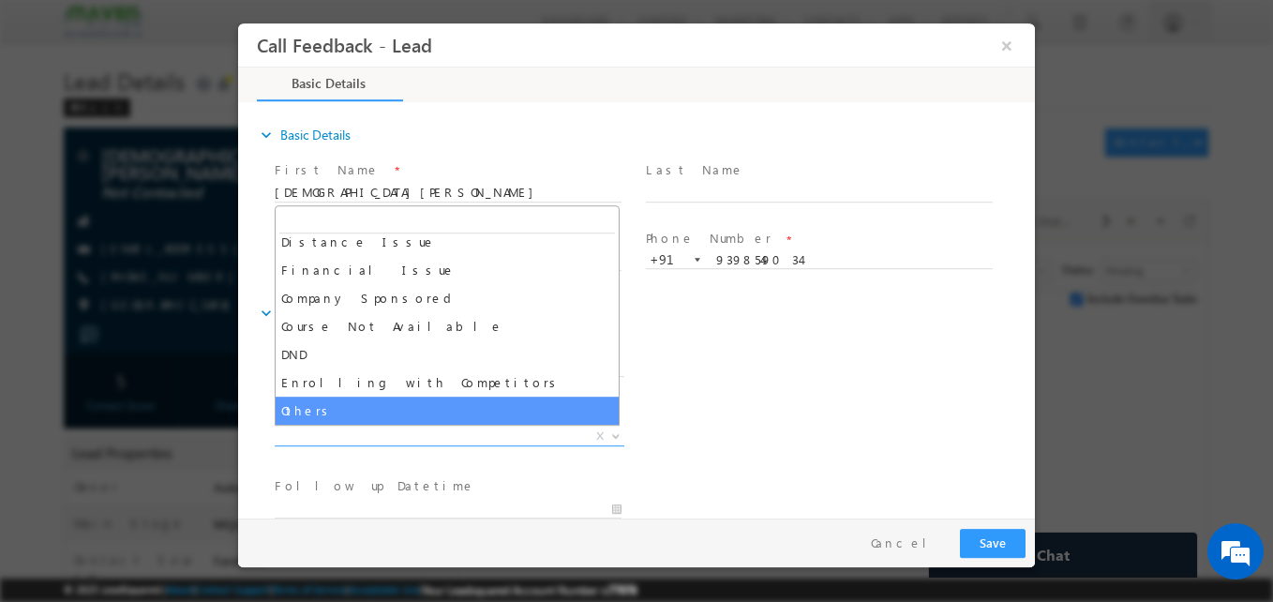
select select "Others"
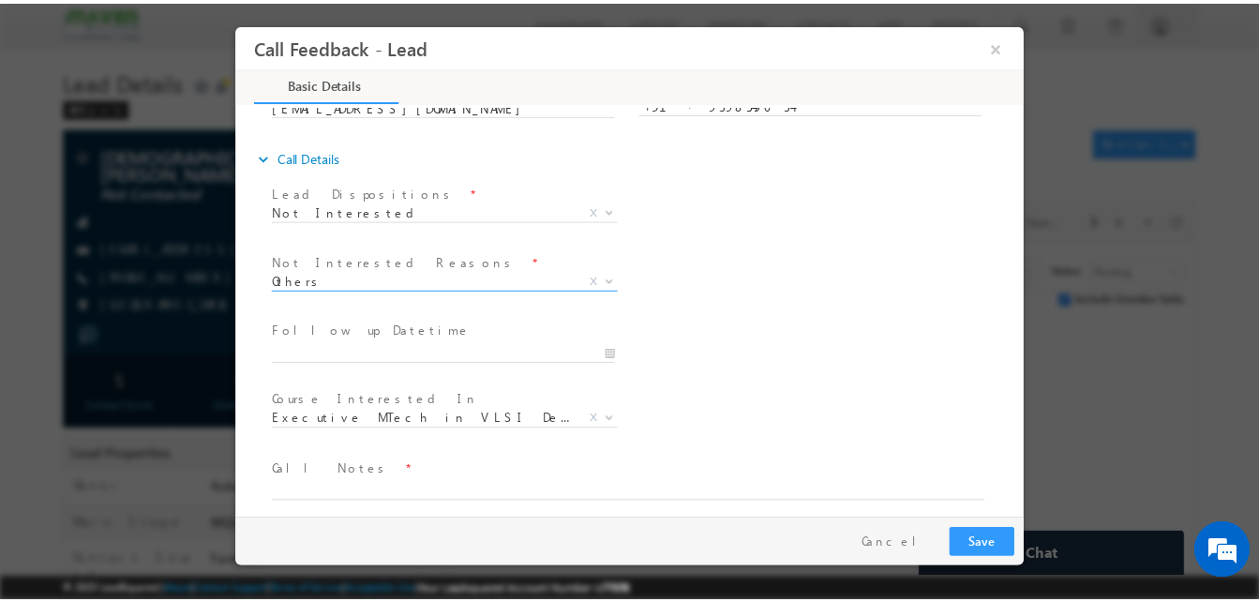
scroll to position [169, 0]
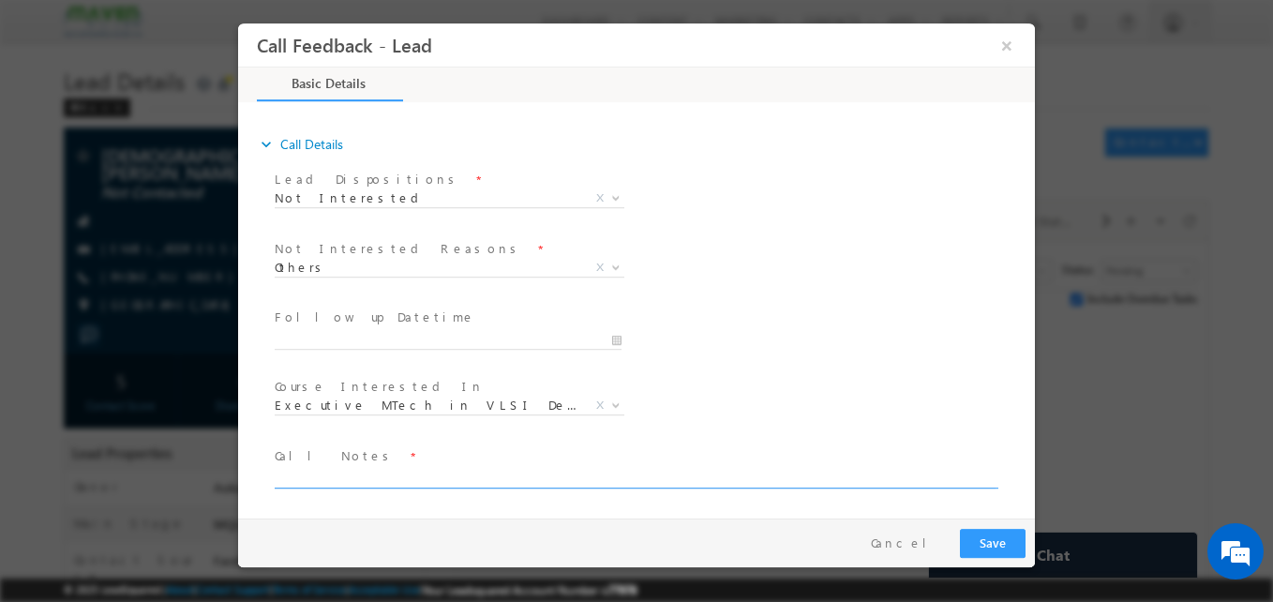
click at [355, 469] on textarea at bounding box center [635, 478] width 721 height 22
type textarea "Not interested for programs"
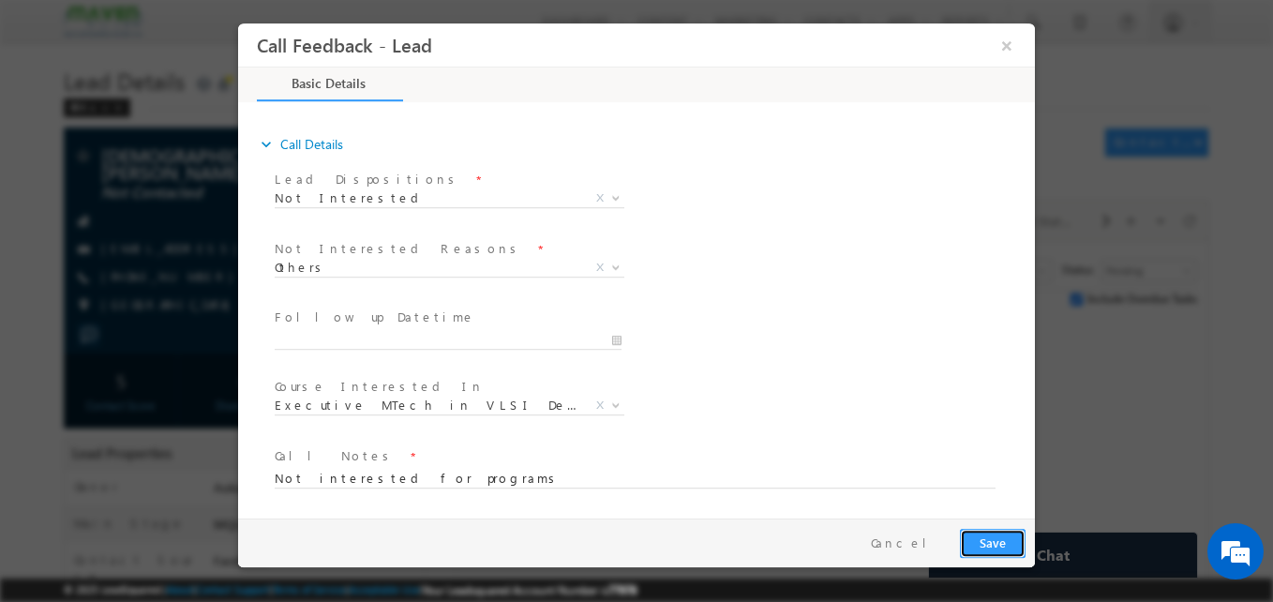
click at [1000, 544] on button "Save" at bounding box center [993, 543] width 66 height 29
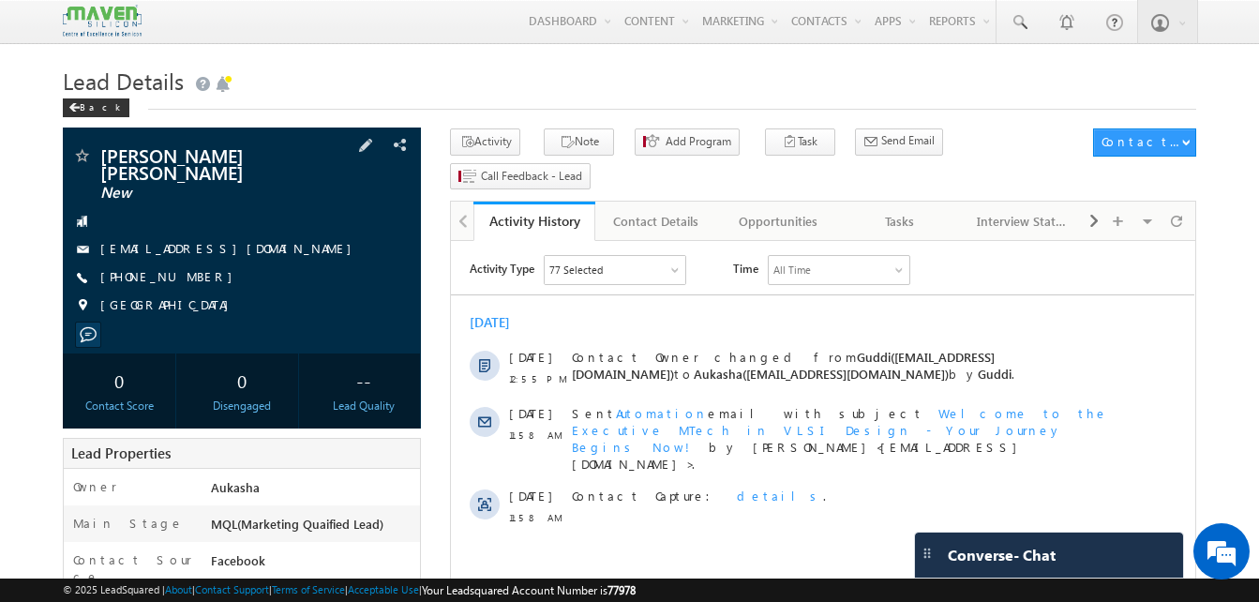
click at [190, 268] on div "[PHONE_NUMBER]" at bounding box center [241, 277] width 339 height 19
copy div "[PHONE_NUMBER]"
drag, startPoint x: 247, startPoint y: 165, endPoint x: 103, endPoint y: 149, distance: 145.2
click at [103, 149] on span "[PERSON_NAME] [PERSON_NAME]" at bounding box center [210, 163] width 220 height 34
copy span "[PERSON_NAME] [PERSON_NAME]"
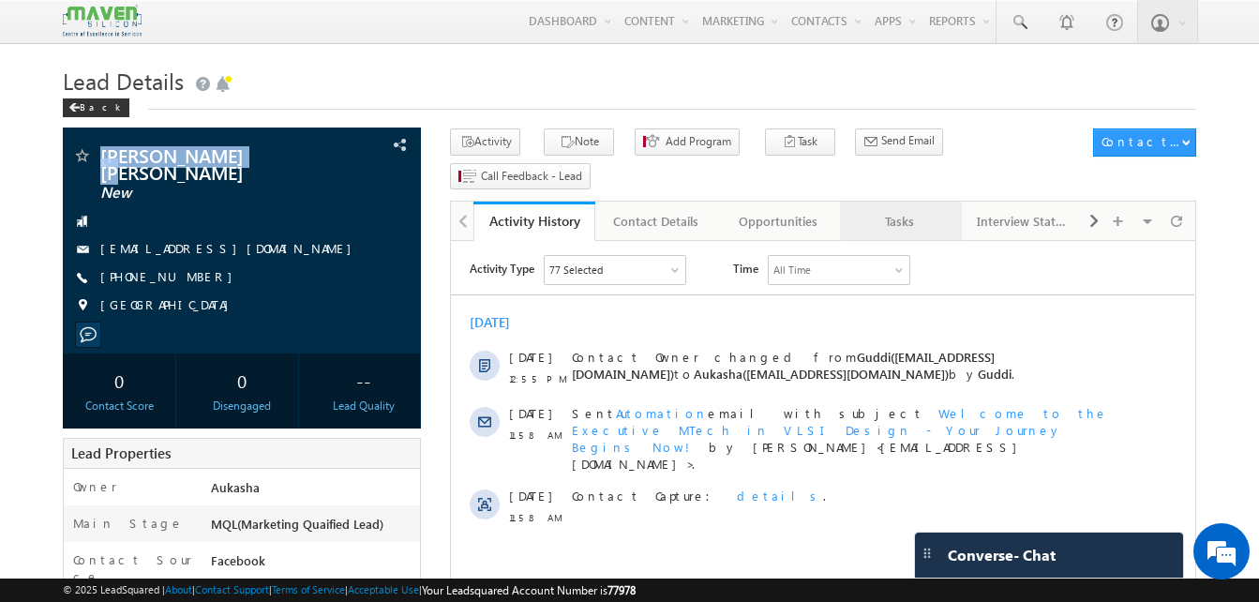
click at [882, 210] on div "Tasks" at bounding box center [900, 221] width 90 height 22
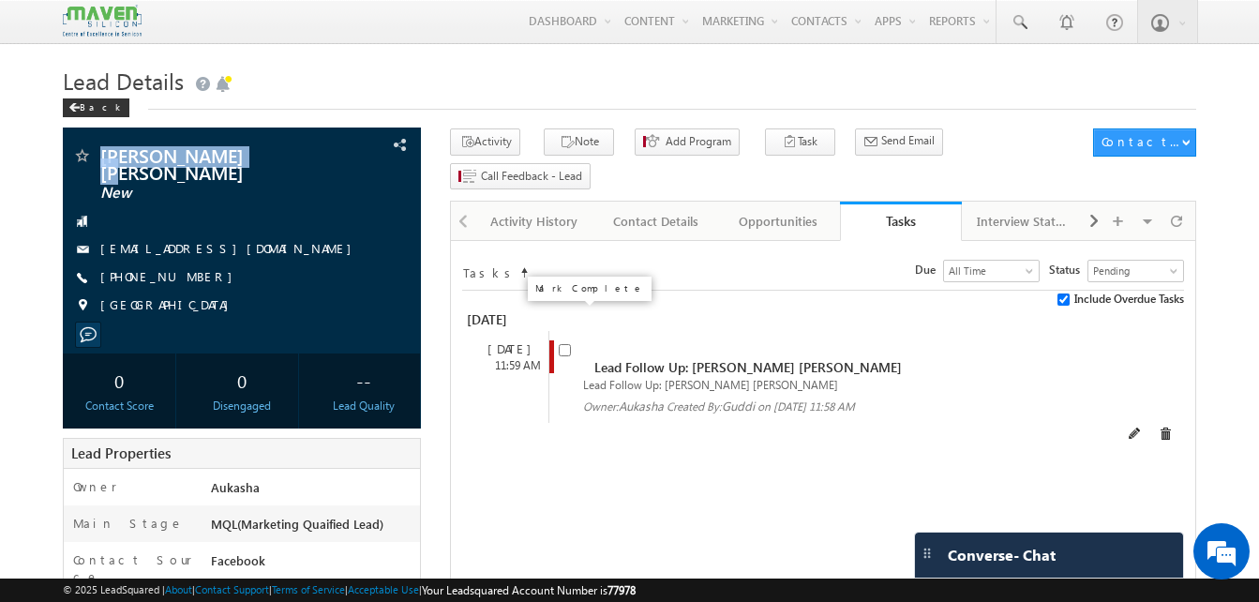
click at [568, 344] on input "checkbox" at bounding box center [565, 350] width 12 height 12
checkbox input "false"
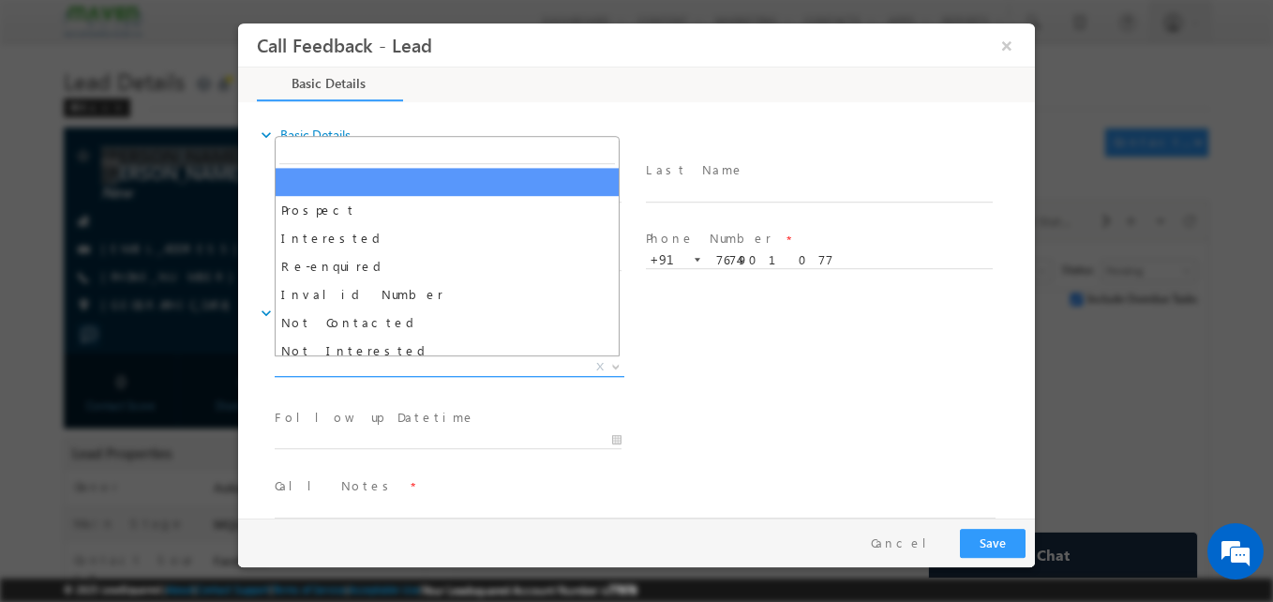
click at [520, 361] on span "X" at bounding box center [450, 367] width 350 height 19
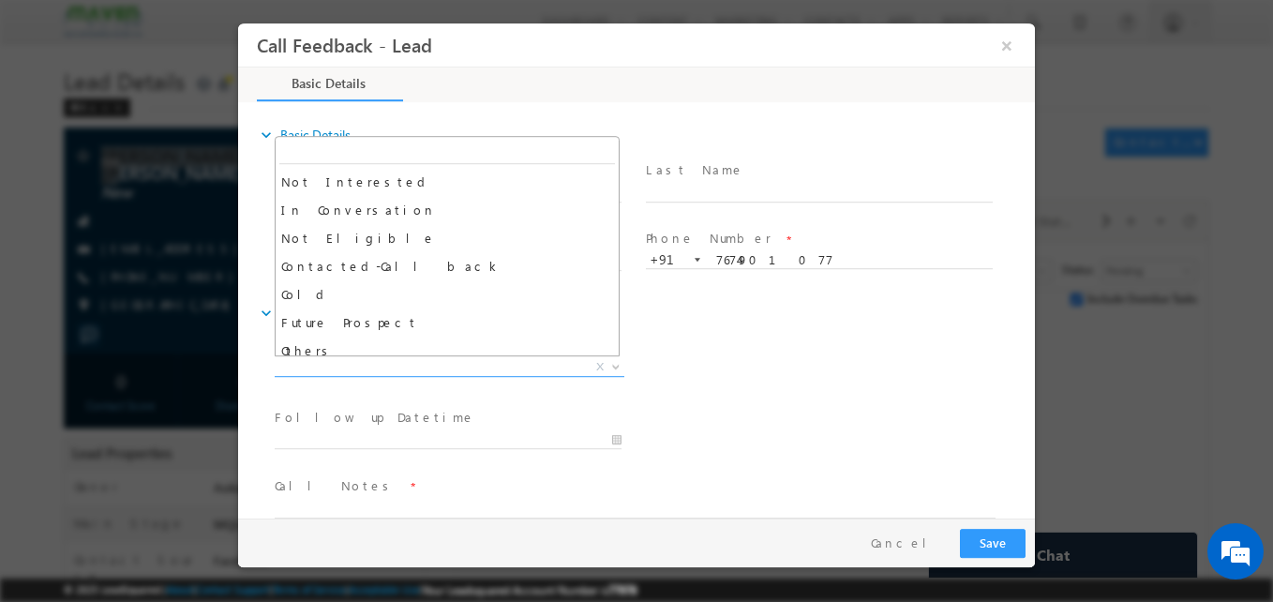
scroll to position [171, 0]
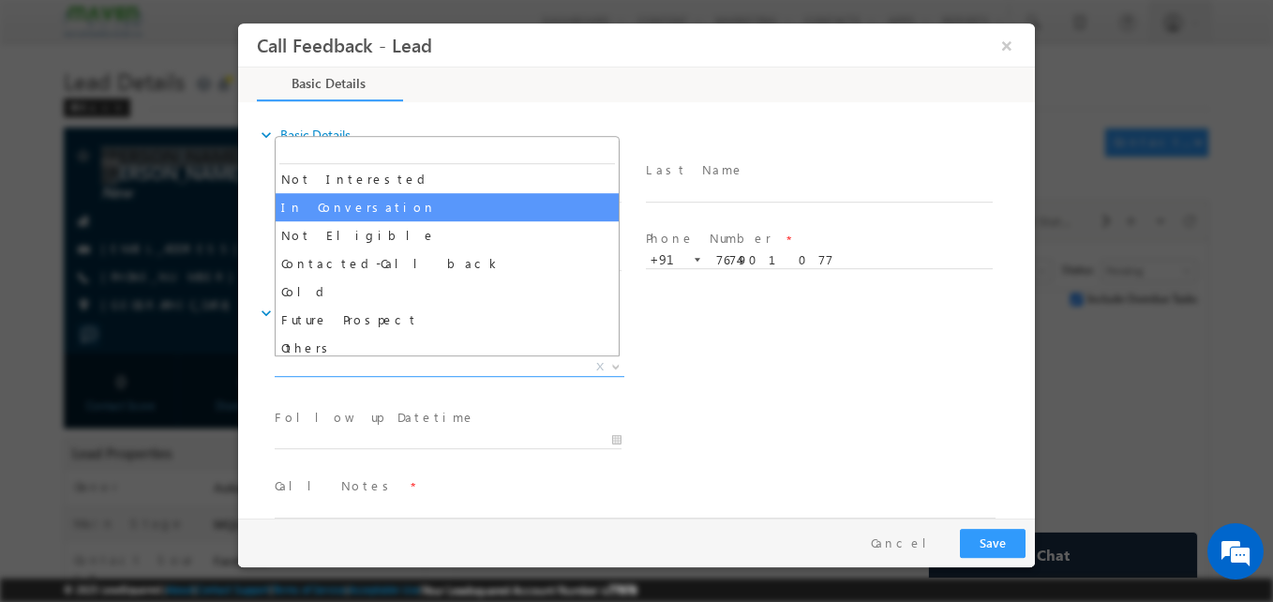
select select "In Conversation"
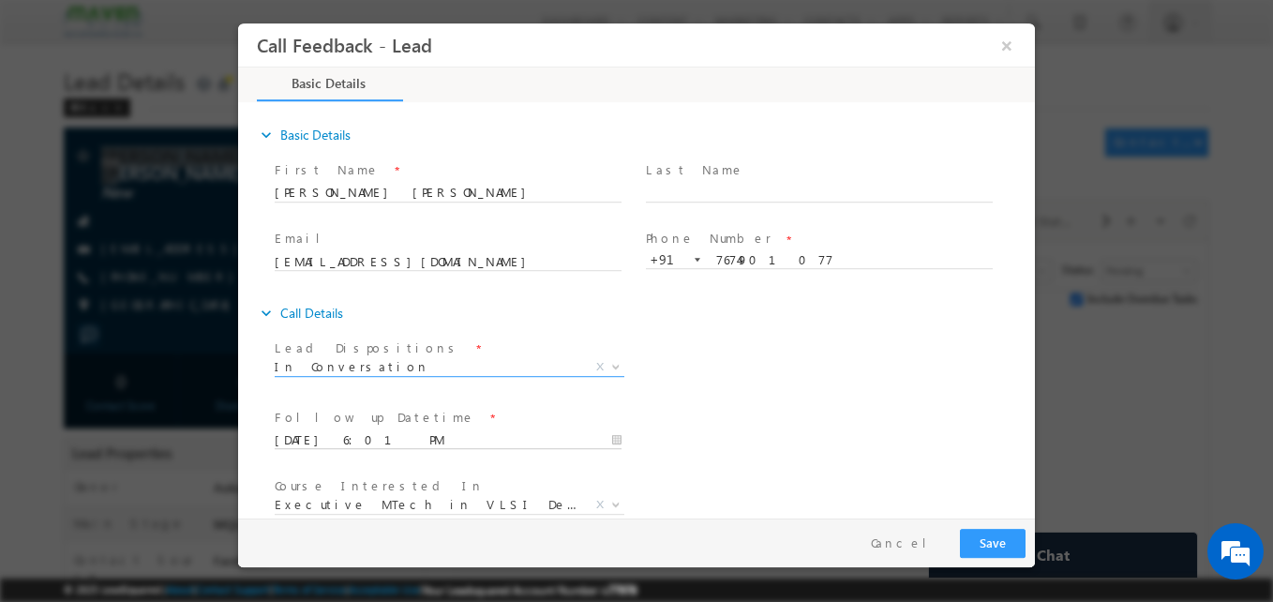
click at [362, 431] on input "25/08/2025 6:01 PM" at bounding box center [448, 440] width 347 height 19
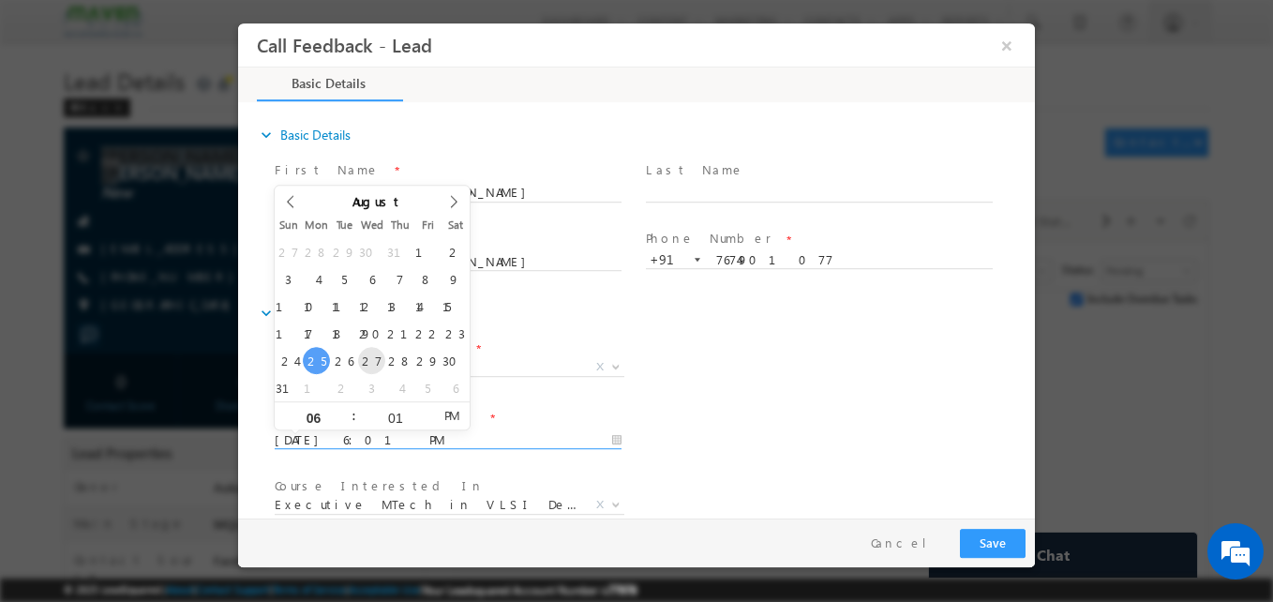
type input "27/08/2025 6:01 PM"
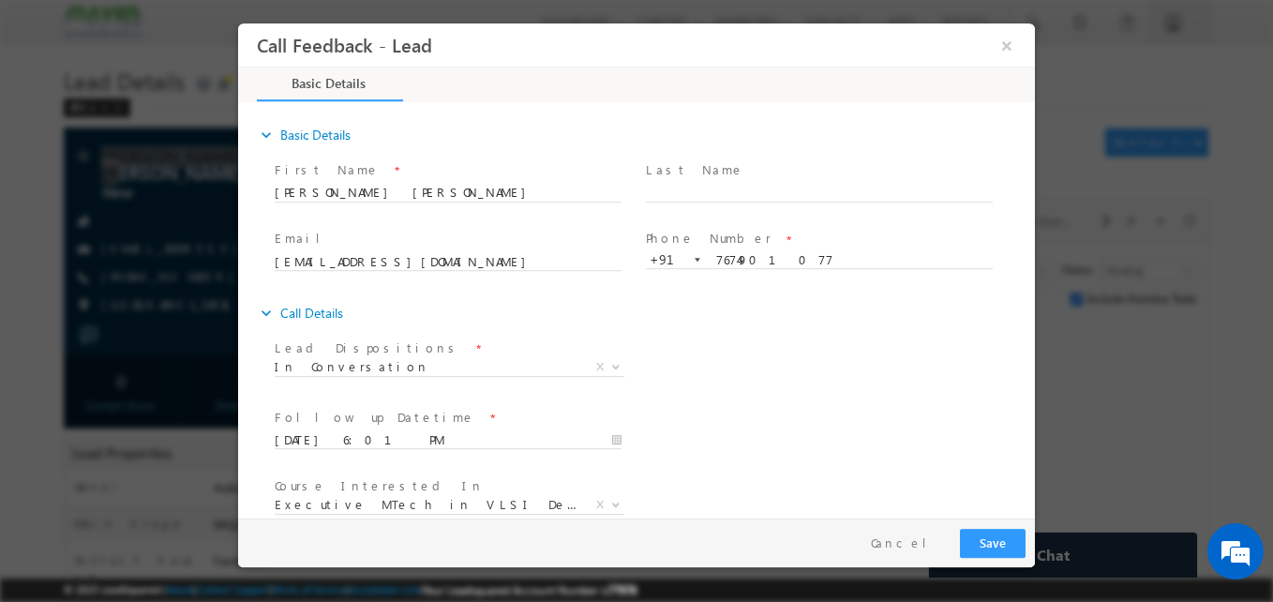
click at [650, 373] on div "Lead Dispositions * Prospect Interested Re-enquired Invalid Number Not Contacte…" at bounding box center [653, 369] width 764 height 69
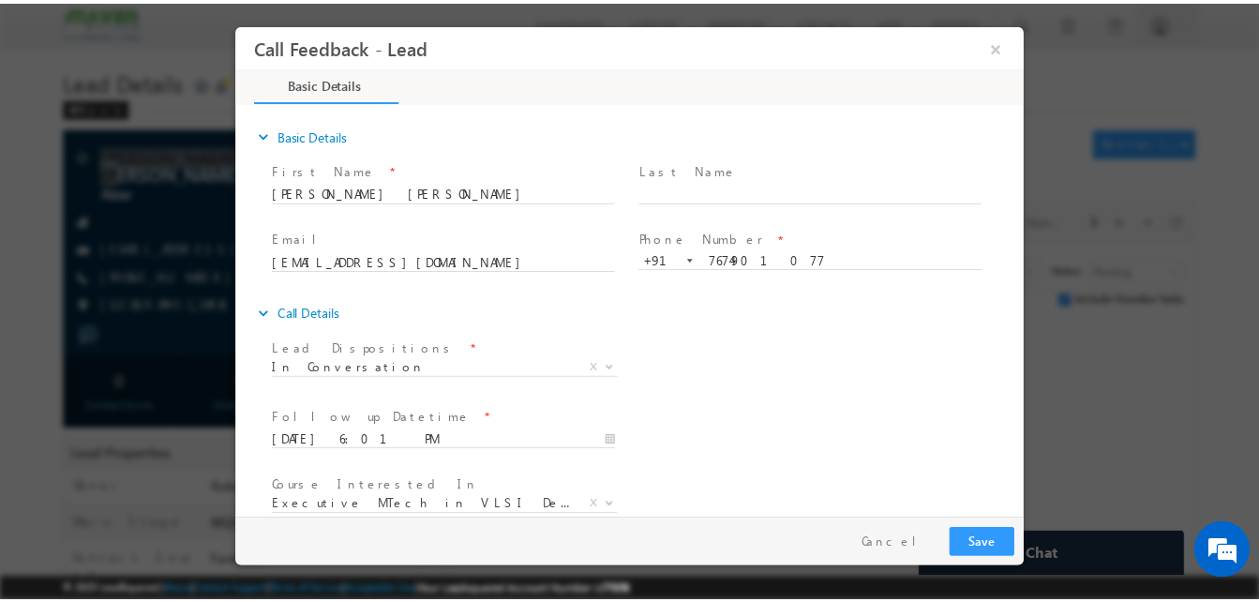
scroll to position [99, 0]
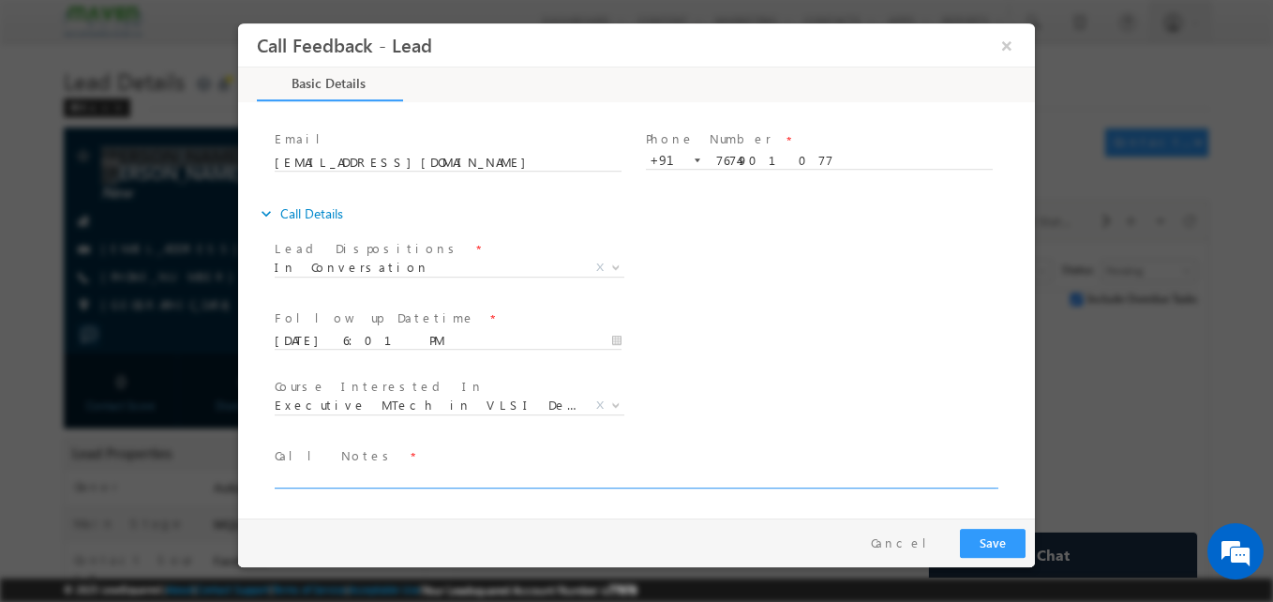
click at [440, 470] on textarea at bounding box center [635, 478] width 721 height 22
type textarea "B. tech ee 2021/not sure IIT K DFT"
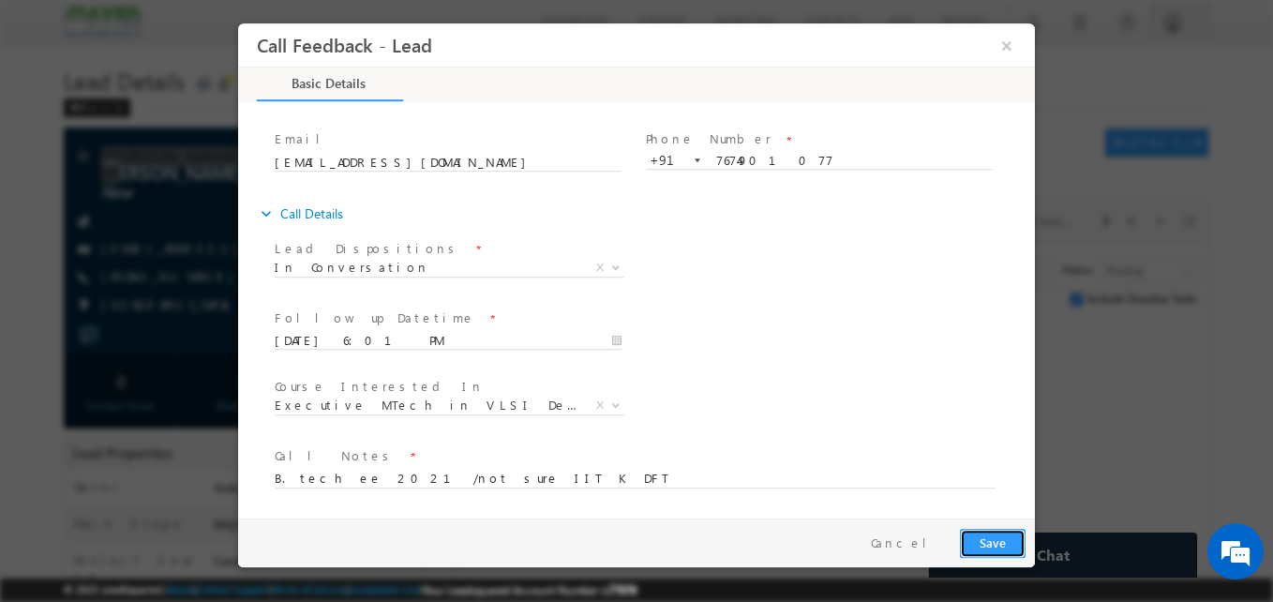
click at [978, 543] on button "Save" at bounding box center [993, 543] width 66 height 29
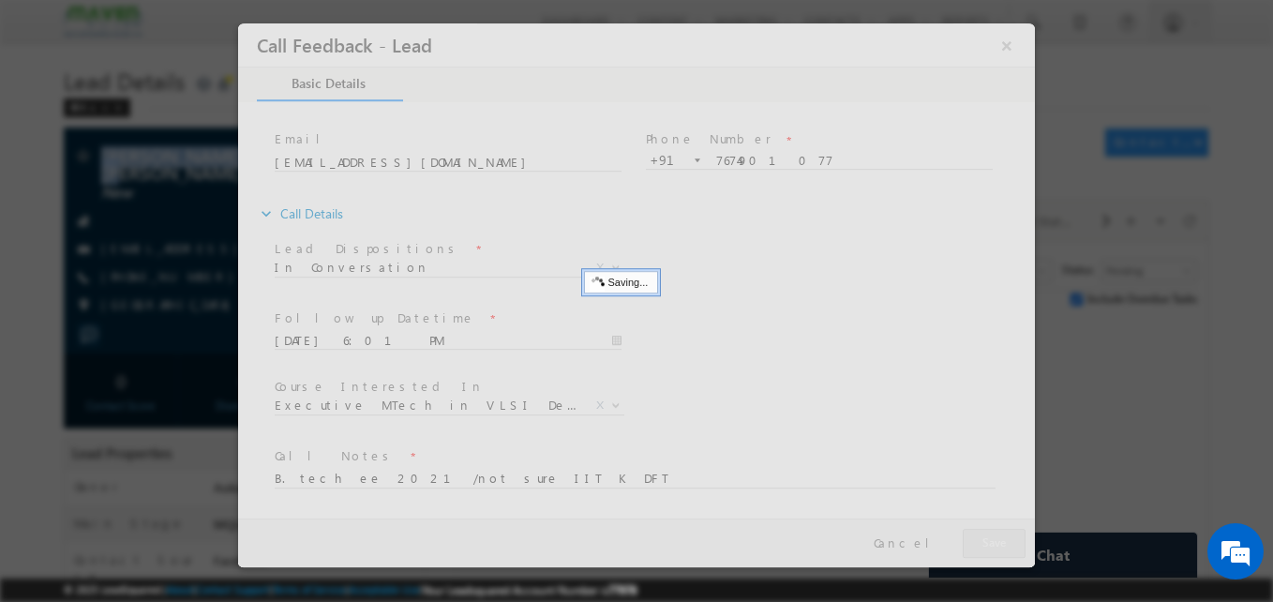
drag, startPoint x: 0, startPoint y: 403, endPoint x: 412, endPoint y: -59, distance: 619.3
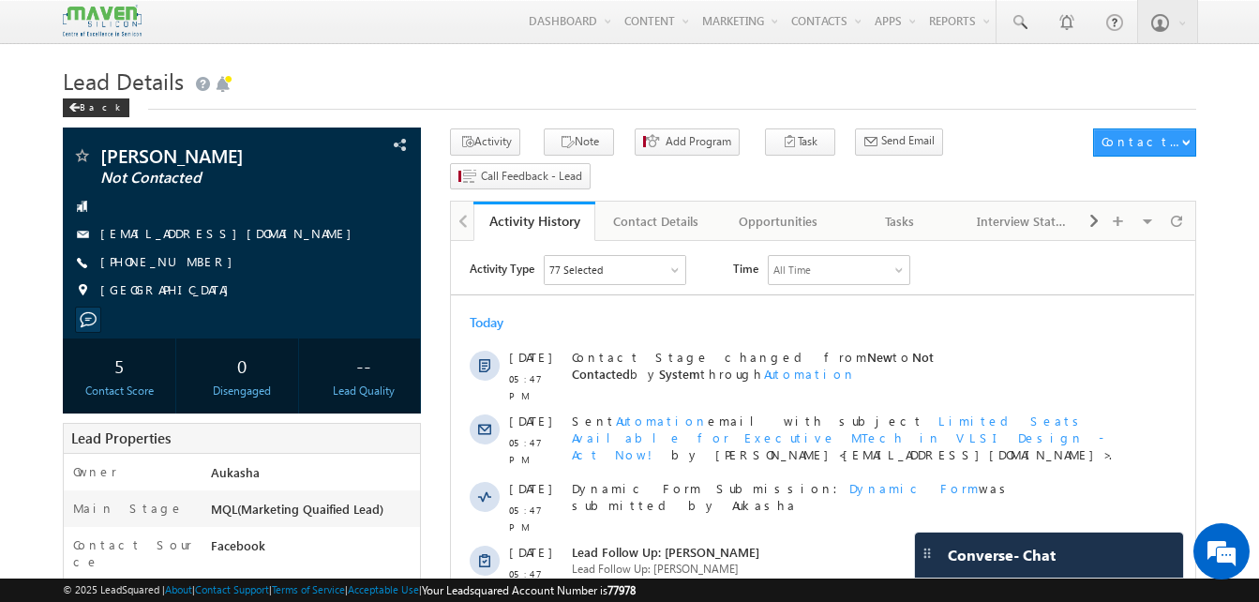
click at [108, 81] on span "Lead Details" at bounding box center [123, 81] width 121 height 30
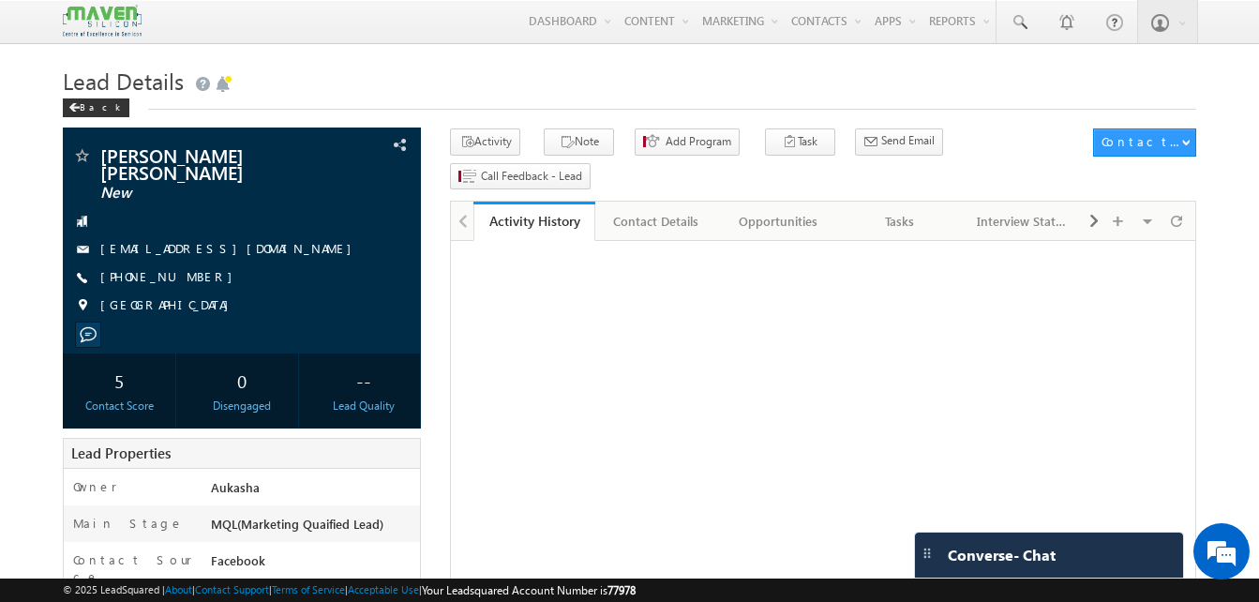
click at [390, 83] on h1 "Lead Details" at bounding box center [629, 79] width 1133 height 37
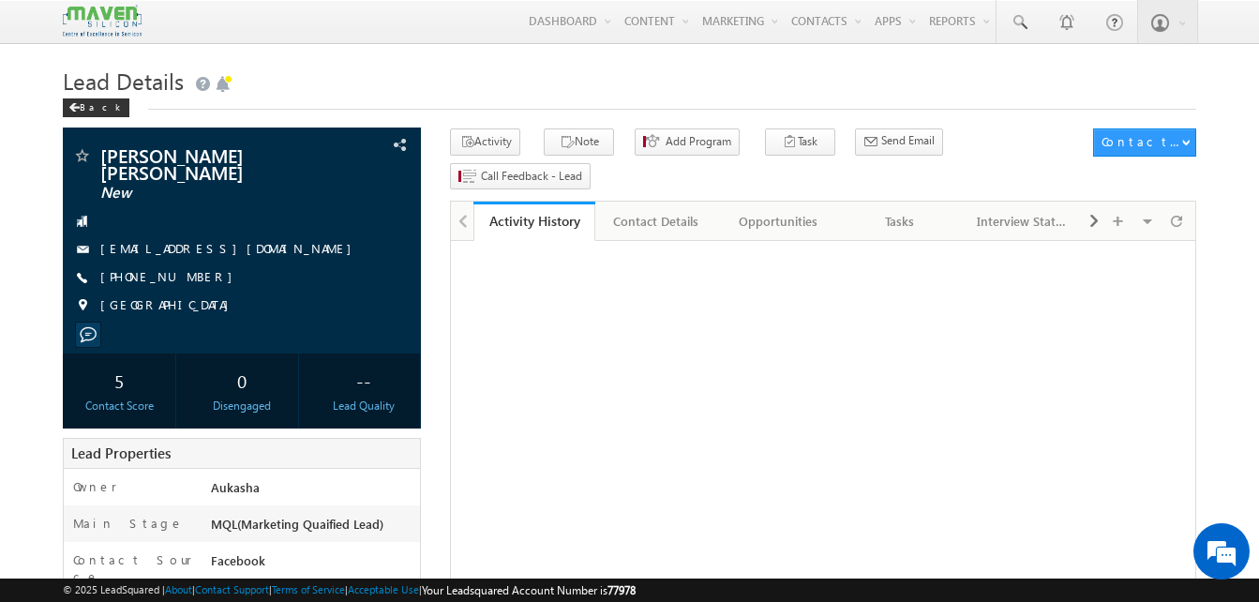
drag, startPoint x: 0, startPoint y: 0, endPoint x: 30, endPoint y: 169, distance: 171.3
